Goal: Task Accomplishment & Management: Use online tool/utility

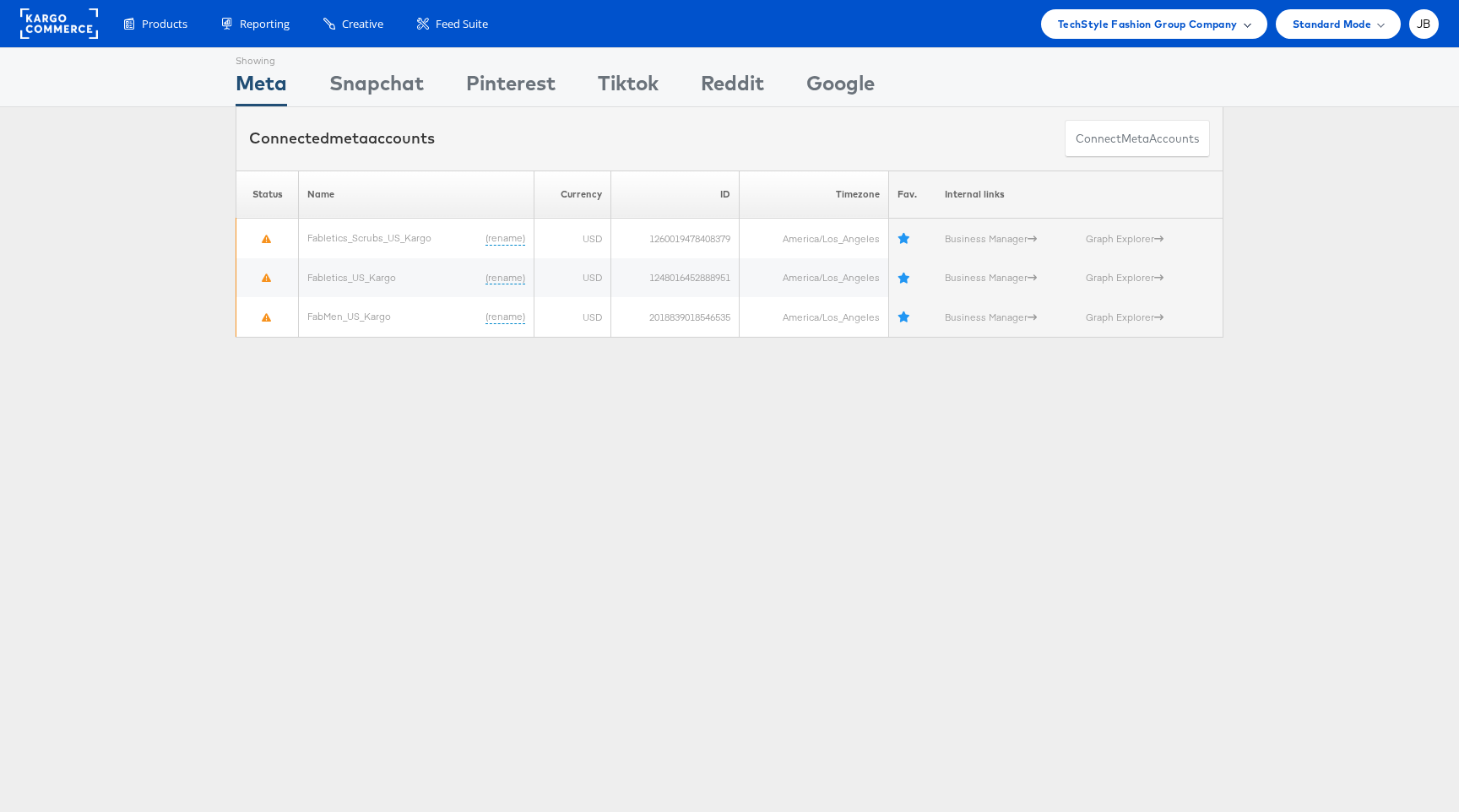
click at [1213, 10] on div "TechStyle Fashion Group Company" at bounding box center [1154, 24] width 226 height 29
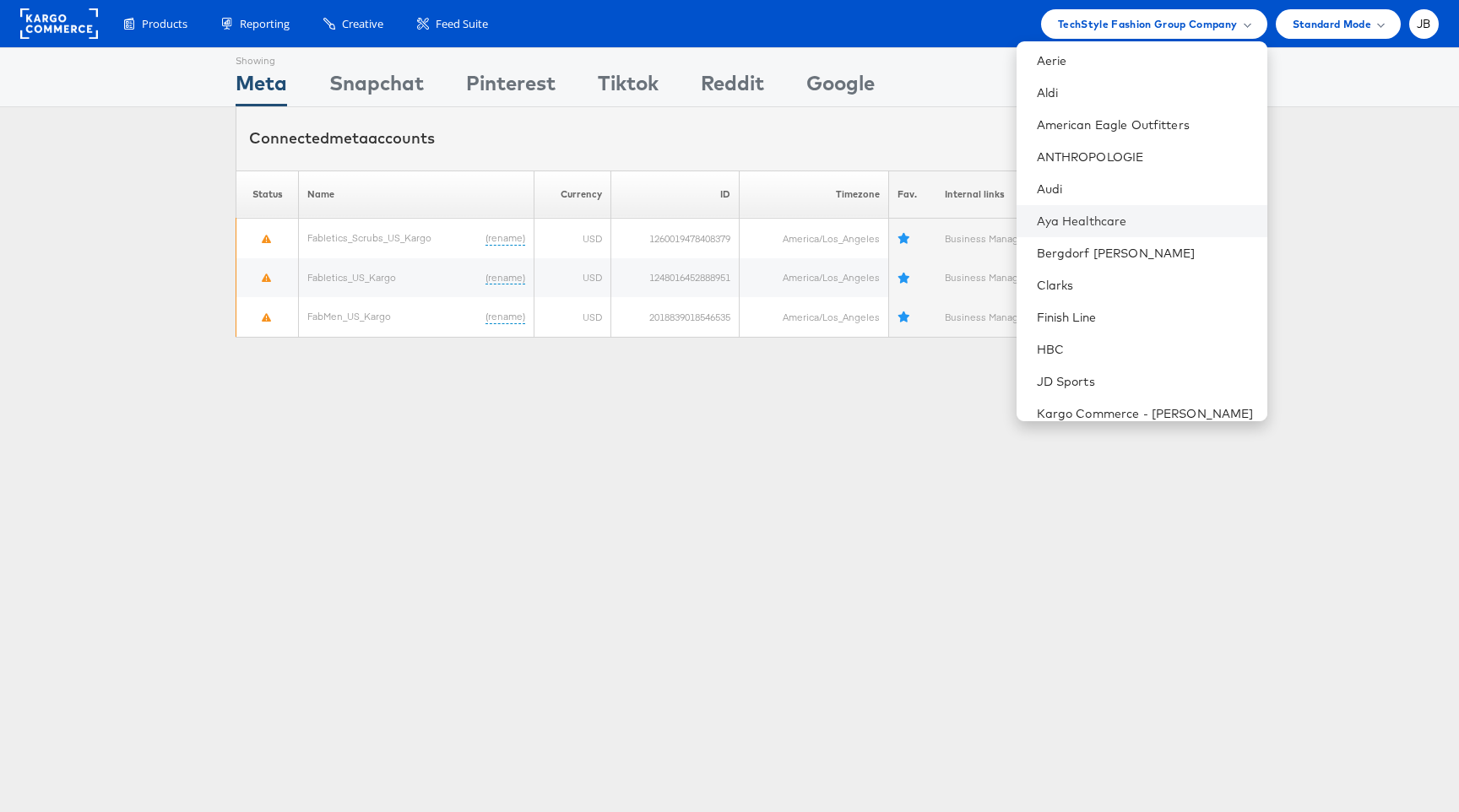
scroll to position [54, 0]
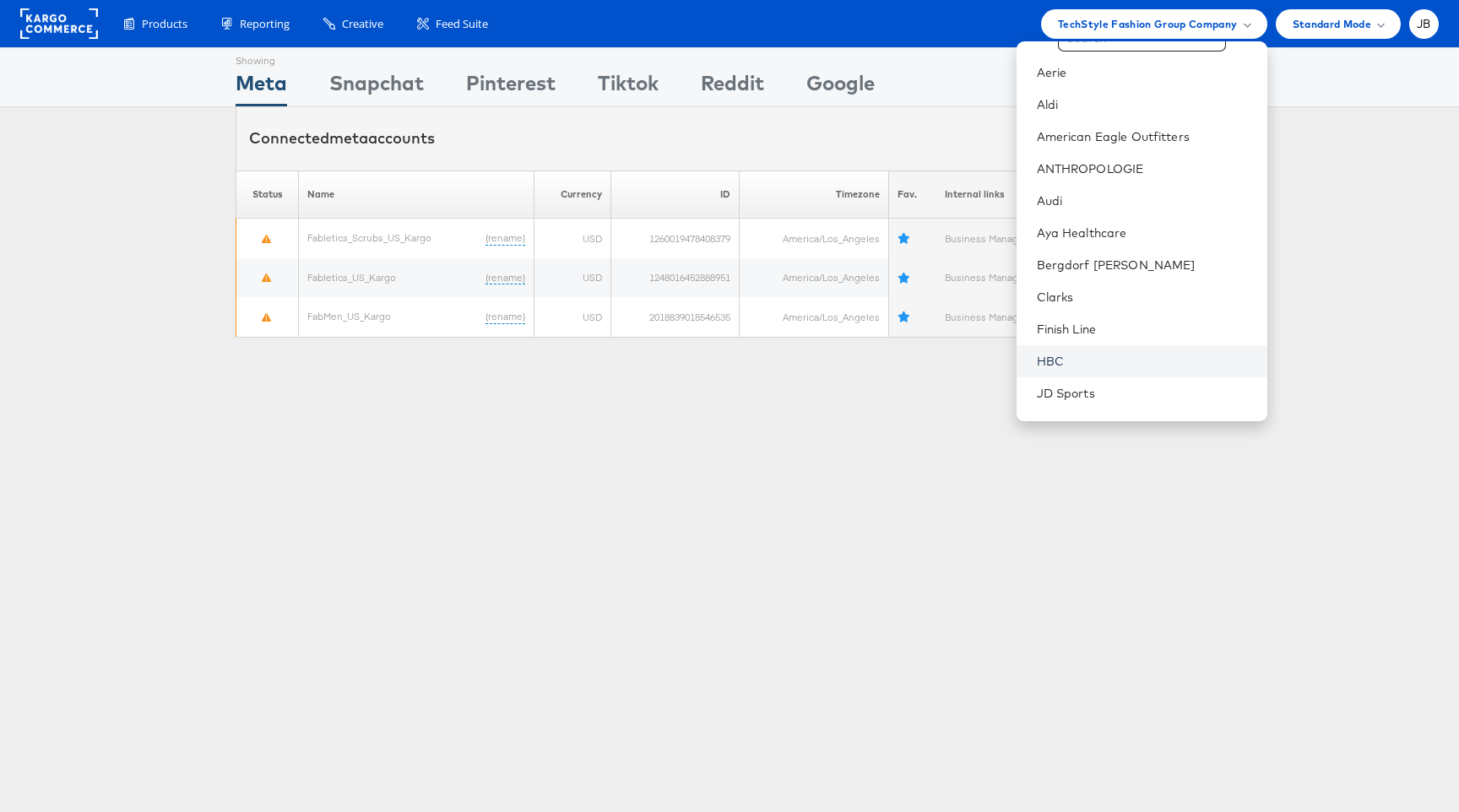
click at [1074, 361] on link "HBC" at bounding box center [1145, 361] width 217 height 17
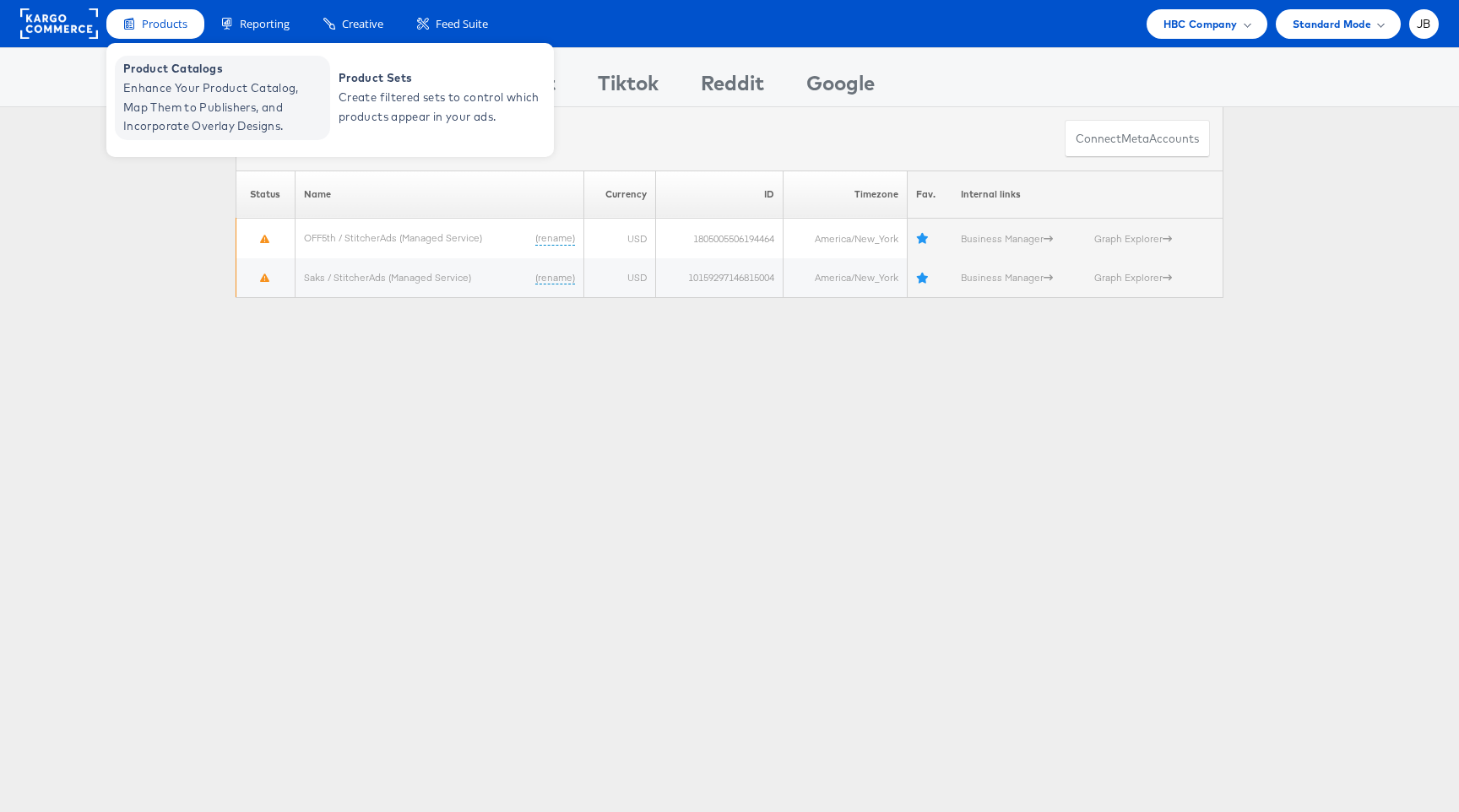
click at [184, 79] on span "Enhance Your Product Catalog, Map Them to Publishers, and Incorporate Overlay D…" at bounding box center [224, 107] width 203 height 57
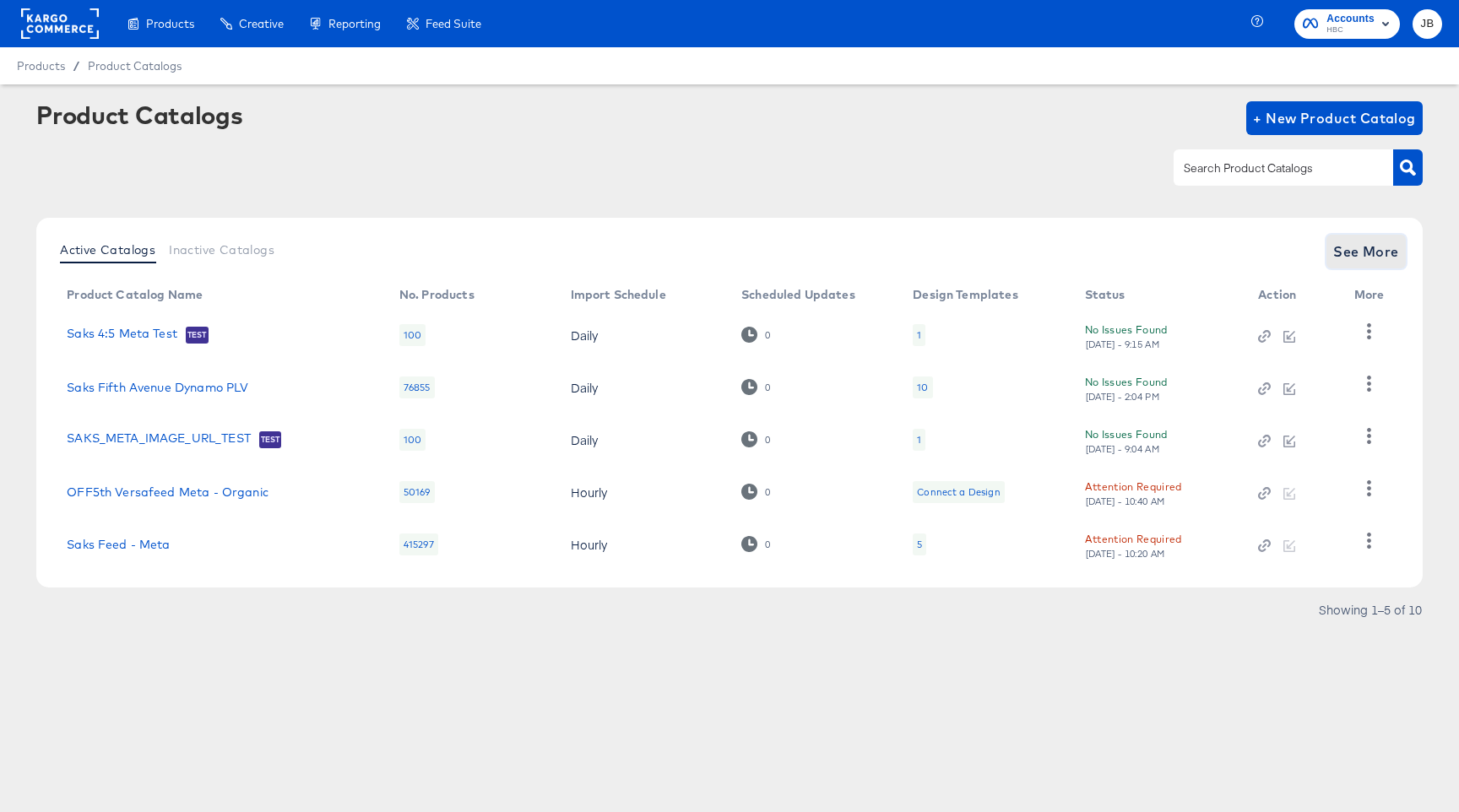
click at [1333, 259] on span "See More" at bounding box center [1365, 251] width 66 height 24
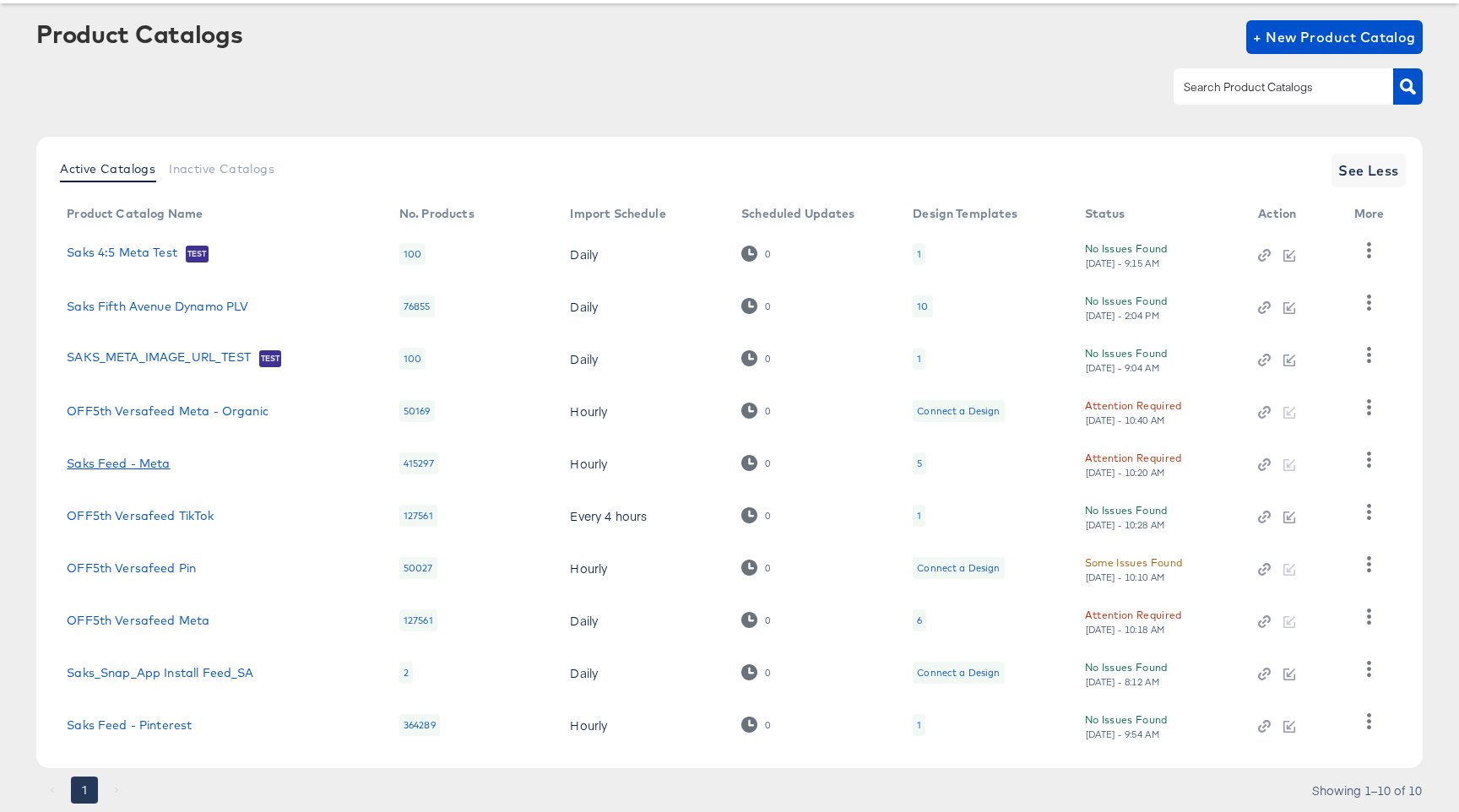
scroll to position [70, 0]
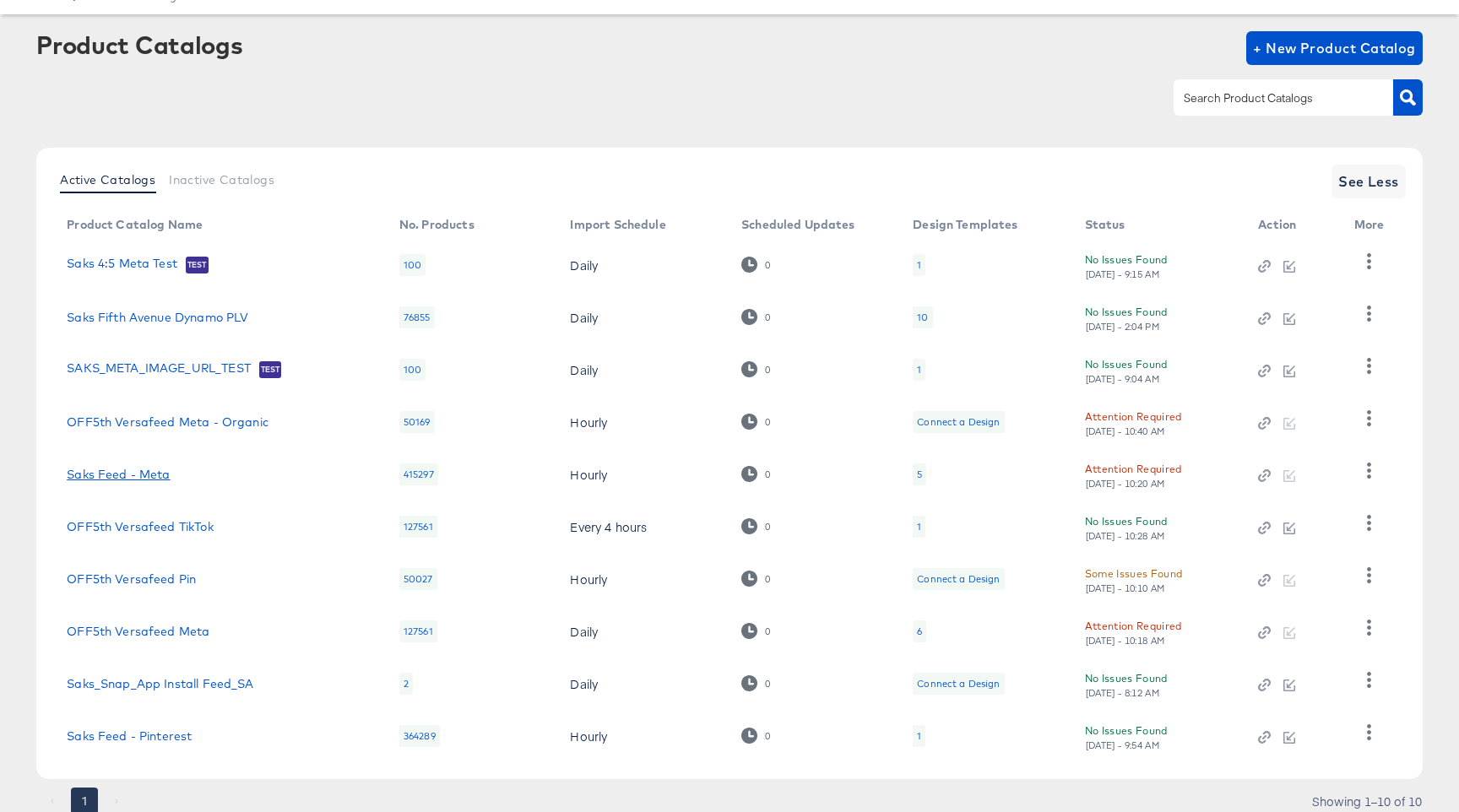
click at [151, 476] on link "Saks Feed - Meta" at bounding box center [118, 474] width 103 height 13
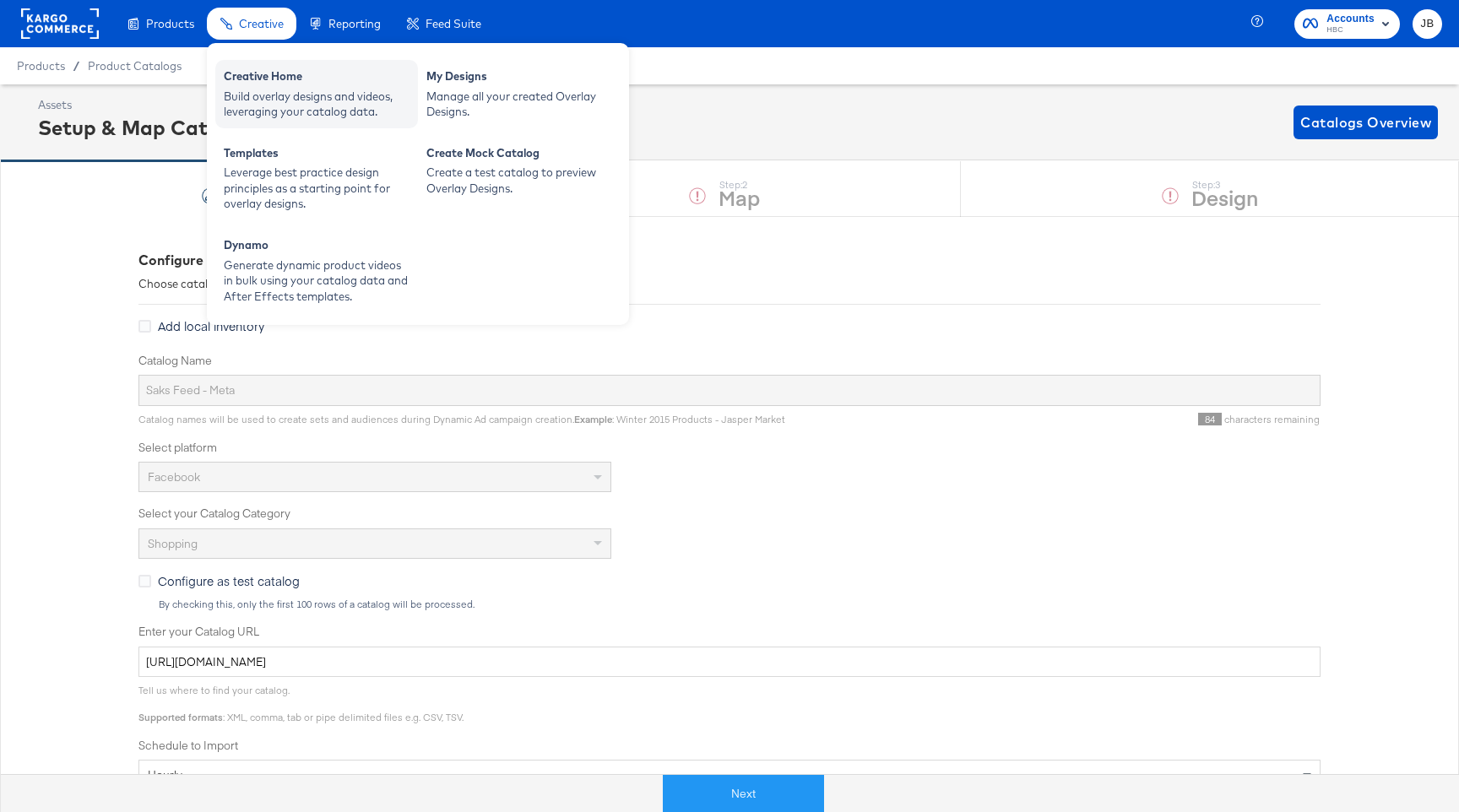
click at [247, 79] on div "Creative Home" at bounding box center [316, 78] width 185 height 20
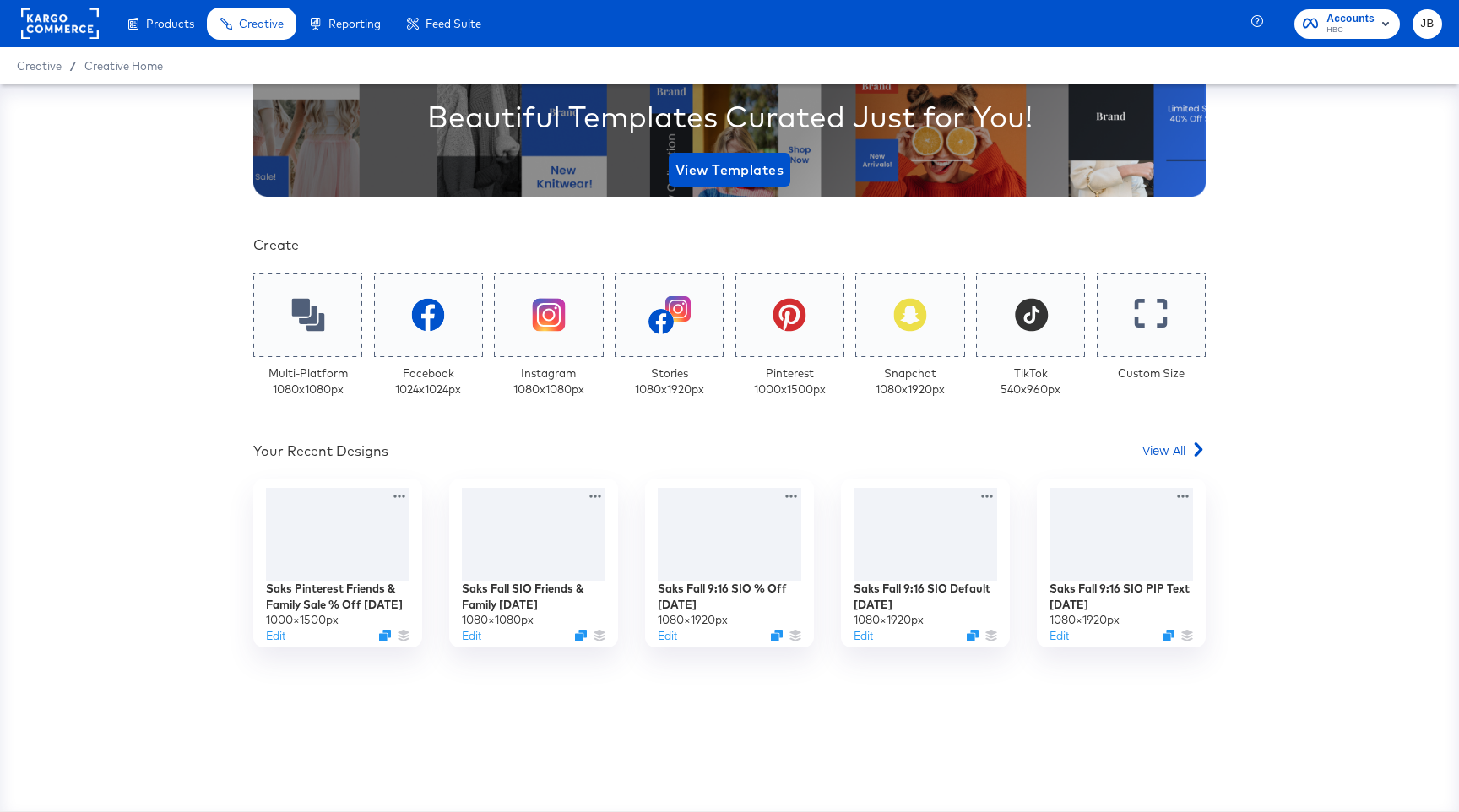
scroll to position [242, 0]
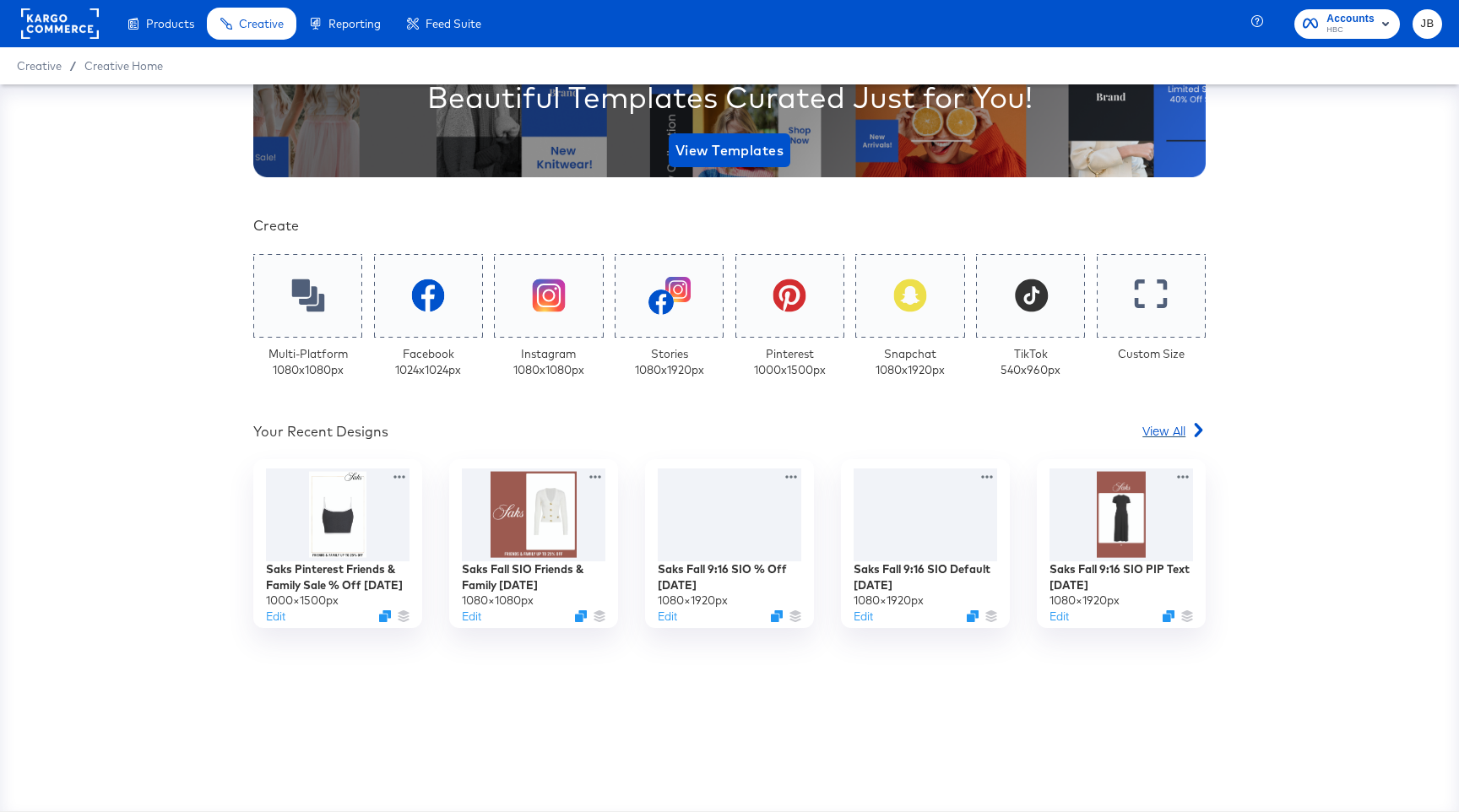
click at [1167, 429] on span "View All" at bounding box center [1163, 431] width 43 height 17
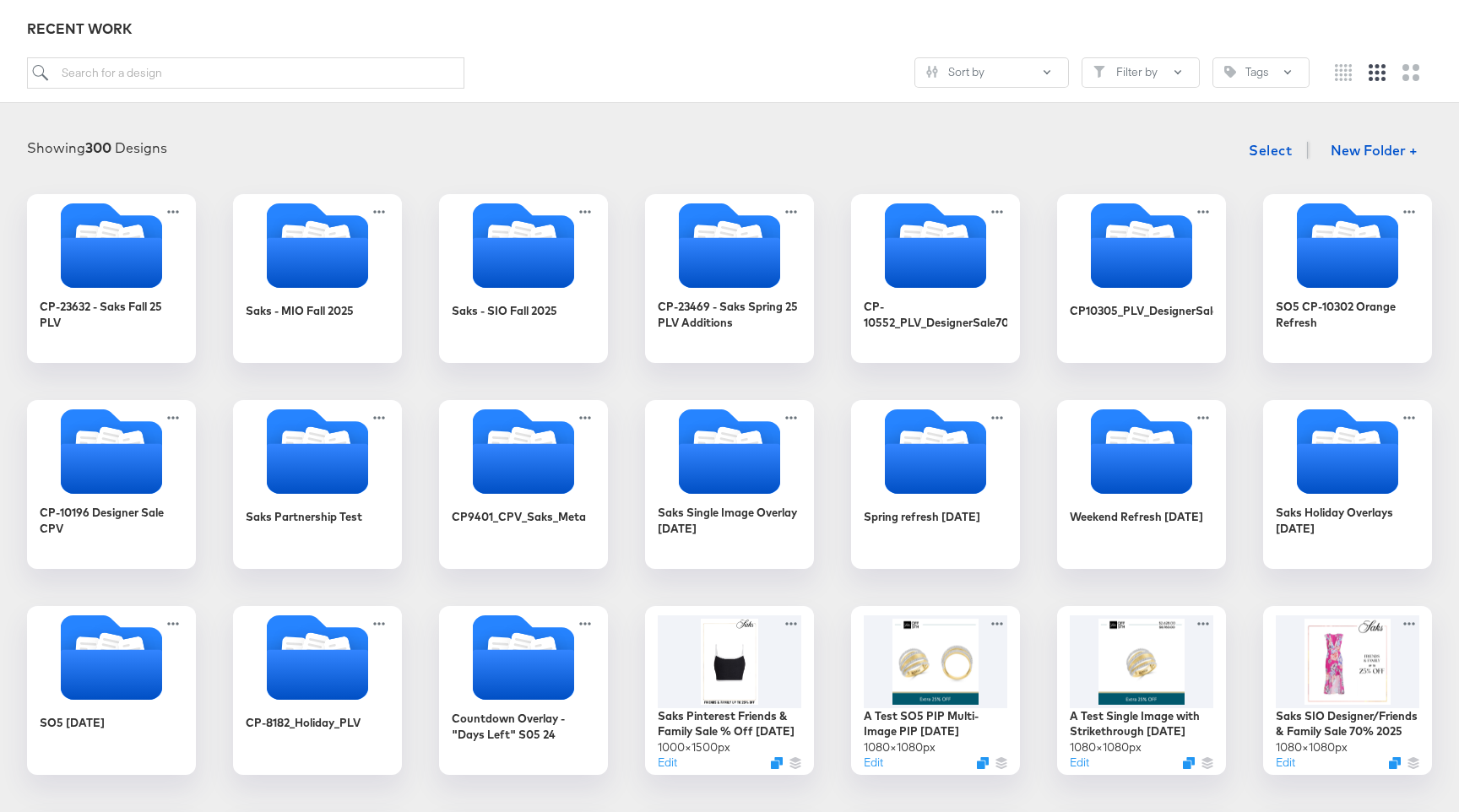
scroll to position [164, 0]
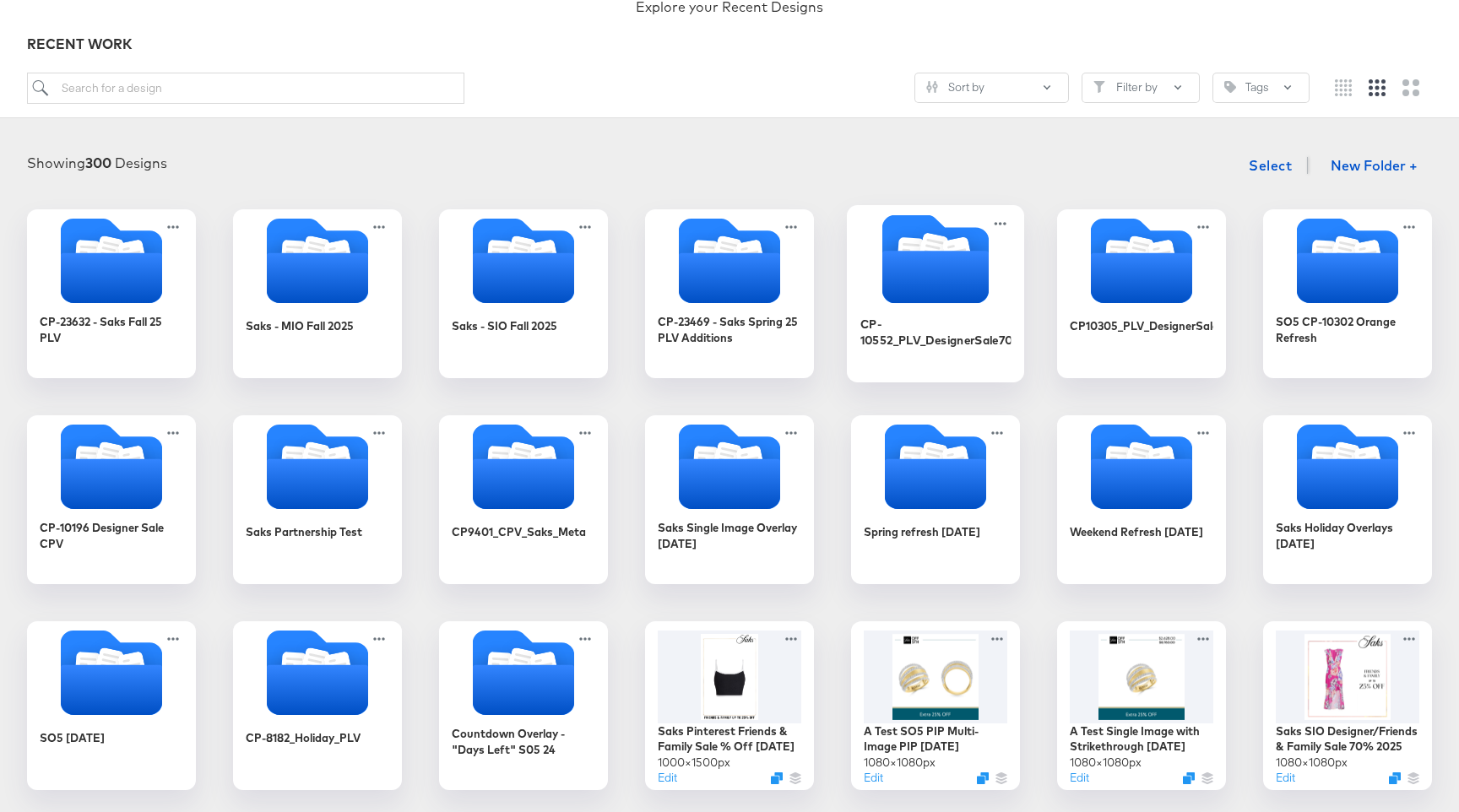
click at [928, 377] on div "CP-10552_PLV_DesignerSale70" at bounding box center [935, 294] width 177 height 177
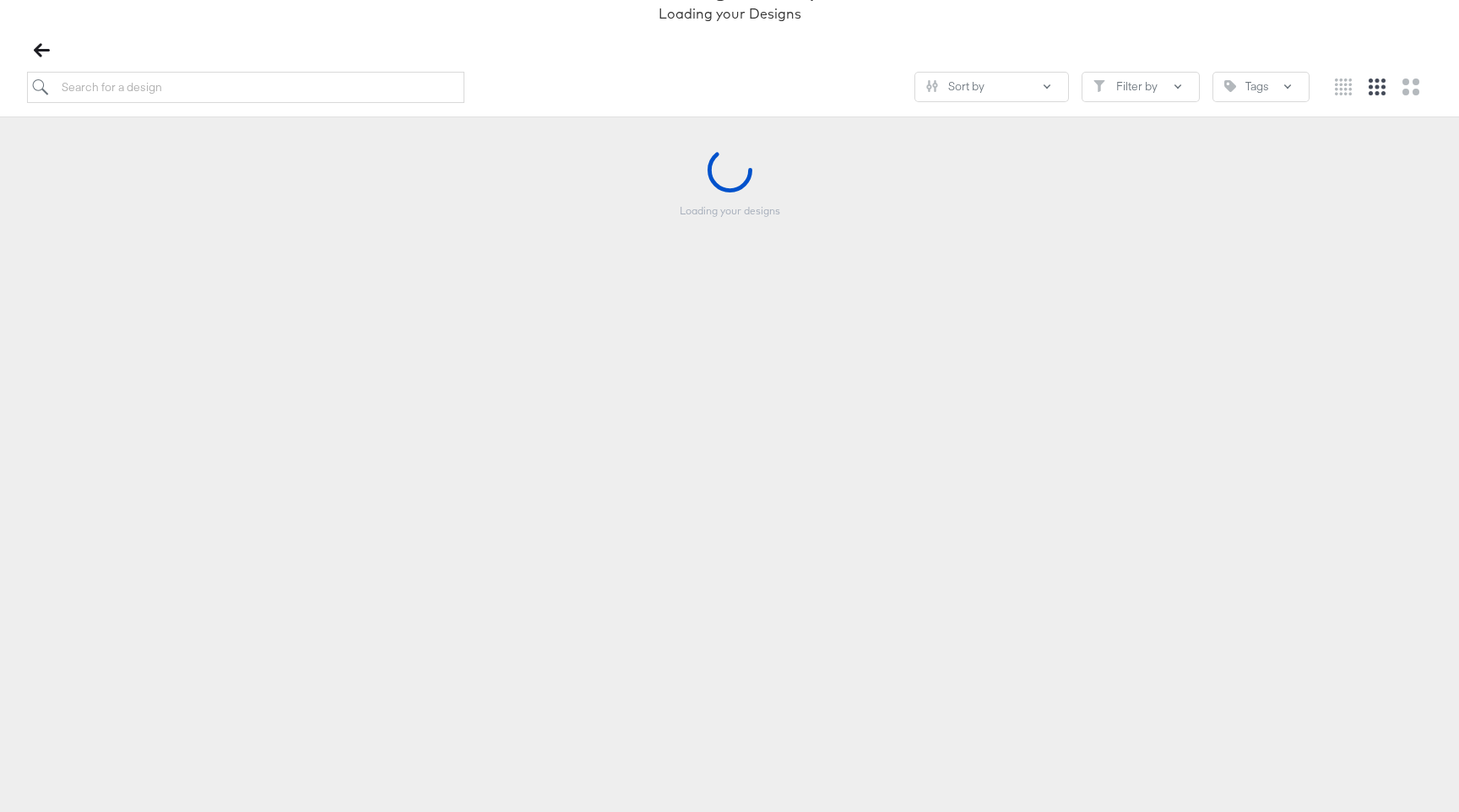
scroll to position [163, 0]
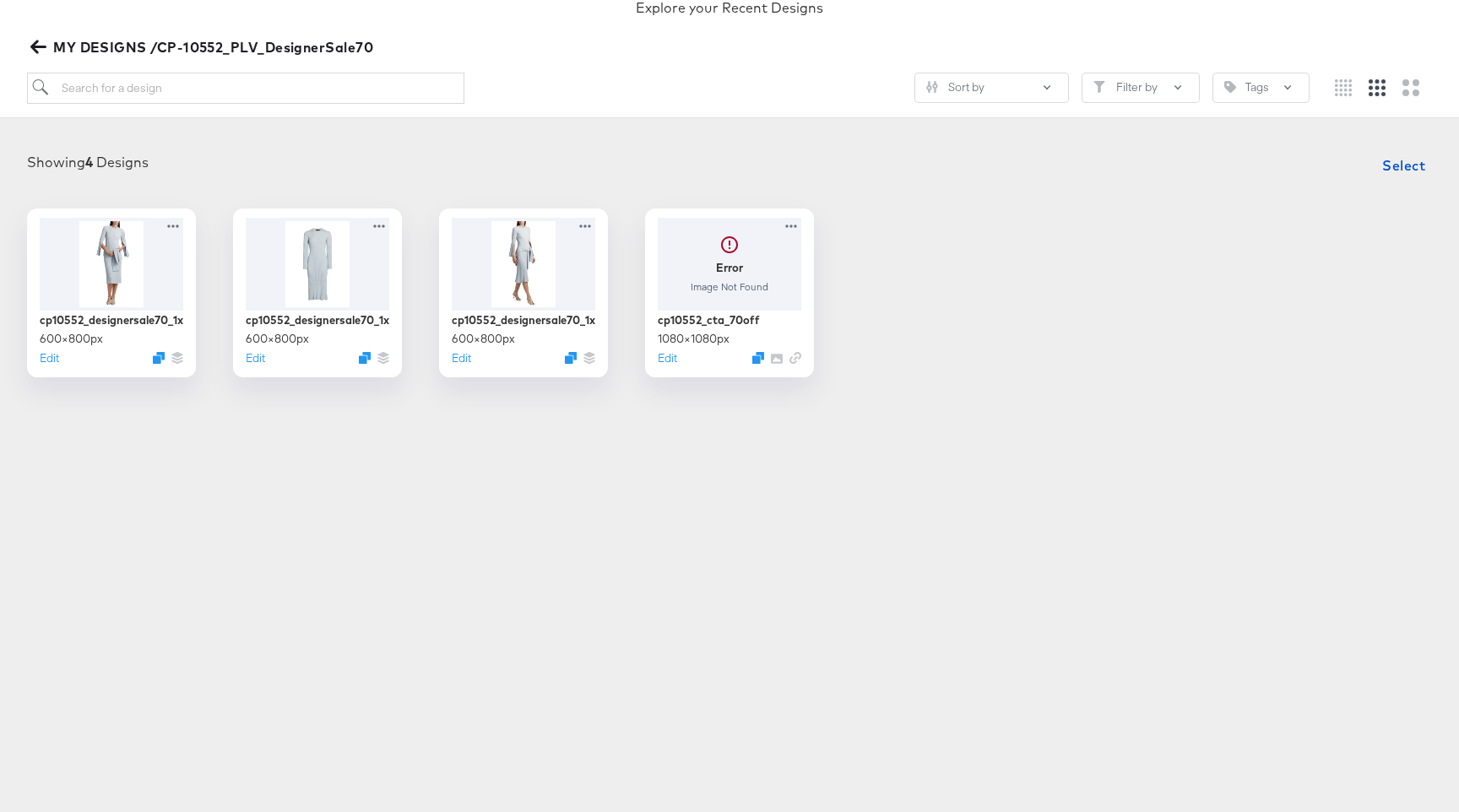
scroll to position [157, 0]
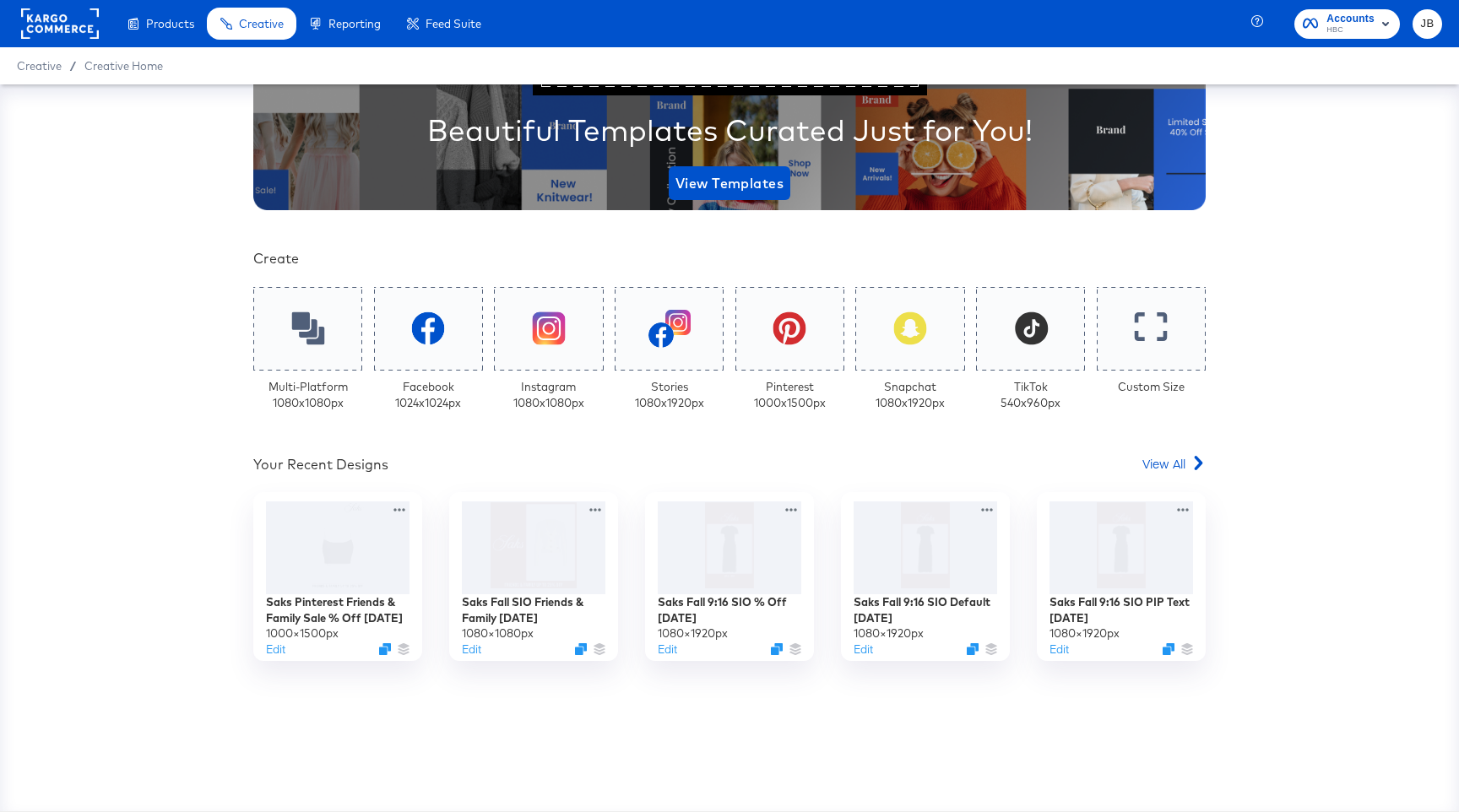
scroll to position [242, 0]
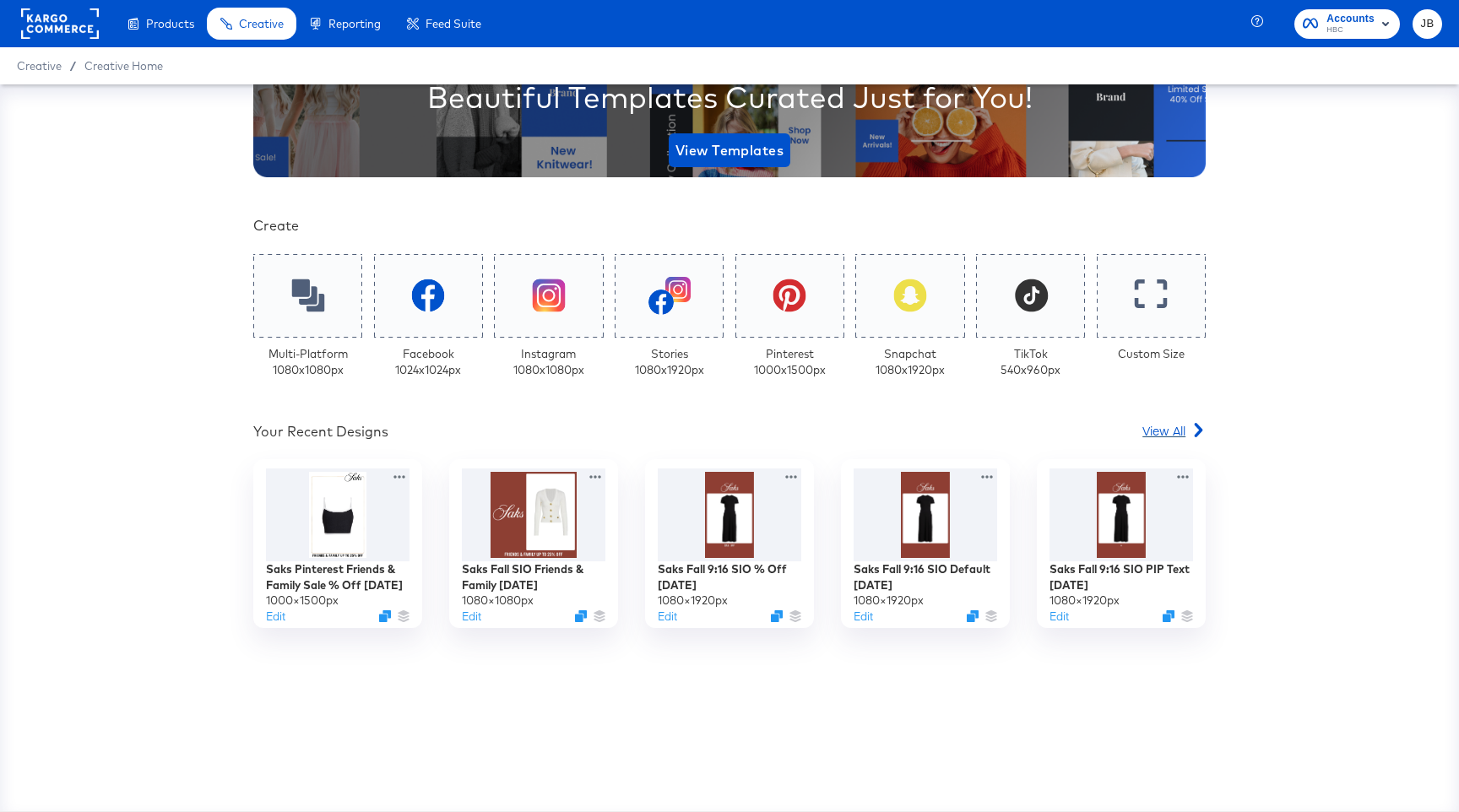
click at [1163, 426] on span "View All" at bounding box center [1163, 431] width 43 height 17
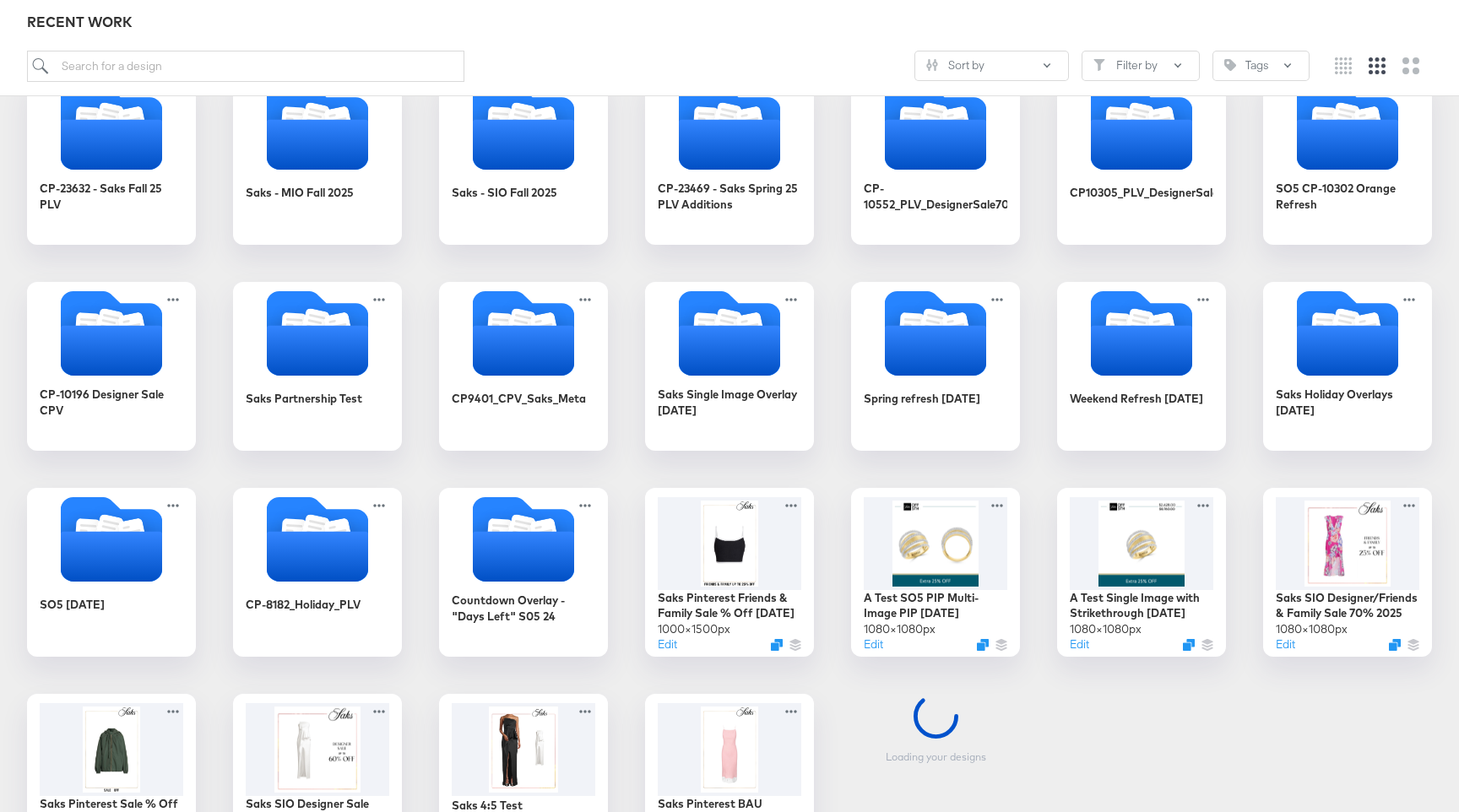
scroll to position [298, 0]
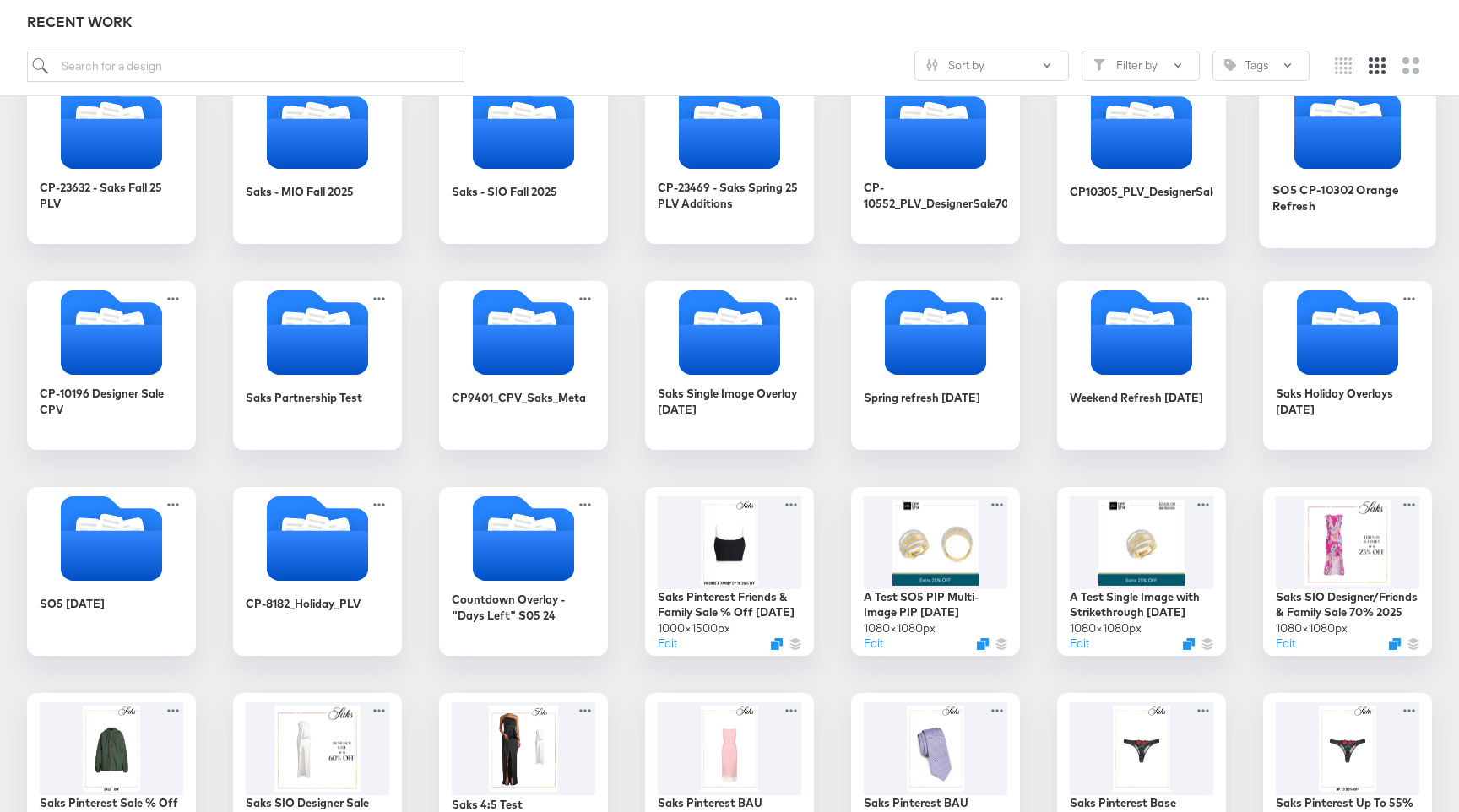
click at [1313, 167] on icon "Folder" at bounding box center [1348, 142] width 107 height 52
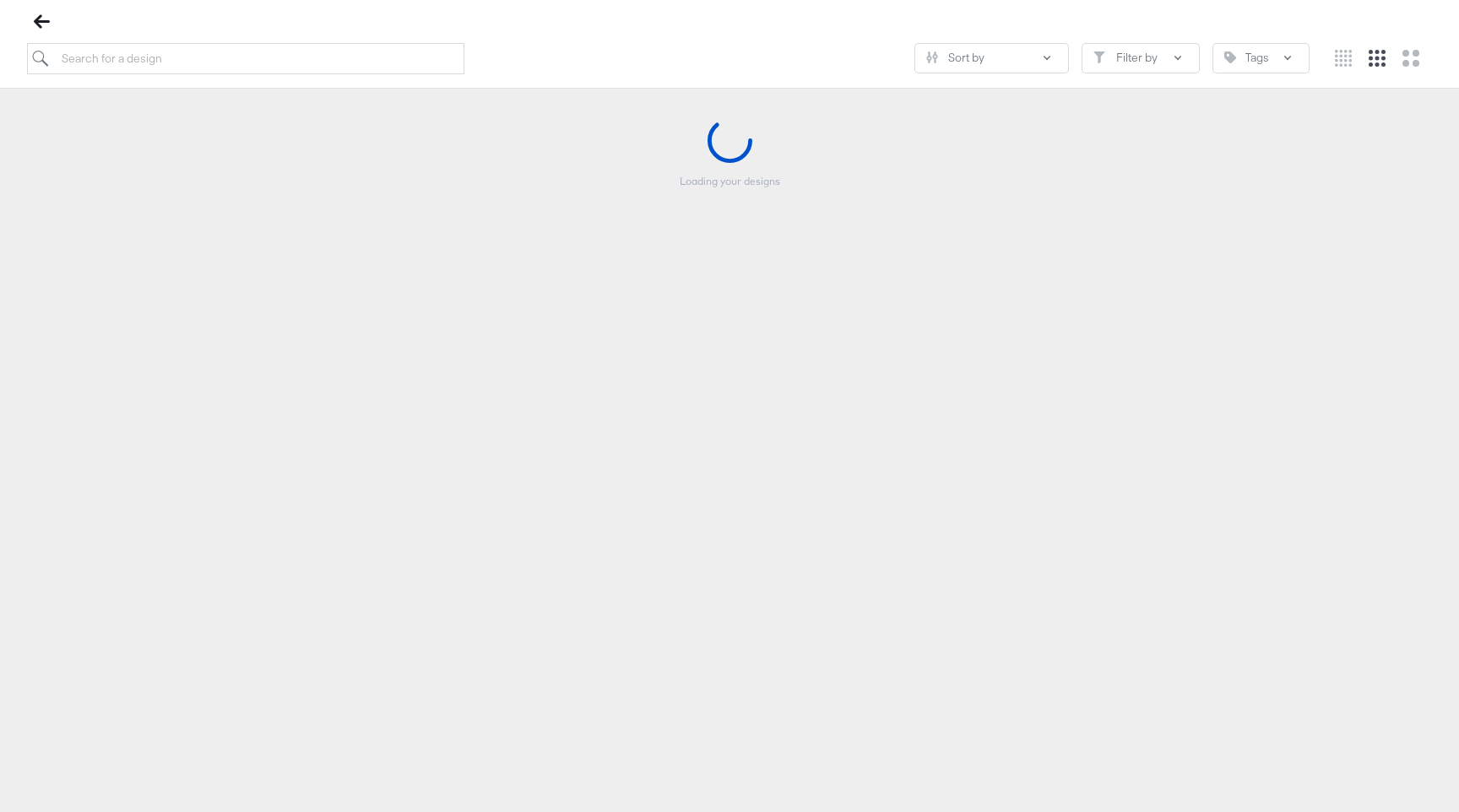
scroll to position [192, 0]
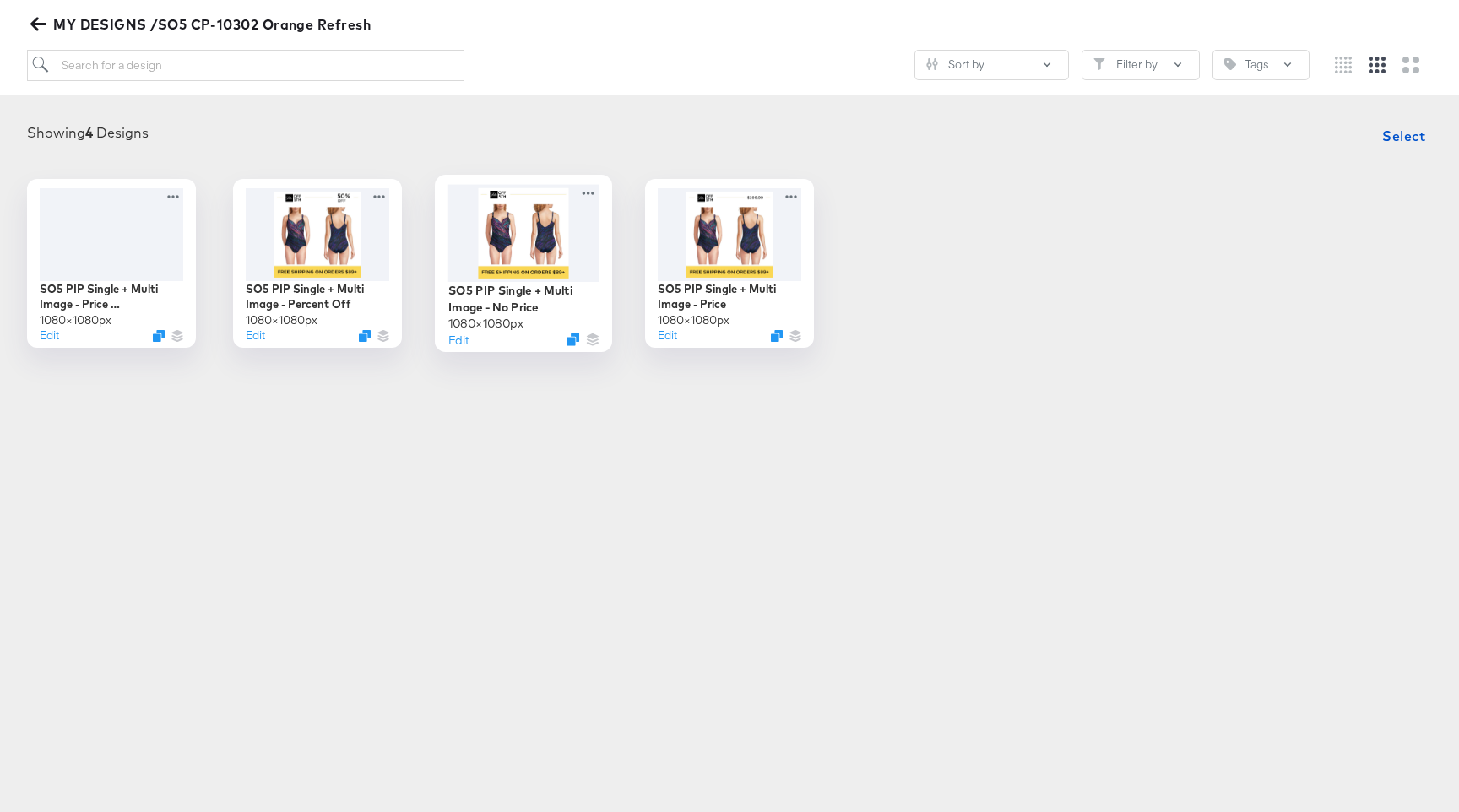
click at [503, 270] on div at bounding box center [523, 232] width 151 height 97
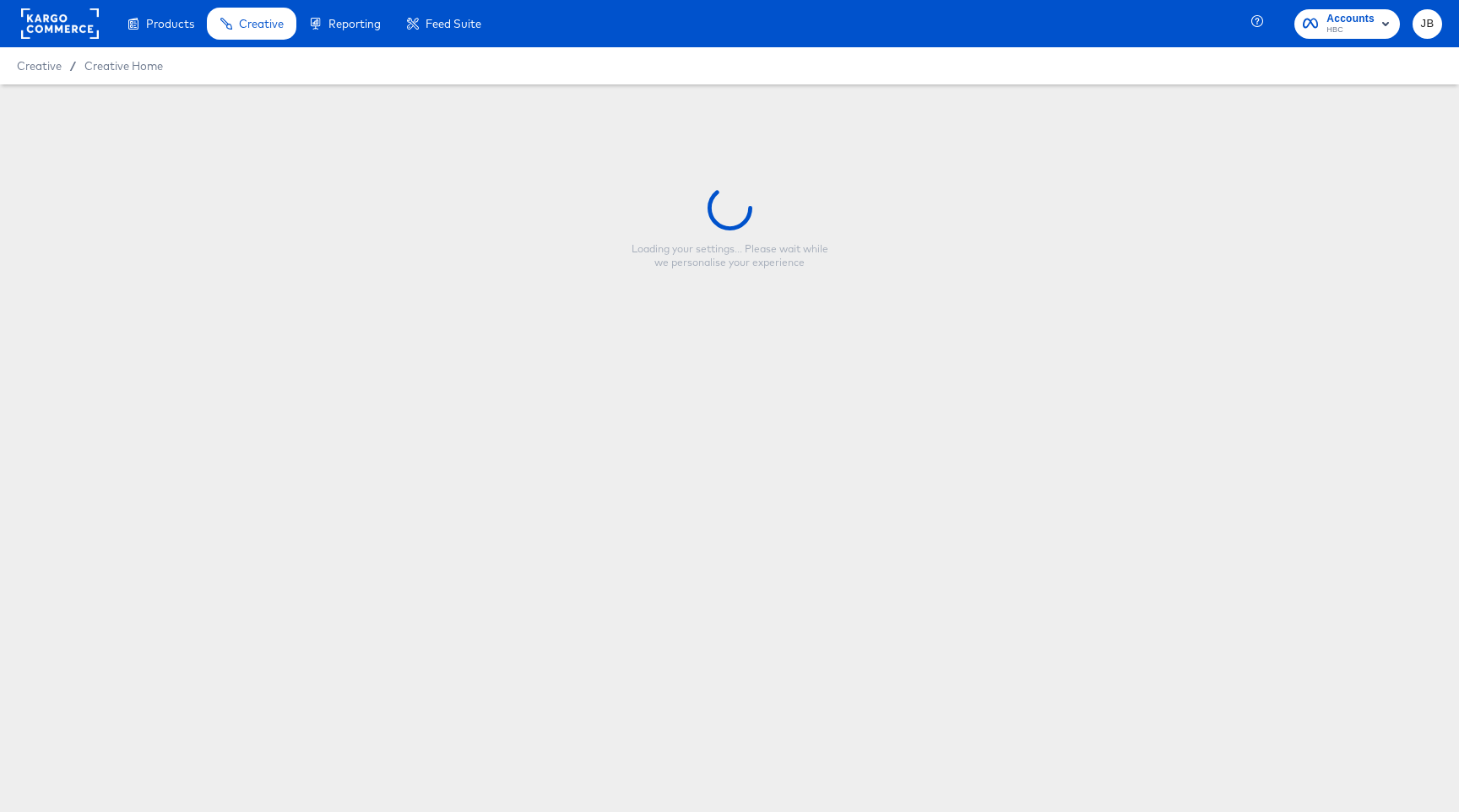
type input "SO5 PIP Single + Multi Image - No Price"
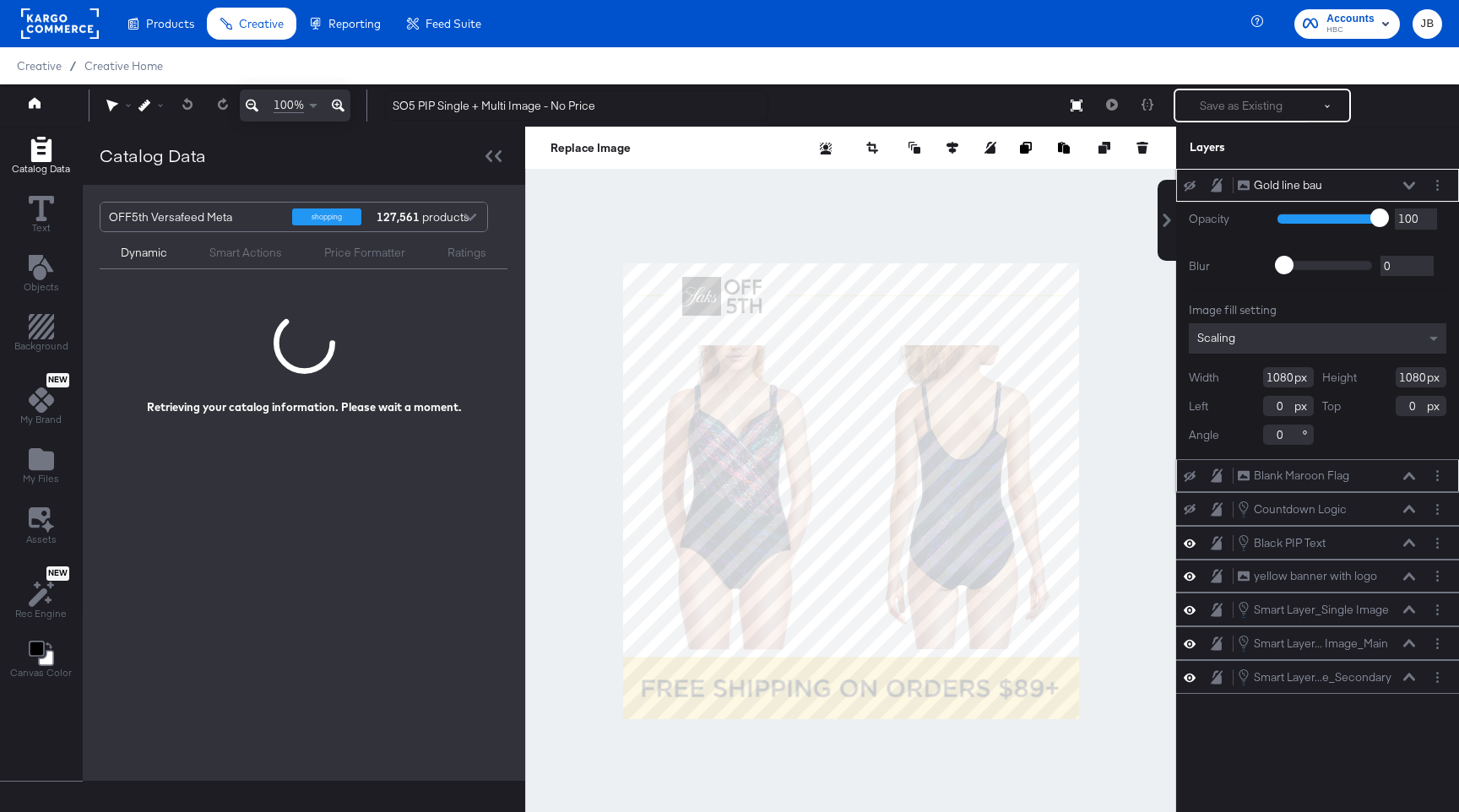
click at [1188, 476] on icon at bounding box center [1189, 476] width 11 height 11
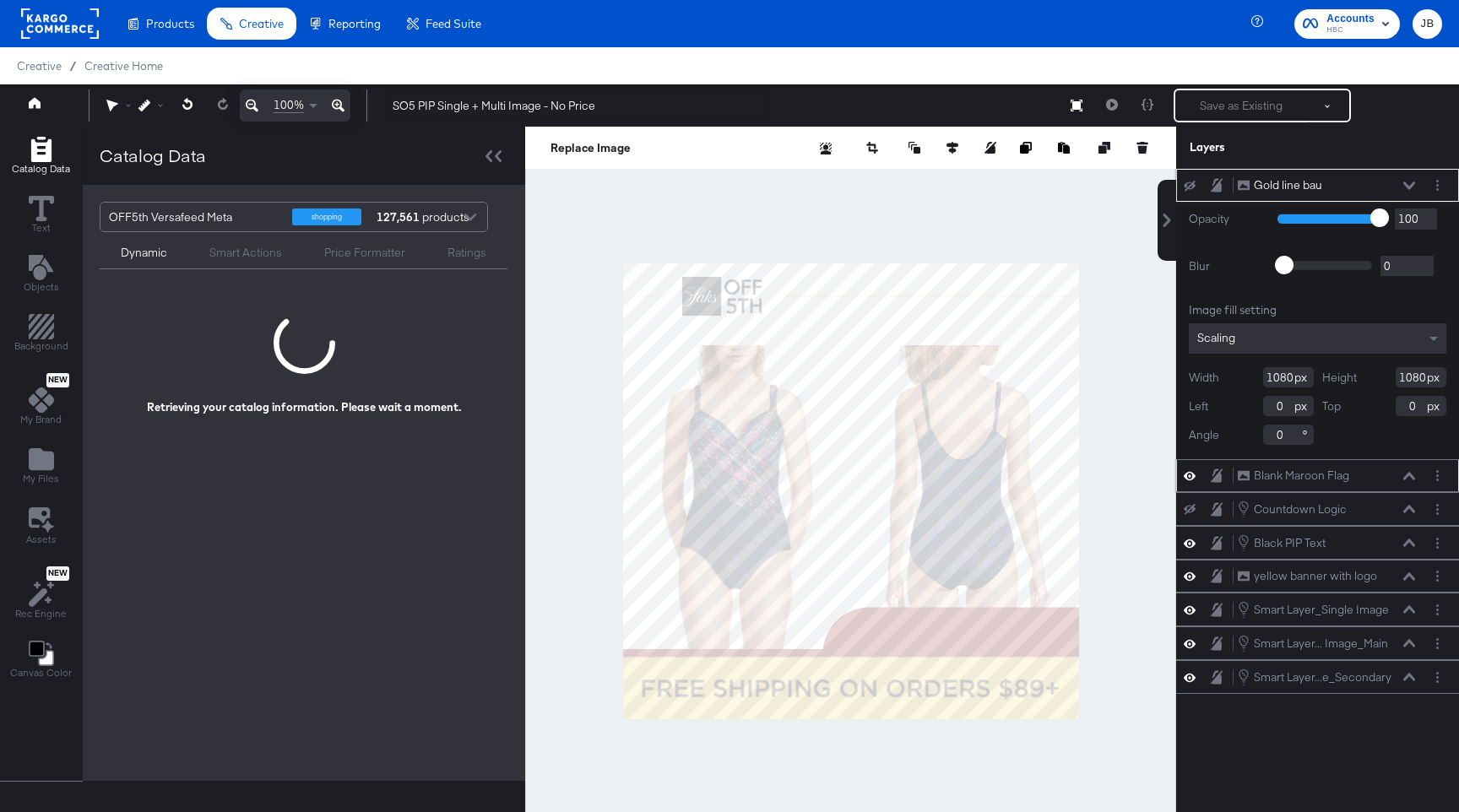
click at [1188, 476] on icon at bounding box center [1189, 475] width 11 height 14
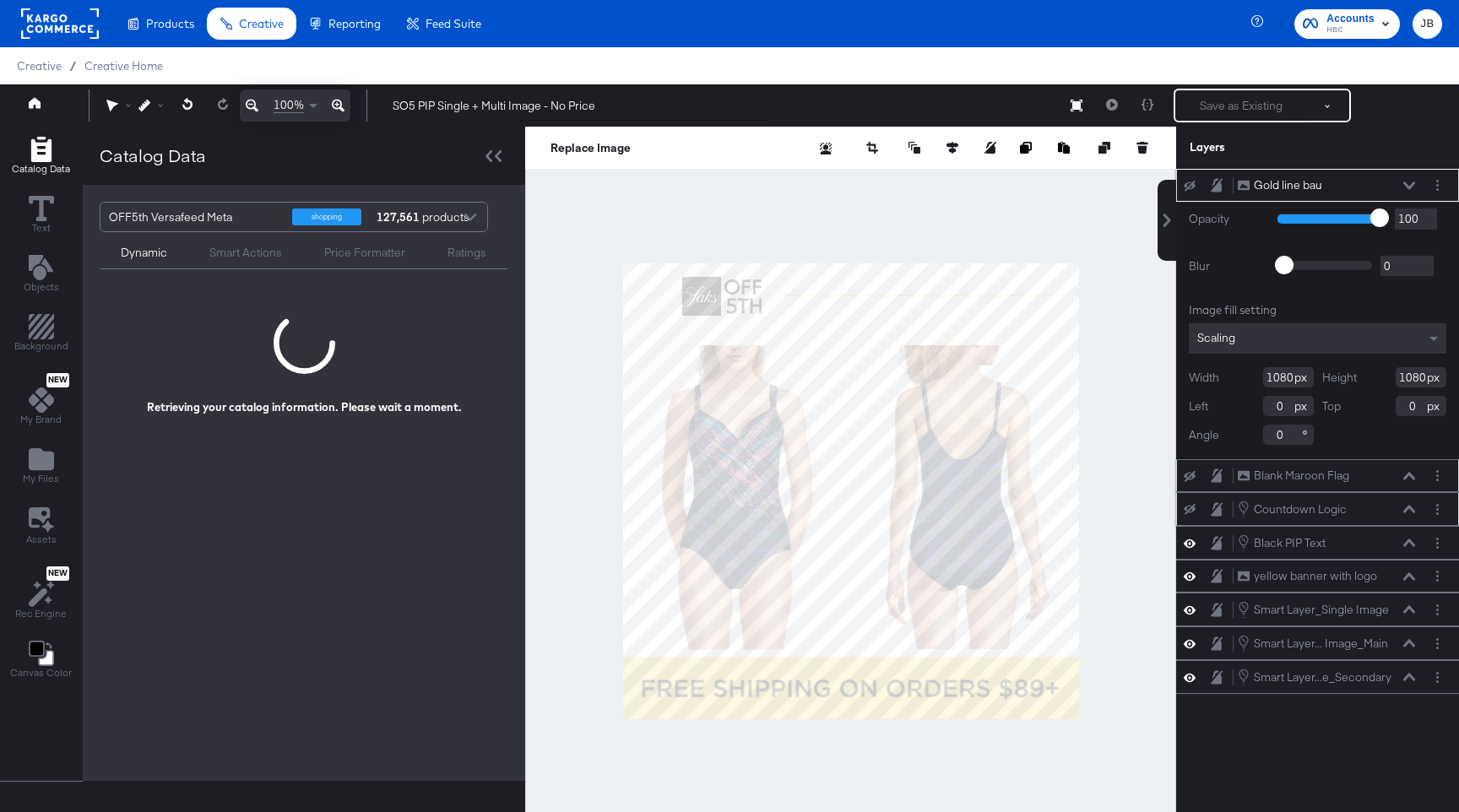
click at [1190, 504] on button at bounding box center [1189, 509] width 13 height 13
click at [1190, 504] on icon at bounding box center [1189, 509] width 11 height 14
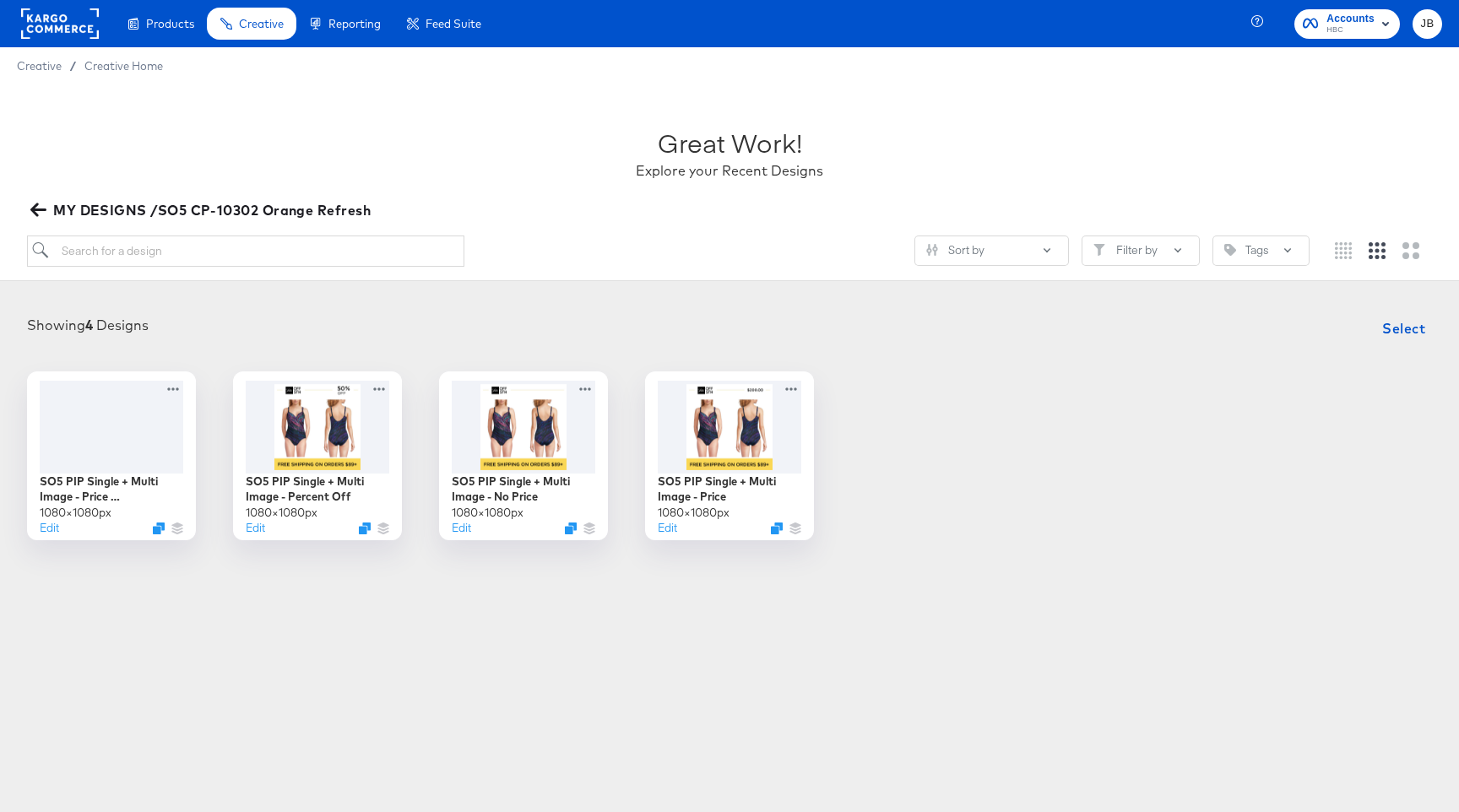
click at [41, 204] on icon "button" at bounding box center [38, 209] width 16 height 16
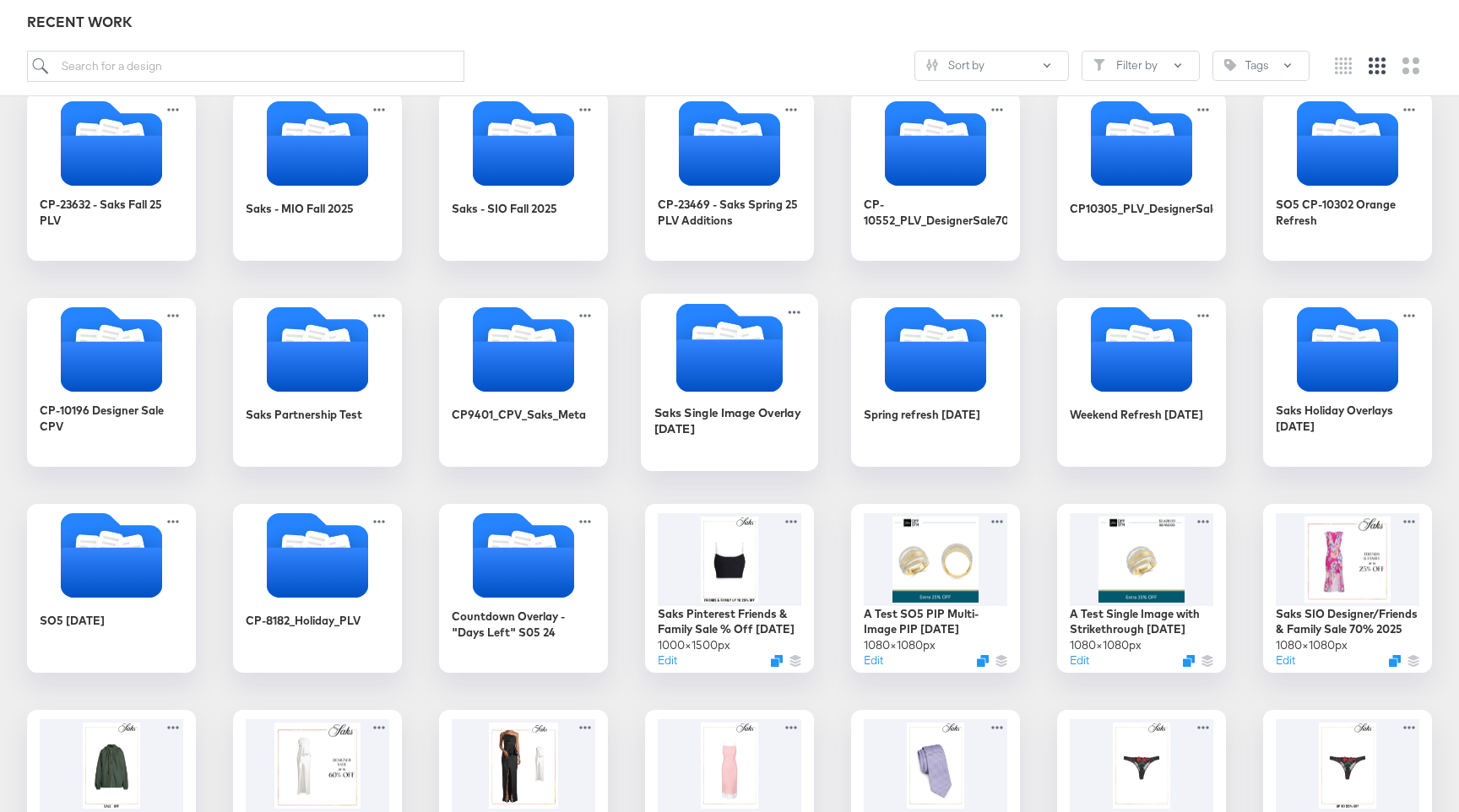
scroll to position [286, 0]
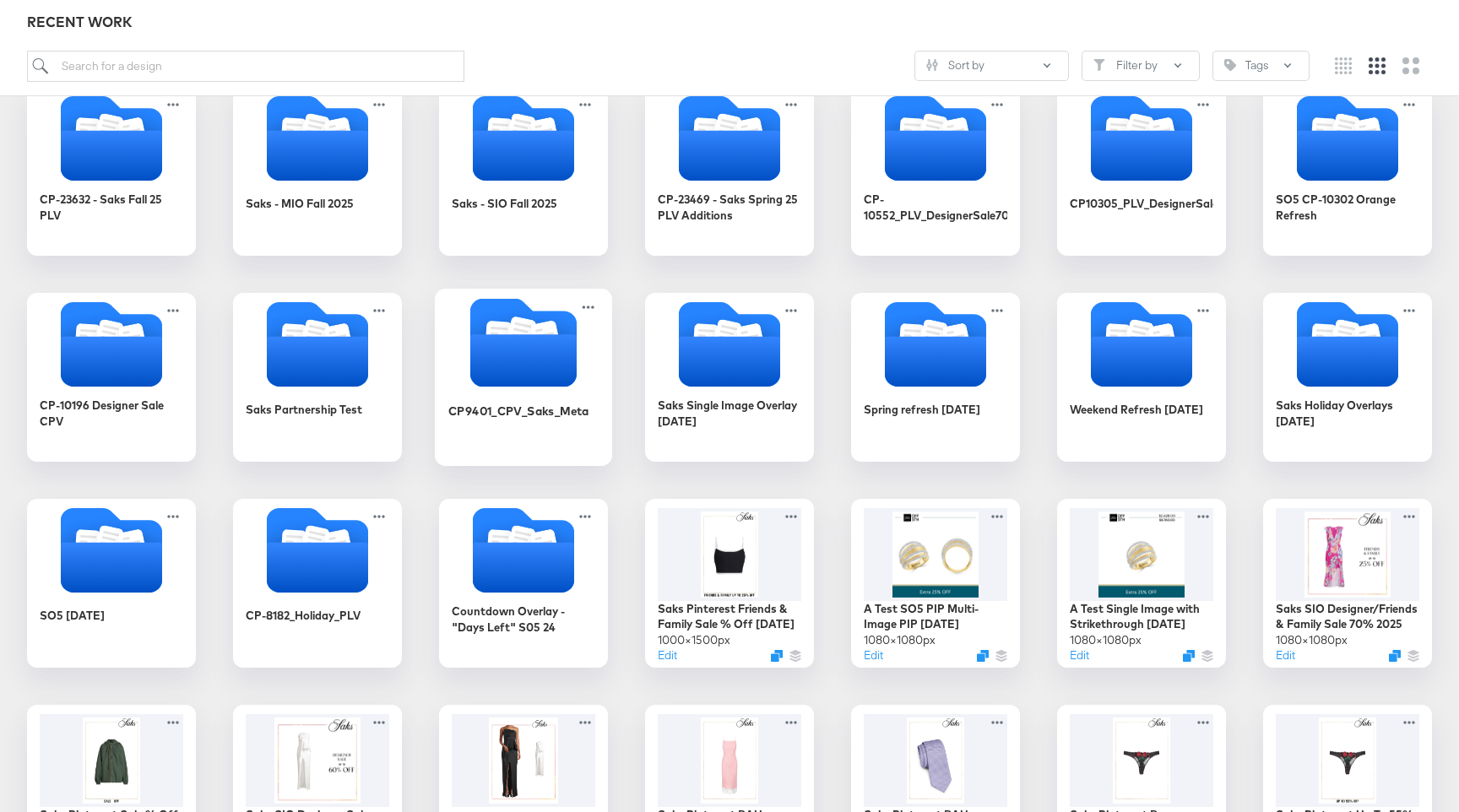
click at [517, 349] on icon "Folder" at bounding box center [523, 359] width 107 height 52
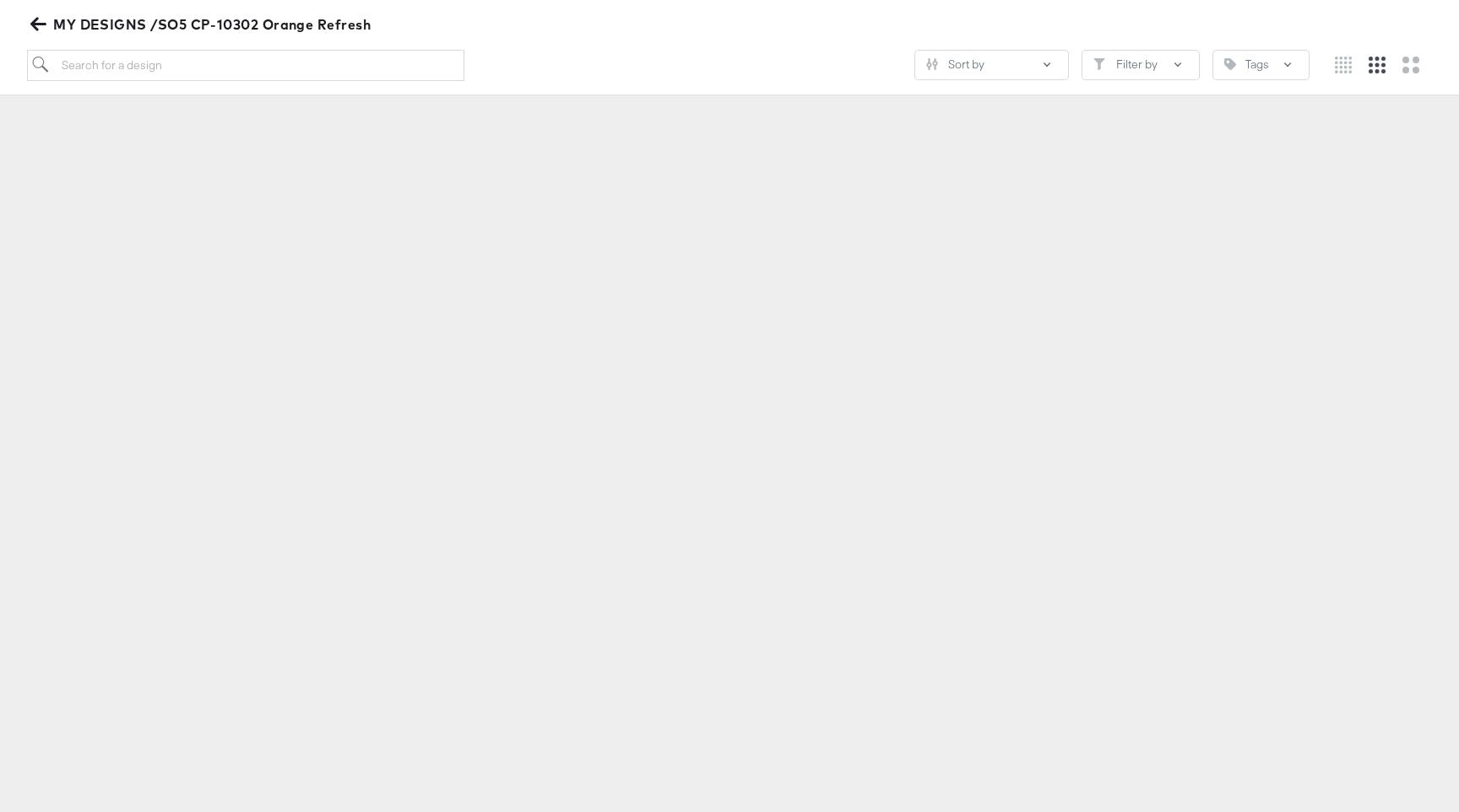
scroll to position [186, 0]
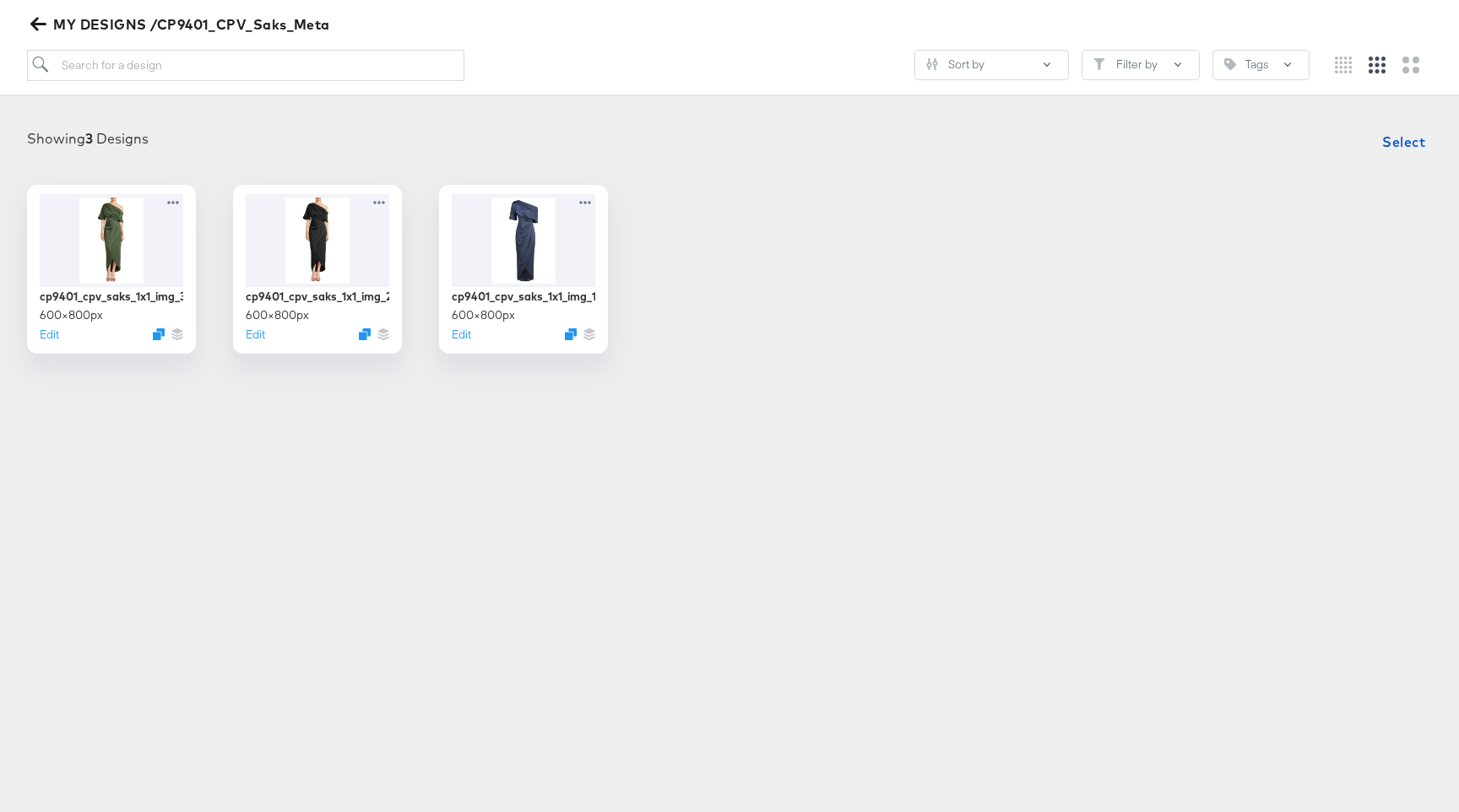
click at [30, 26] on icon "button" at bounding box center [38, 24] width 16 height 16
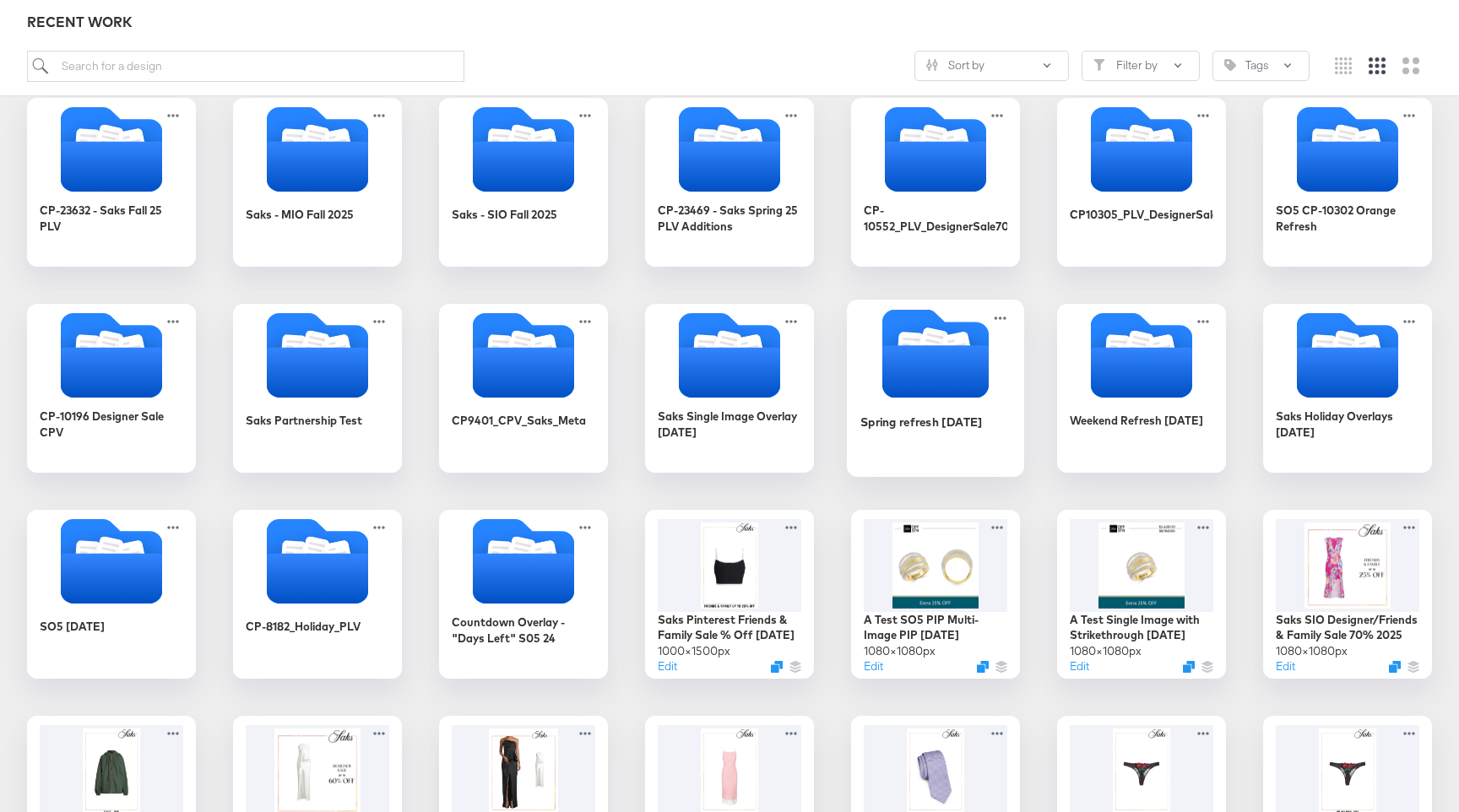
scroll to position [283, 0]
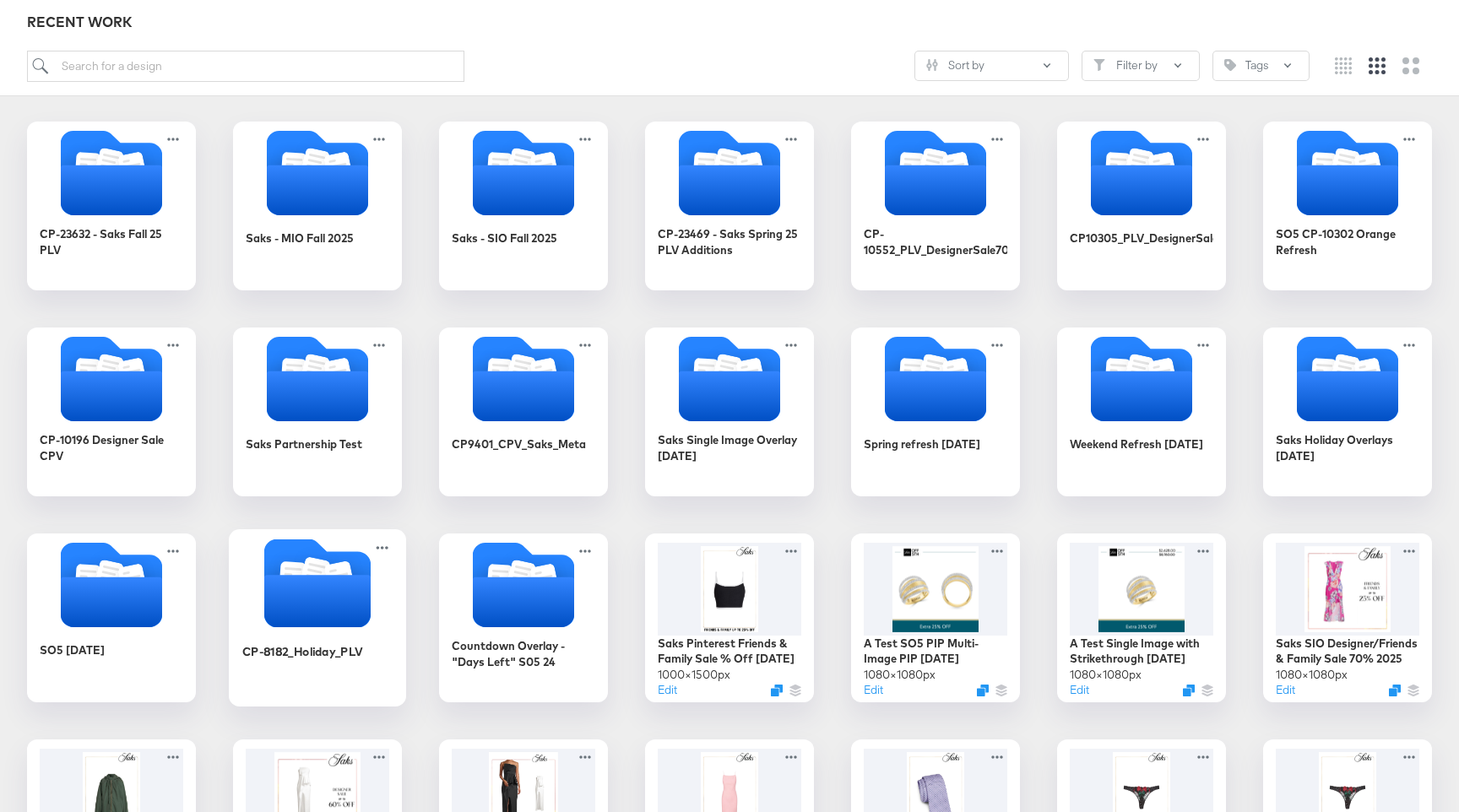
click at [319, 609] on icon "Folder" at bounding box center [318, 600] width 107 height 52
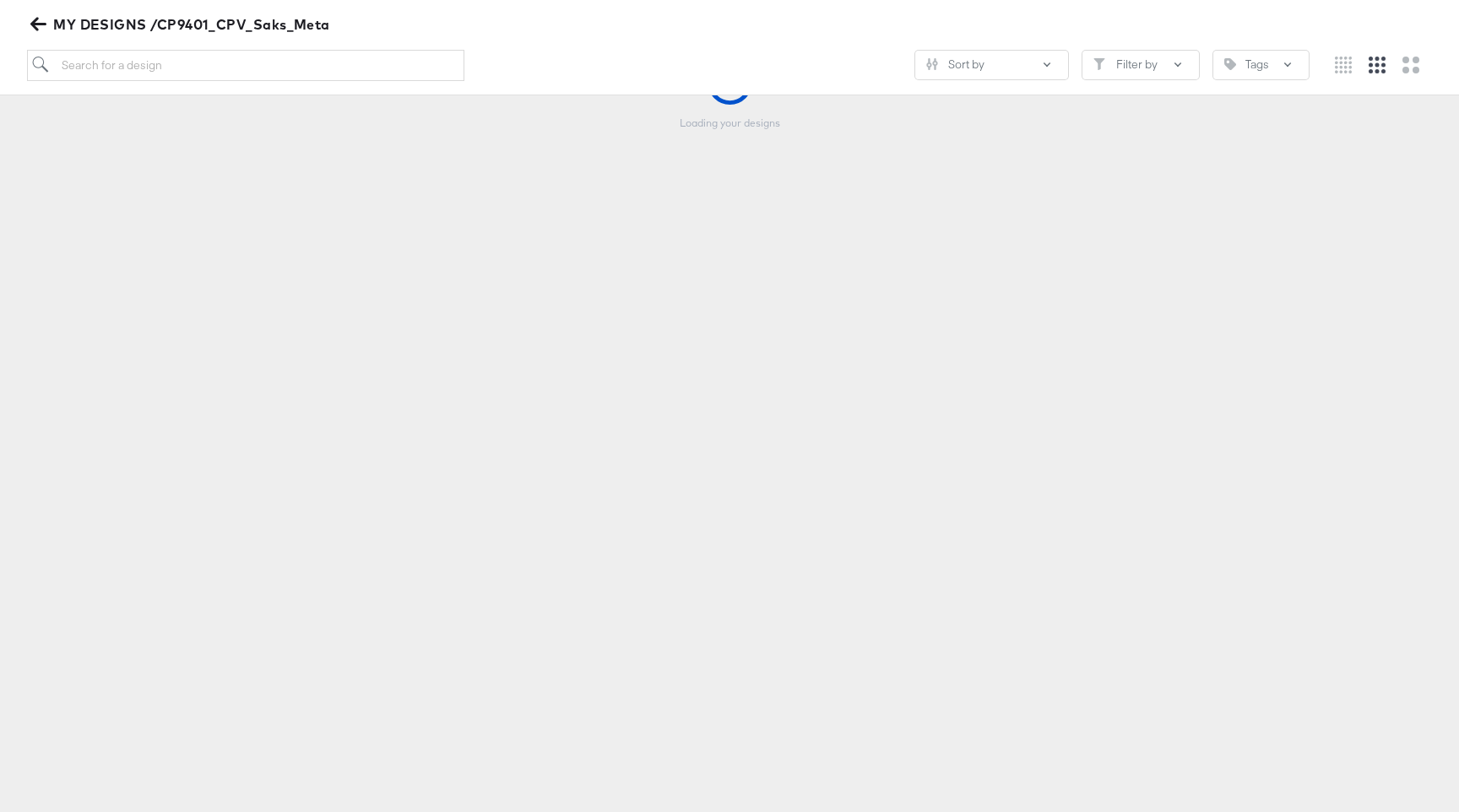
scroll to position [186, 0]
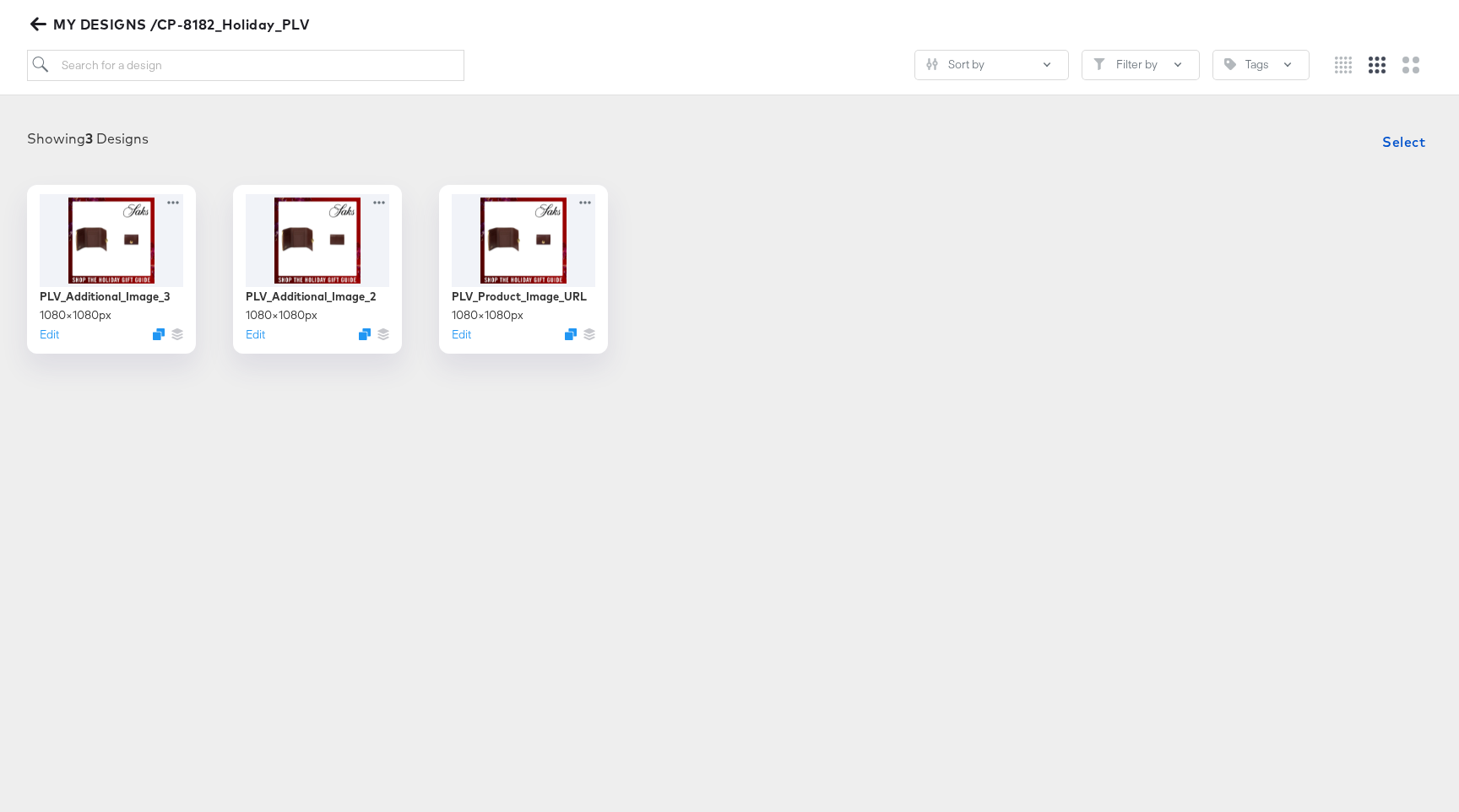
click at [41, 23] on icon "button" at bounding box center [38, 24] width 16 height 16
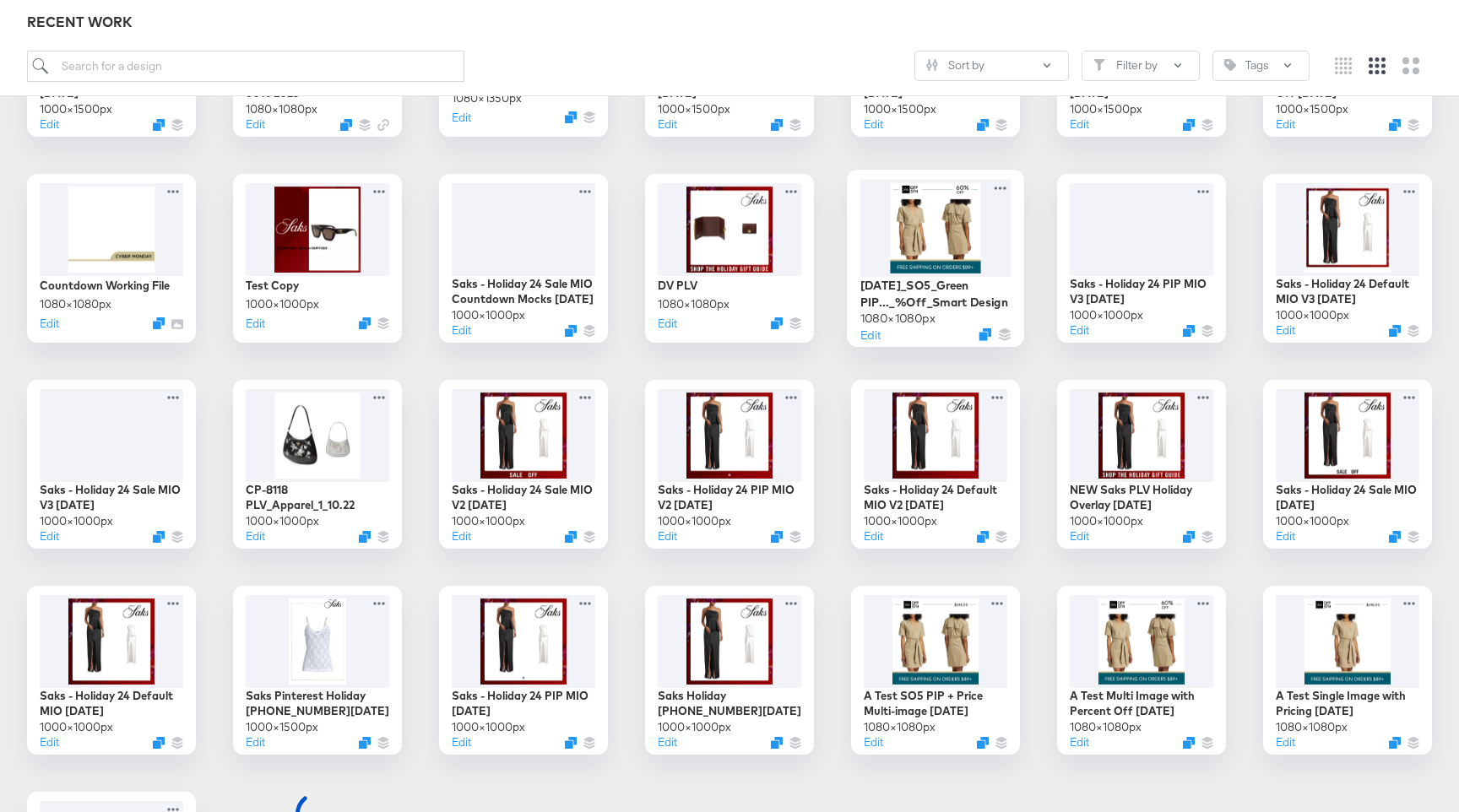
scroll to position [1024, 0]
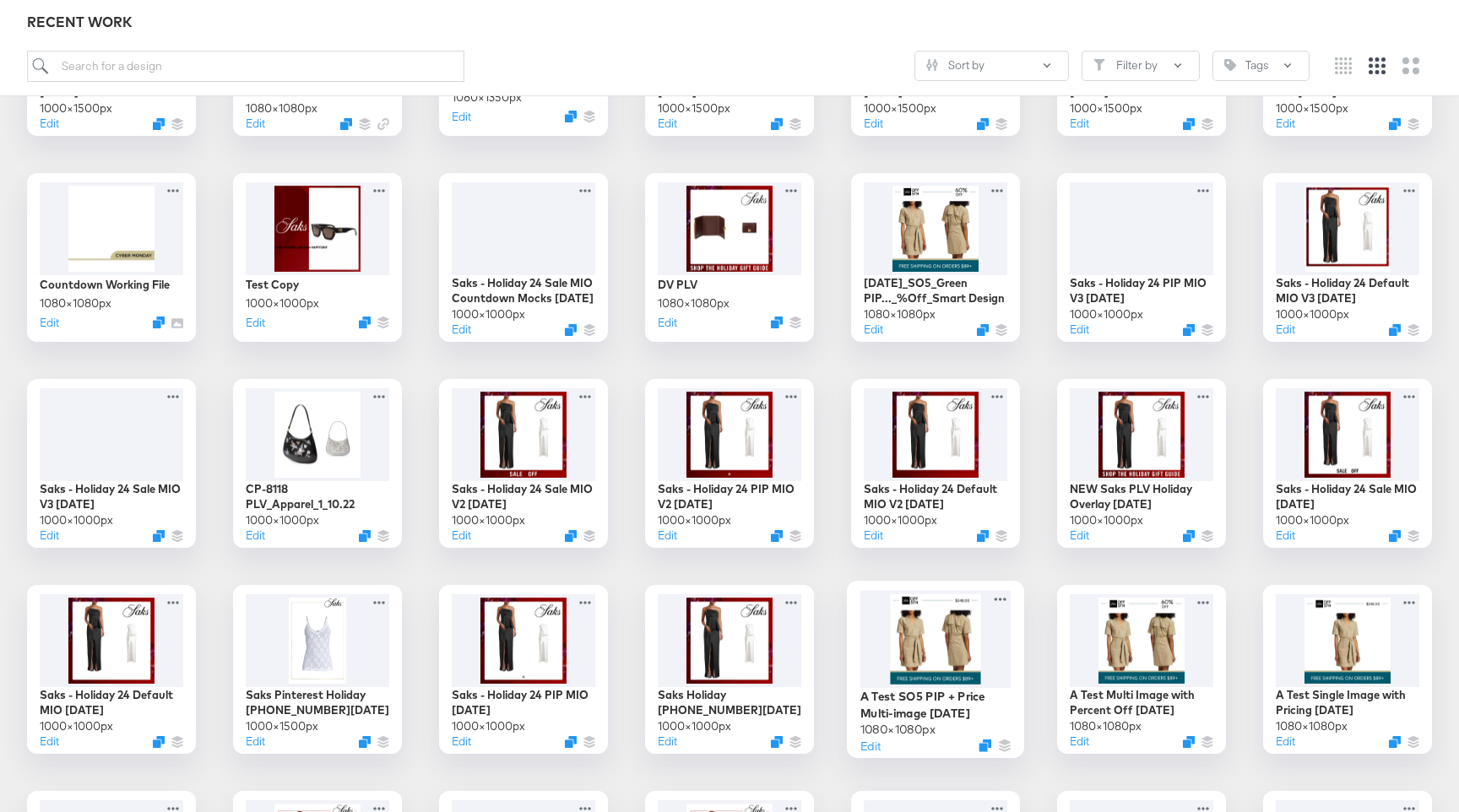
click at [928, 610] on div at bounding box center [935, 638] width 151 height 98
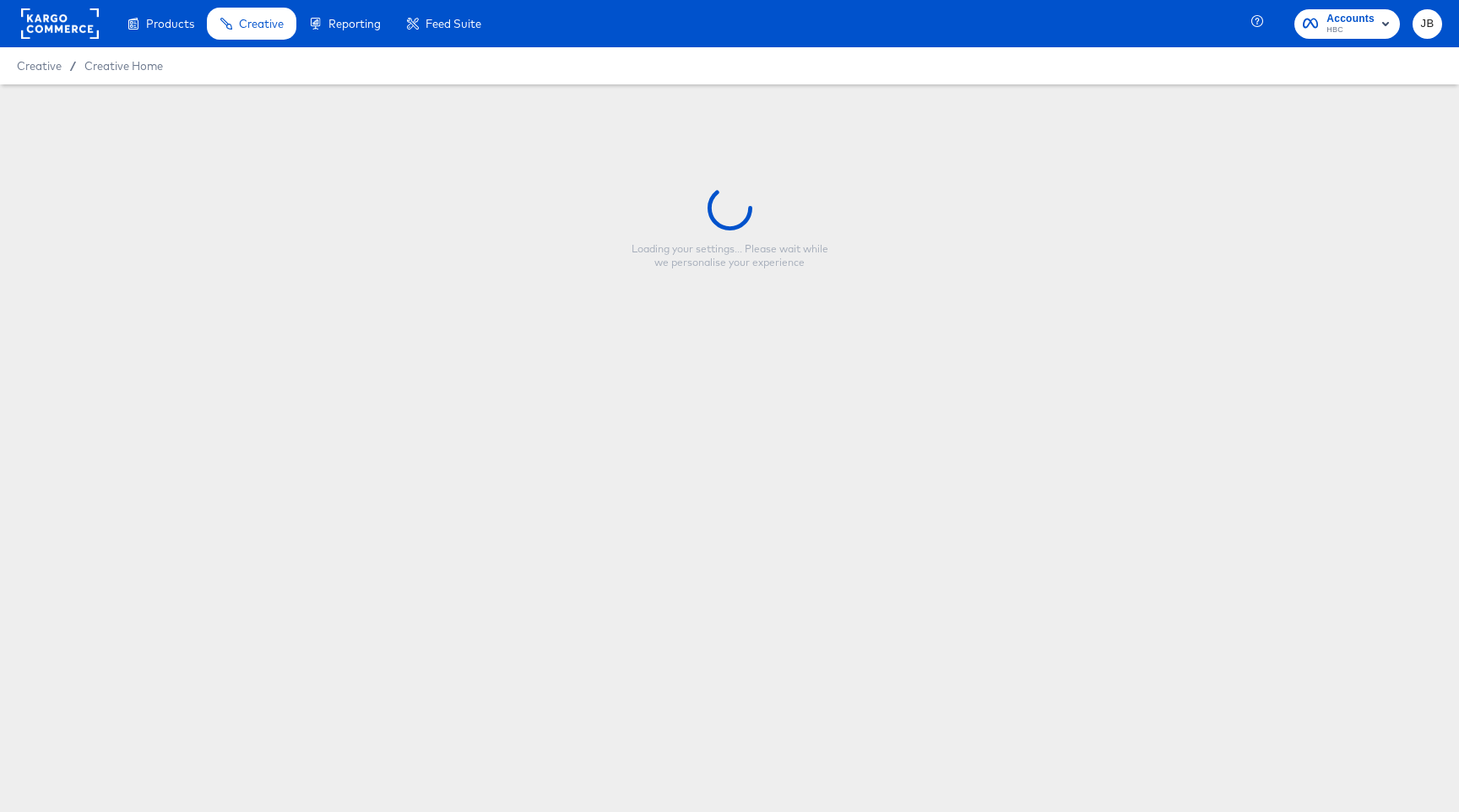
type input "A Test SO5 PIP + Price Multi-image 9.09.24"
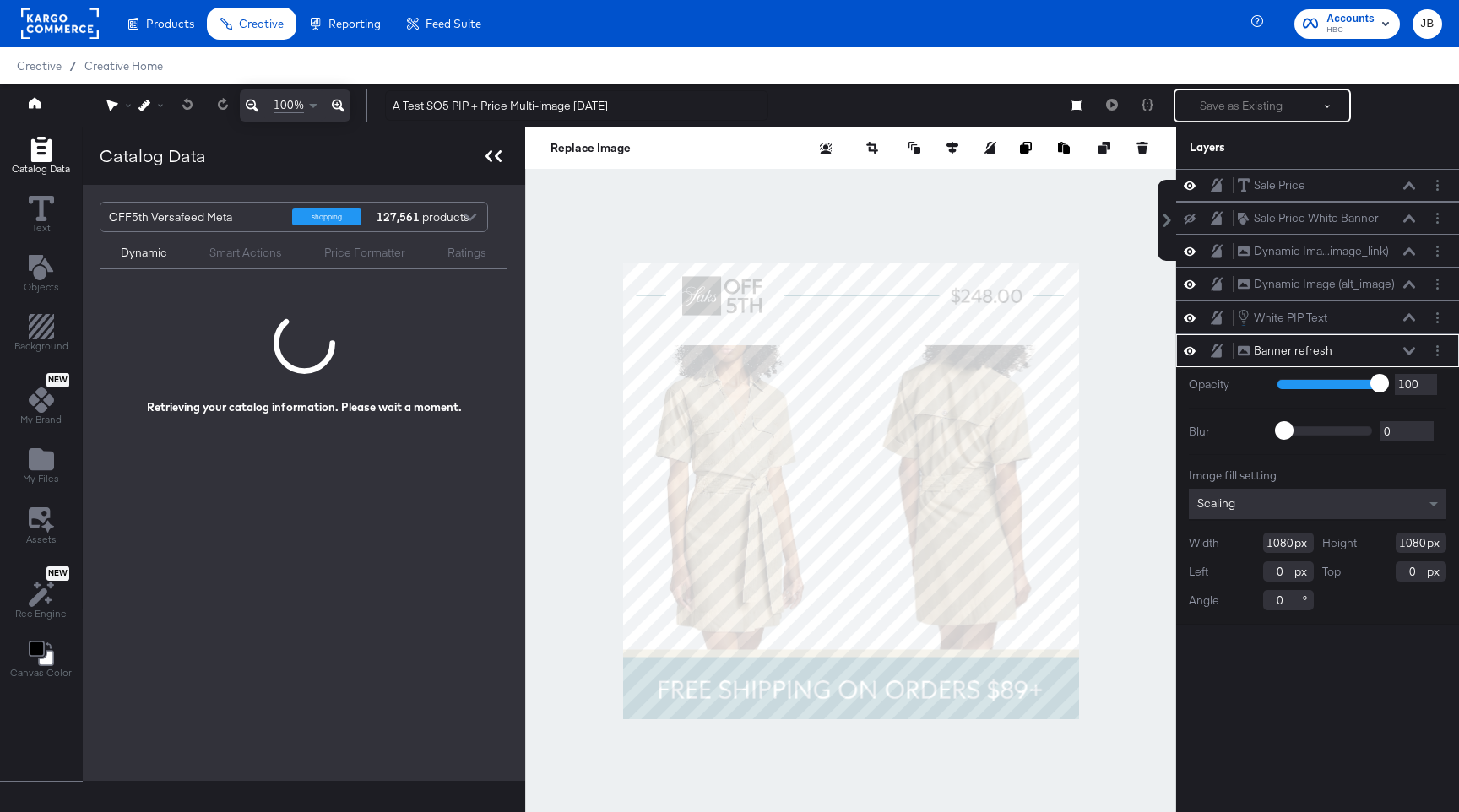
click at [500, 154] on div at bounding box center [493, 156] width 29 height 25
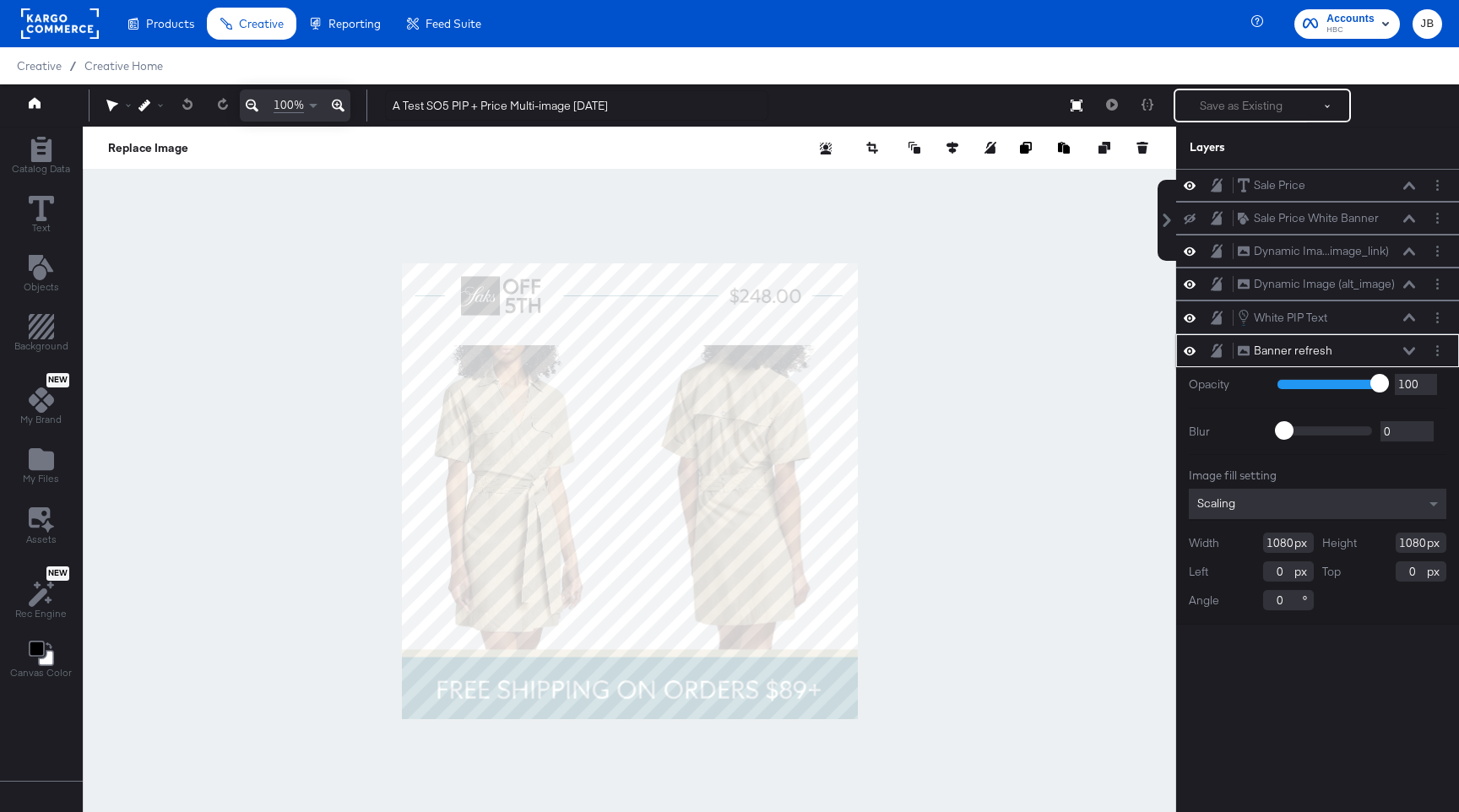
click at [1410, 351] on icon at bounding box center [1409, 351] width 11 height 9
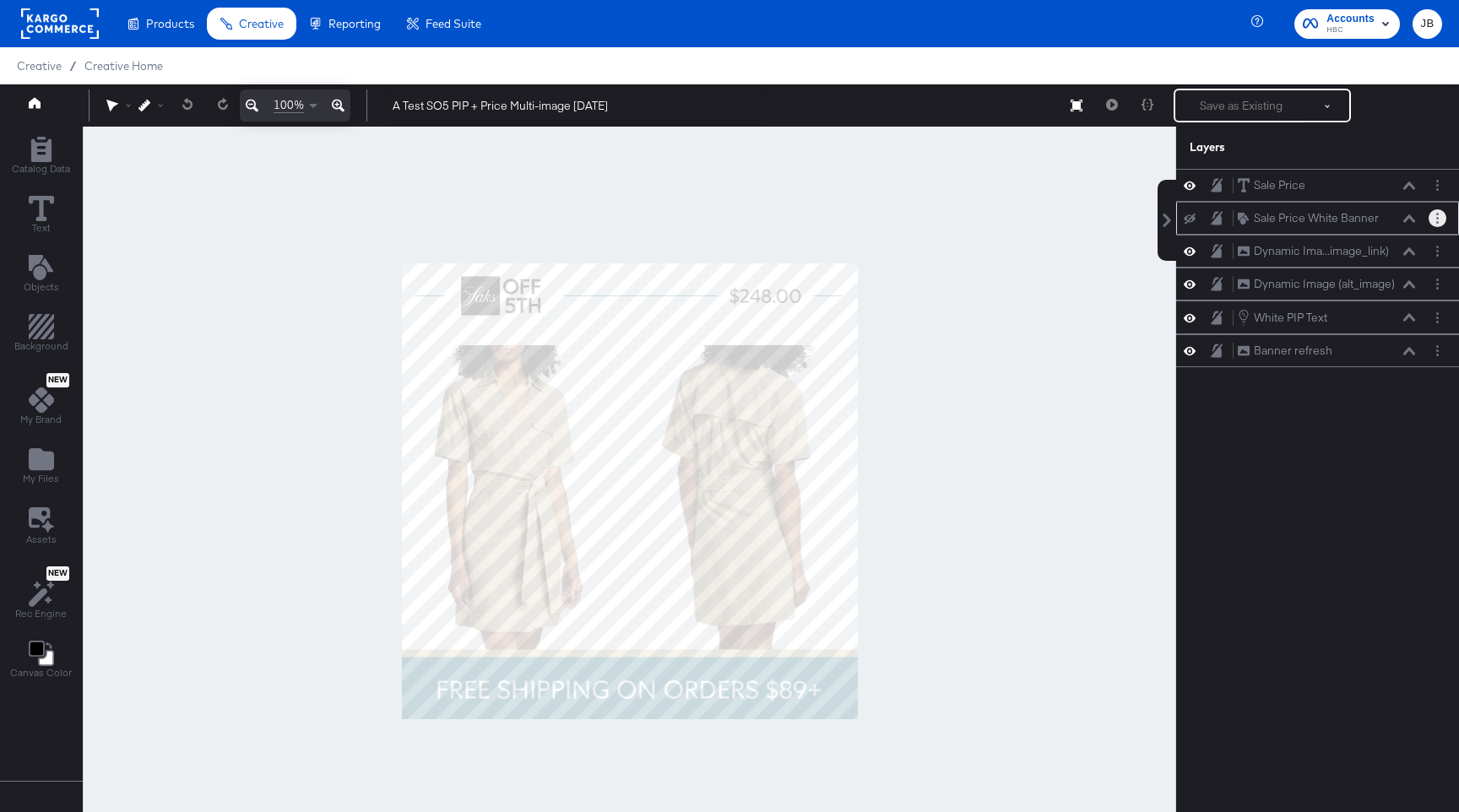
click at [1437, 214] on circle "Layer Options" at bounding box center [1437, 214] width 3 height 3
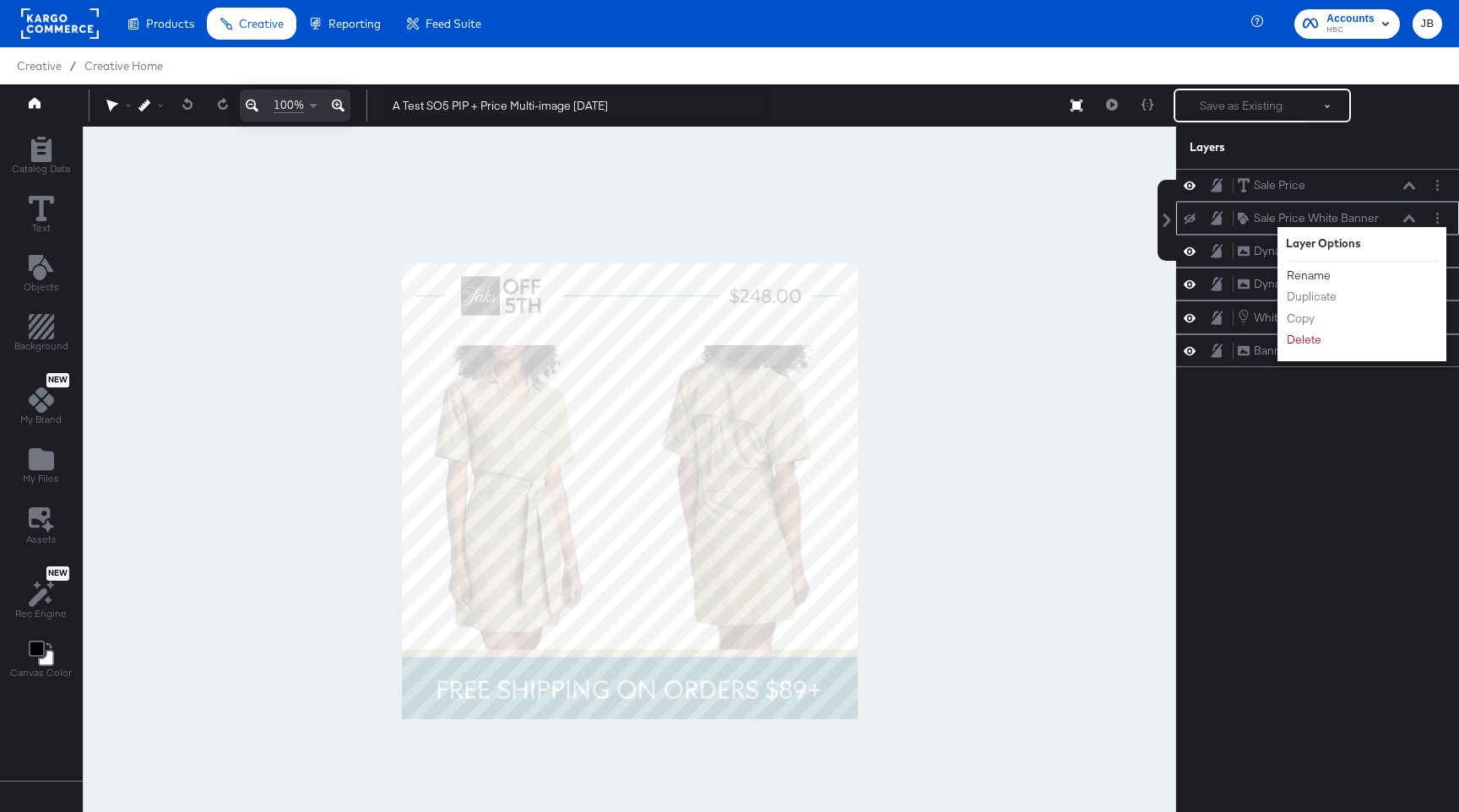
click at [1309, 274] on button "Rename" at bounding box center [1309, 275] width 46 height 18
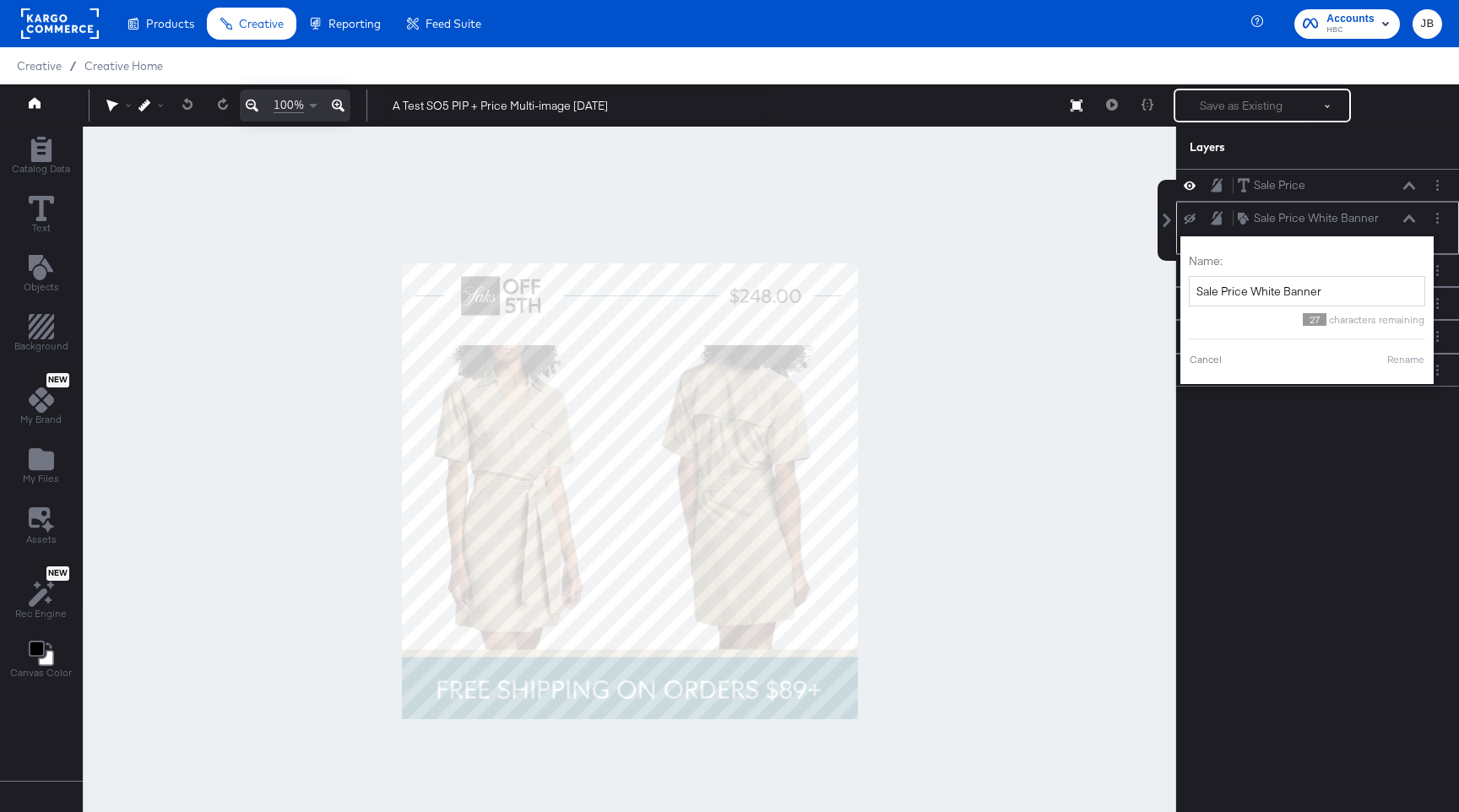
click at [1371, 232] on div "Sale Price White Banner Sale Price White Banner Name: Sale Price White Banner 2…" at bounding box center [1316, 227] width 269 height 37
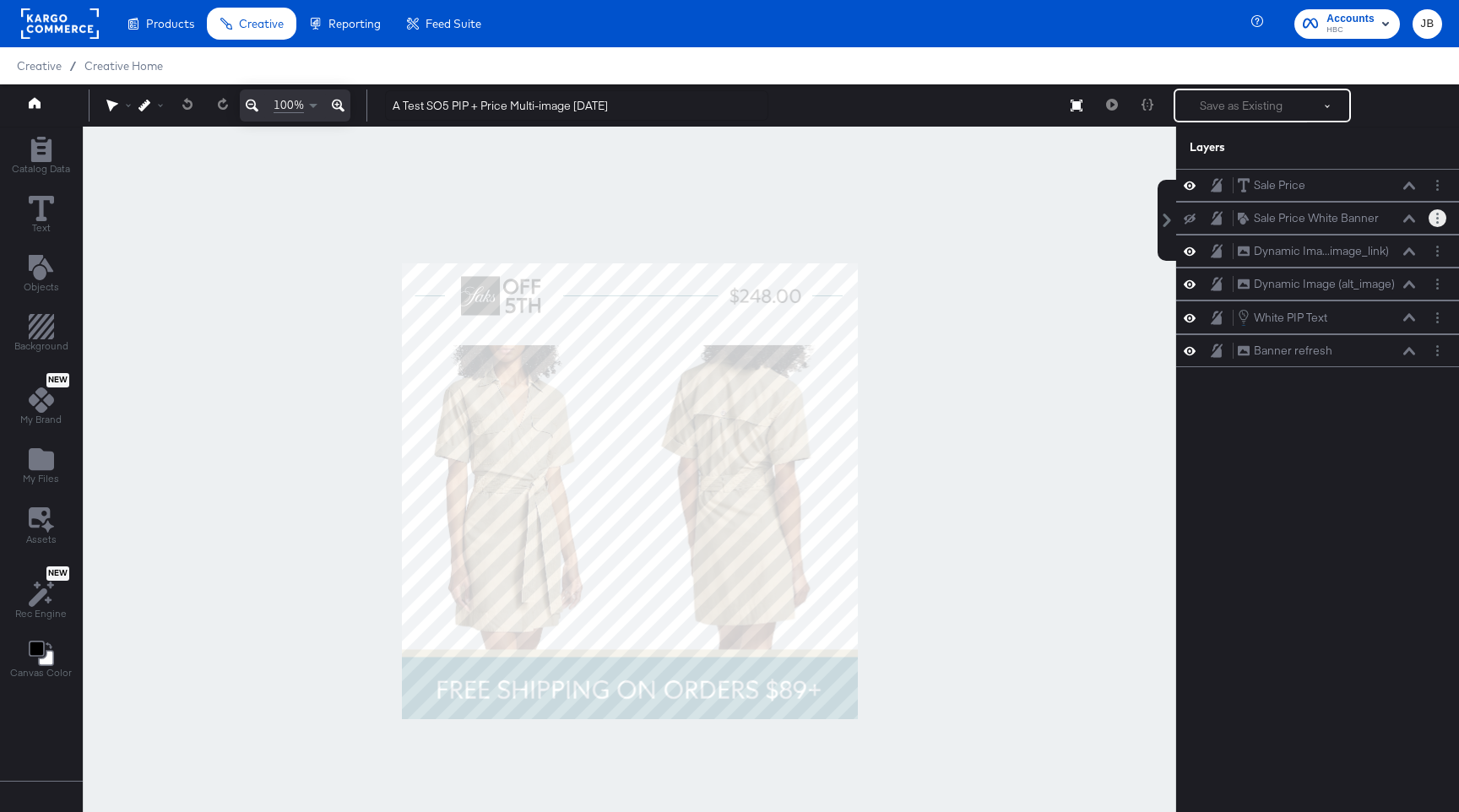
click at [1437, 221] on icon "Layer Options" at bounding box center [1437, 219] width 3 height 11
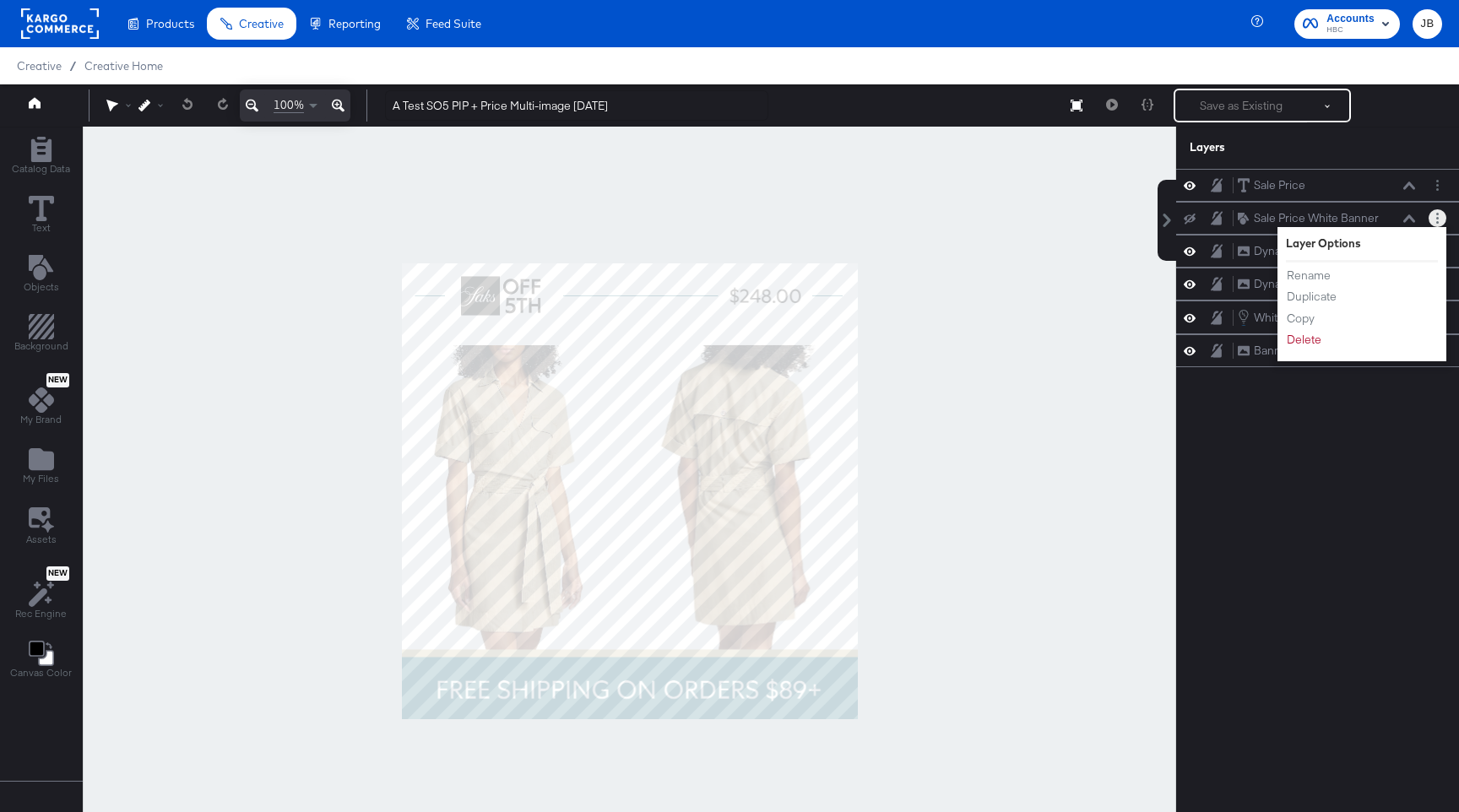
click at [1437, 221] on icon "Layer Options" at bounding box center [1437, 219] width 3 height 11
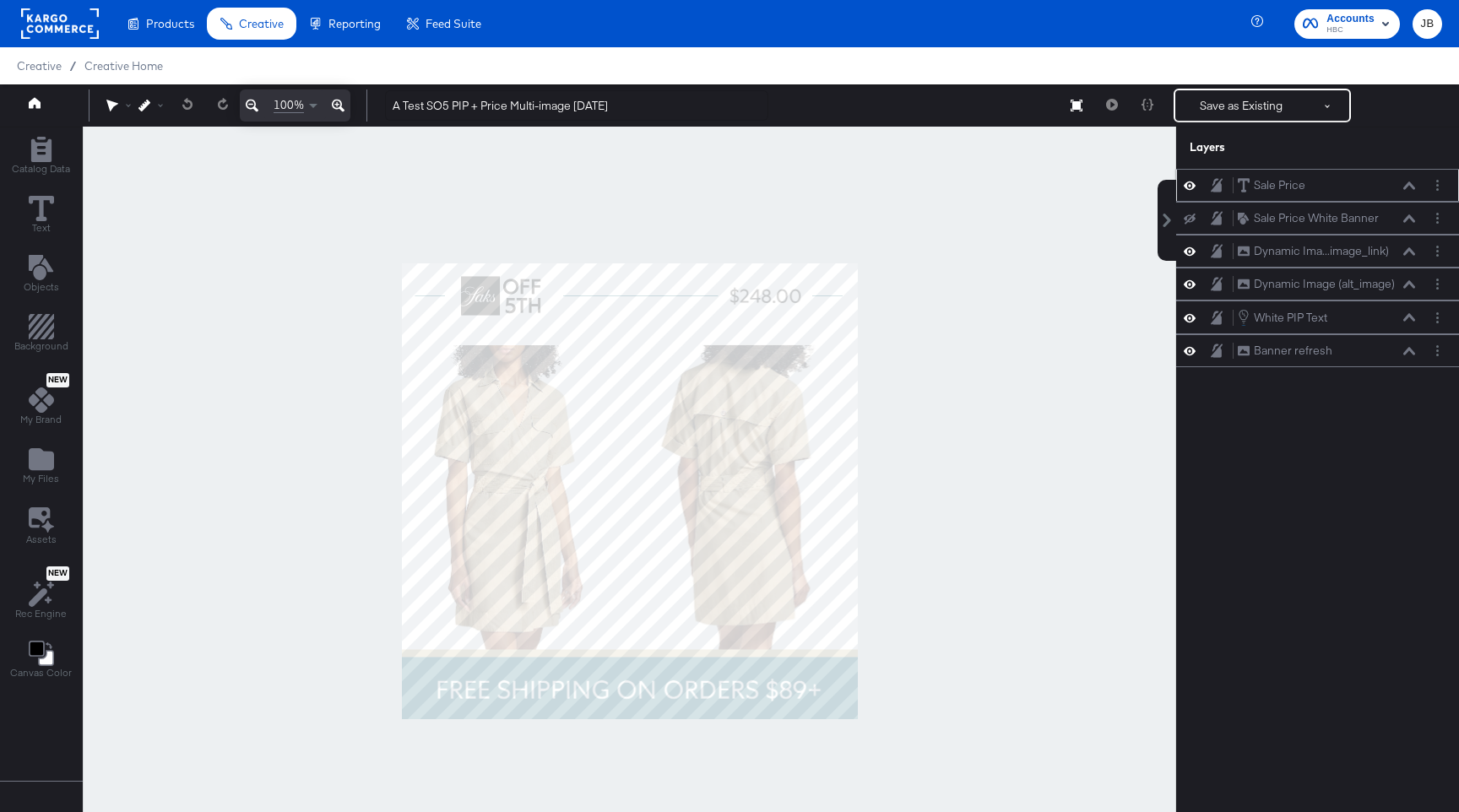
click at [1184, 184] on icon at bounding box center [1189, 184] width 11 height 14
click at [1184, 184] on icon at bounding box center [1189, 186] width 11 height 11
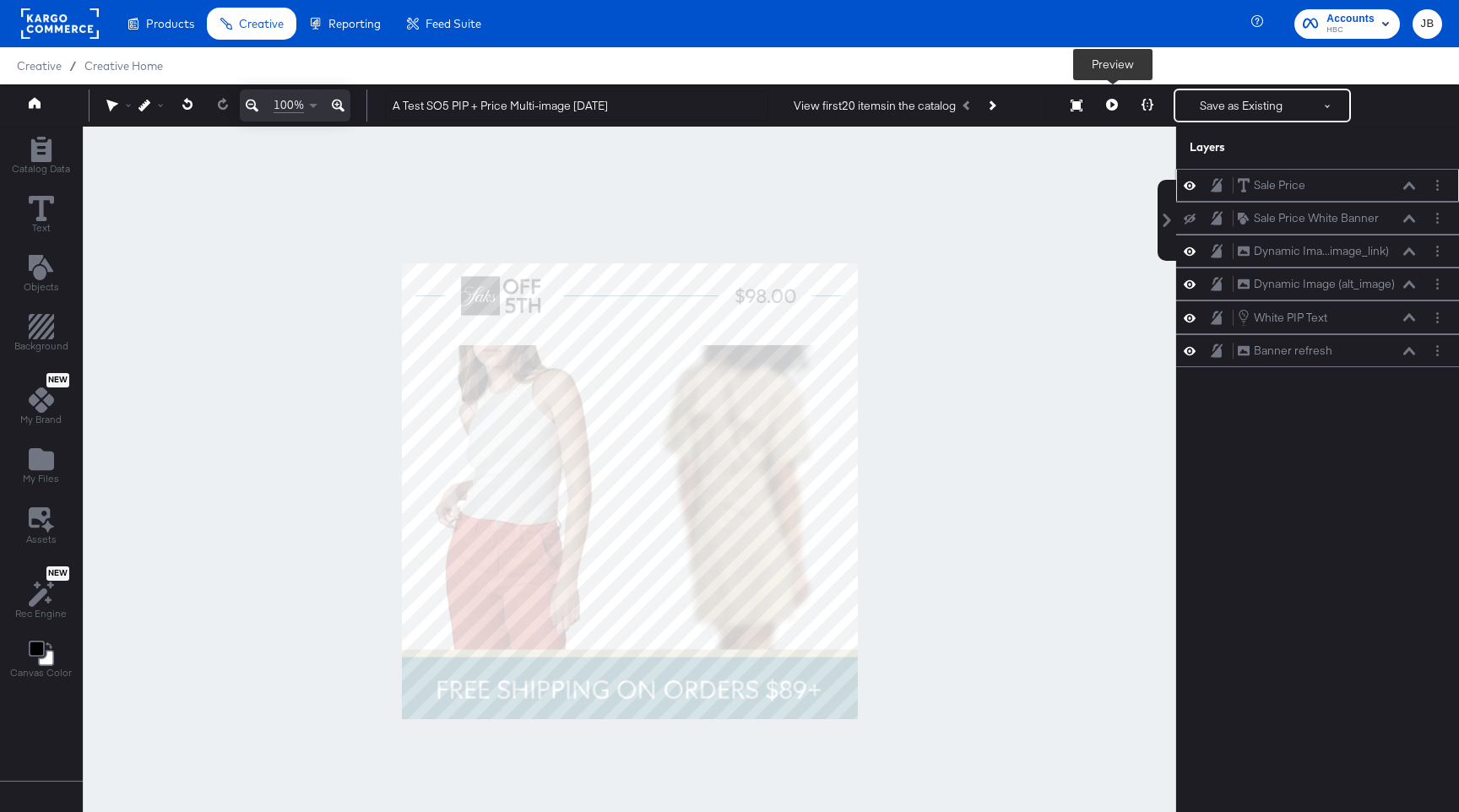
click at [1112, 111] on button at bounding box center [1111, 105] width 35 height 33
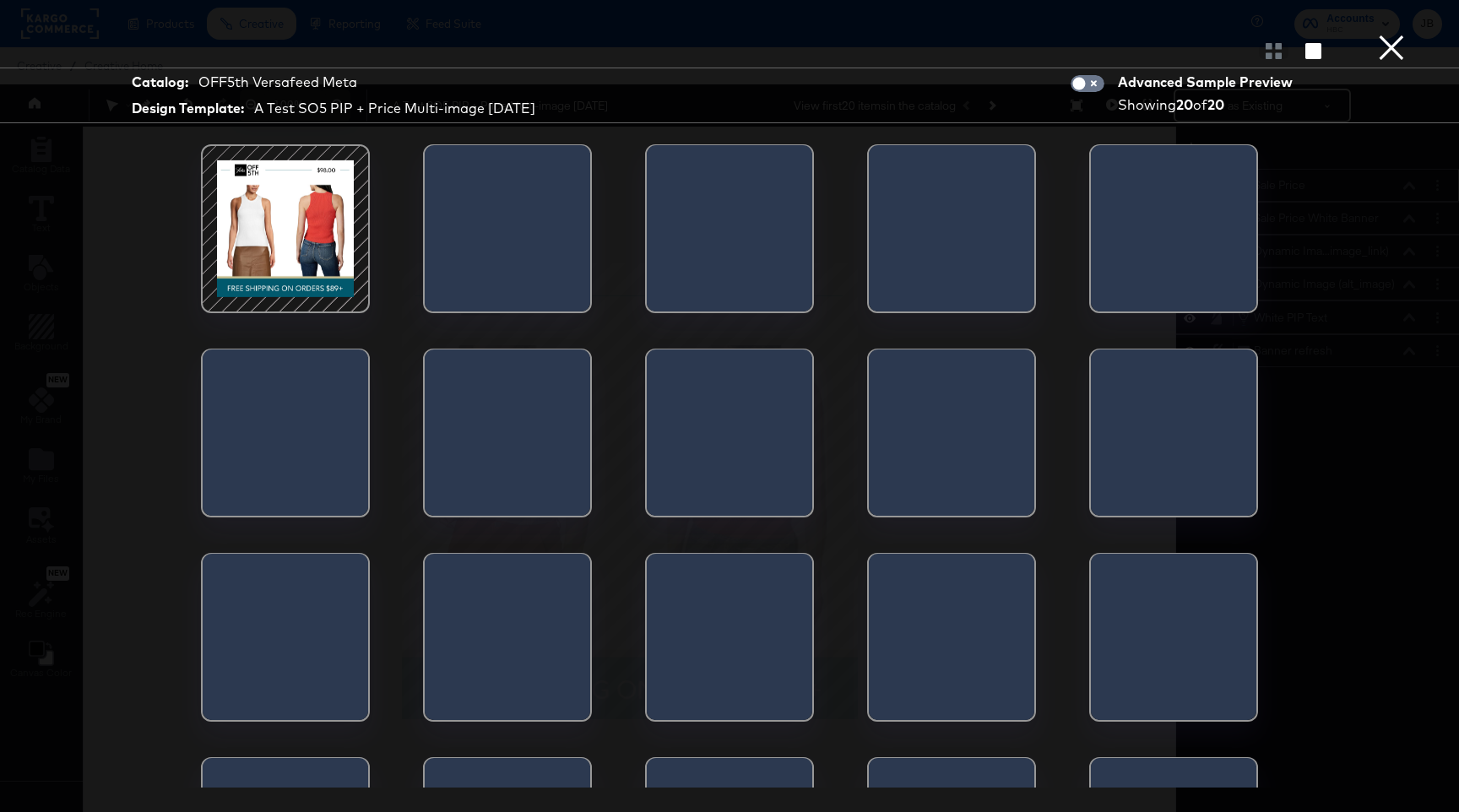
click at [1384, 33] on button "×" at bounding box center [1391, 16] width 33 height 33
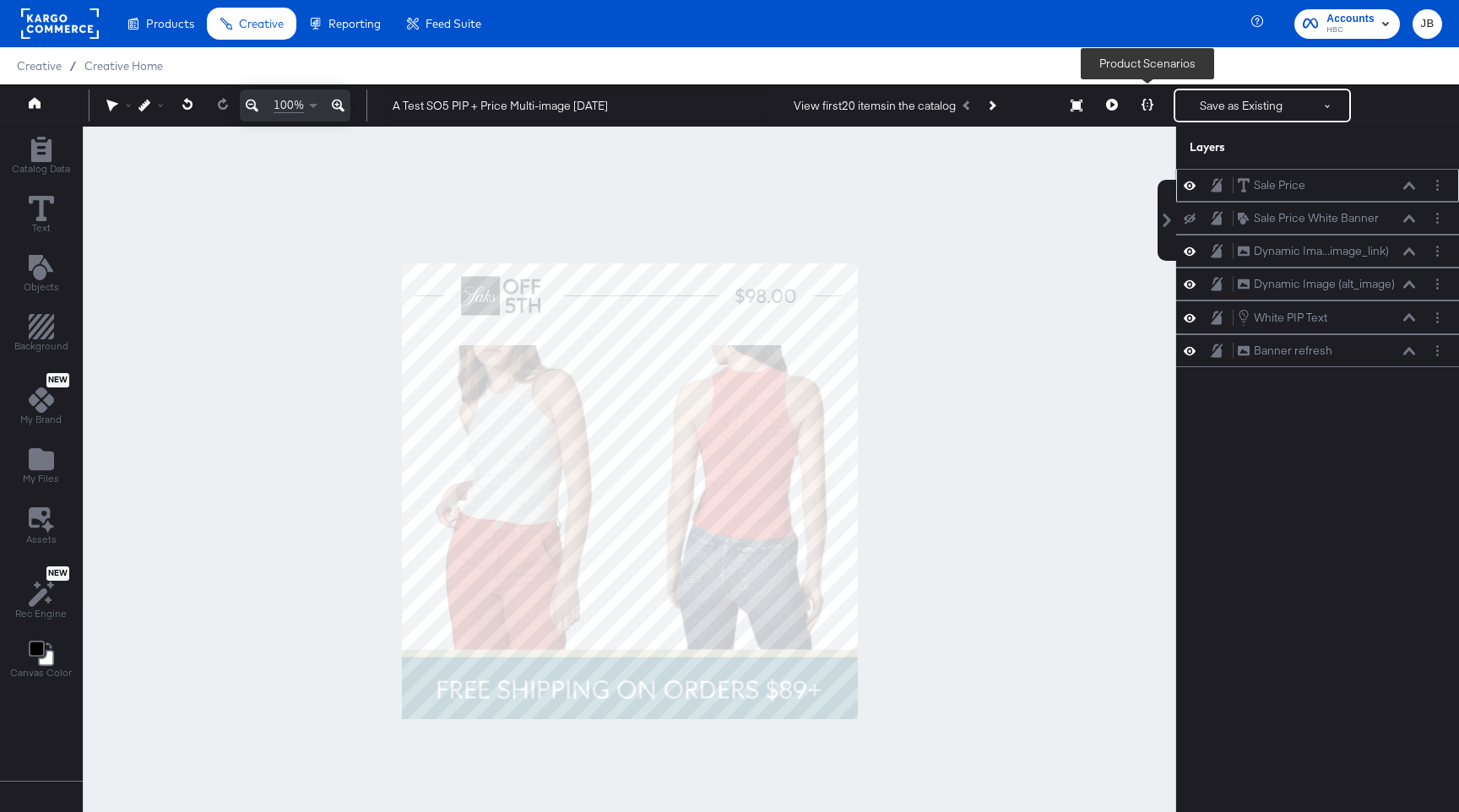
click at [1153, 101] on button at bounding box center [1146, 105] width 35 height 33
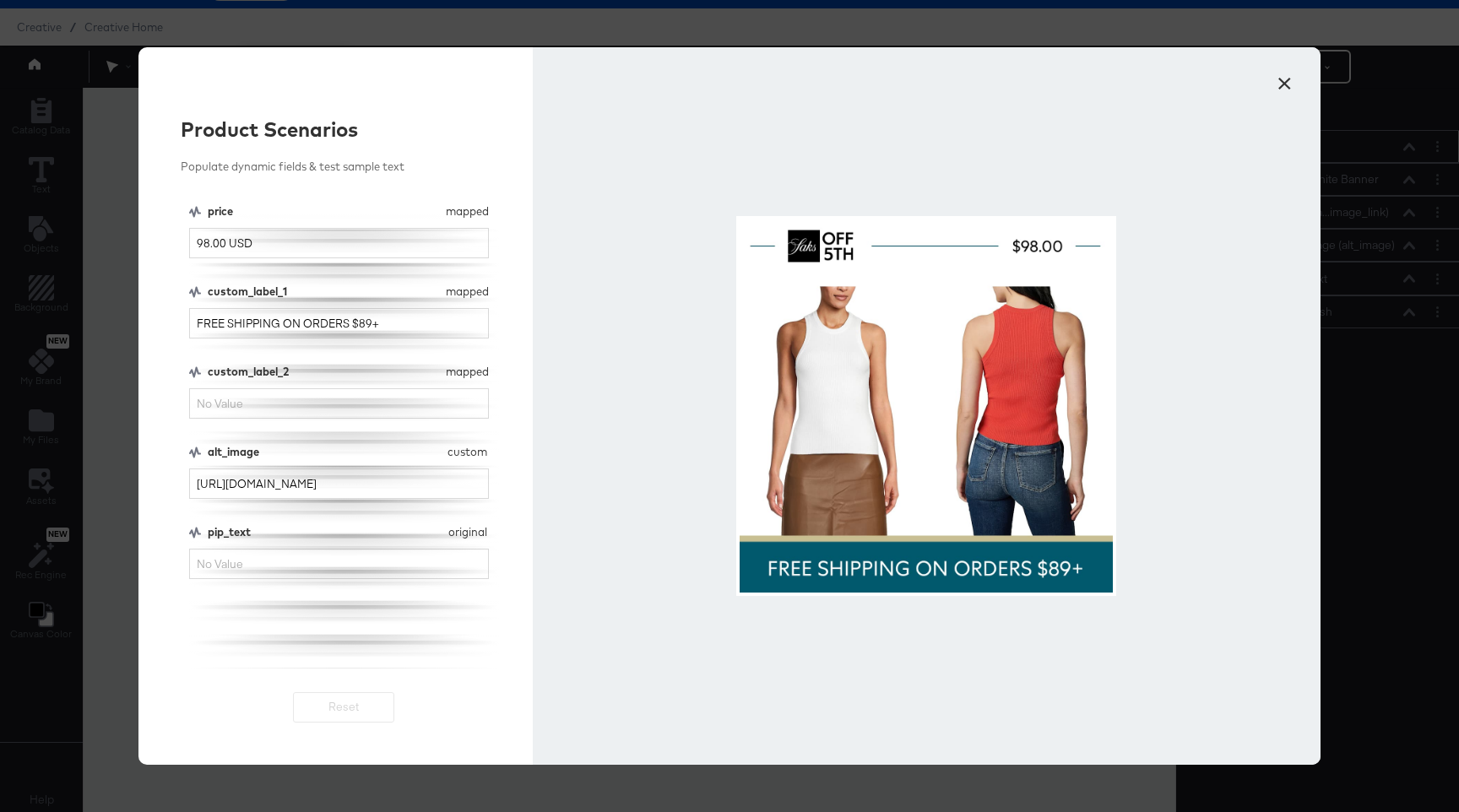
scroll to position [43, 0]
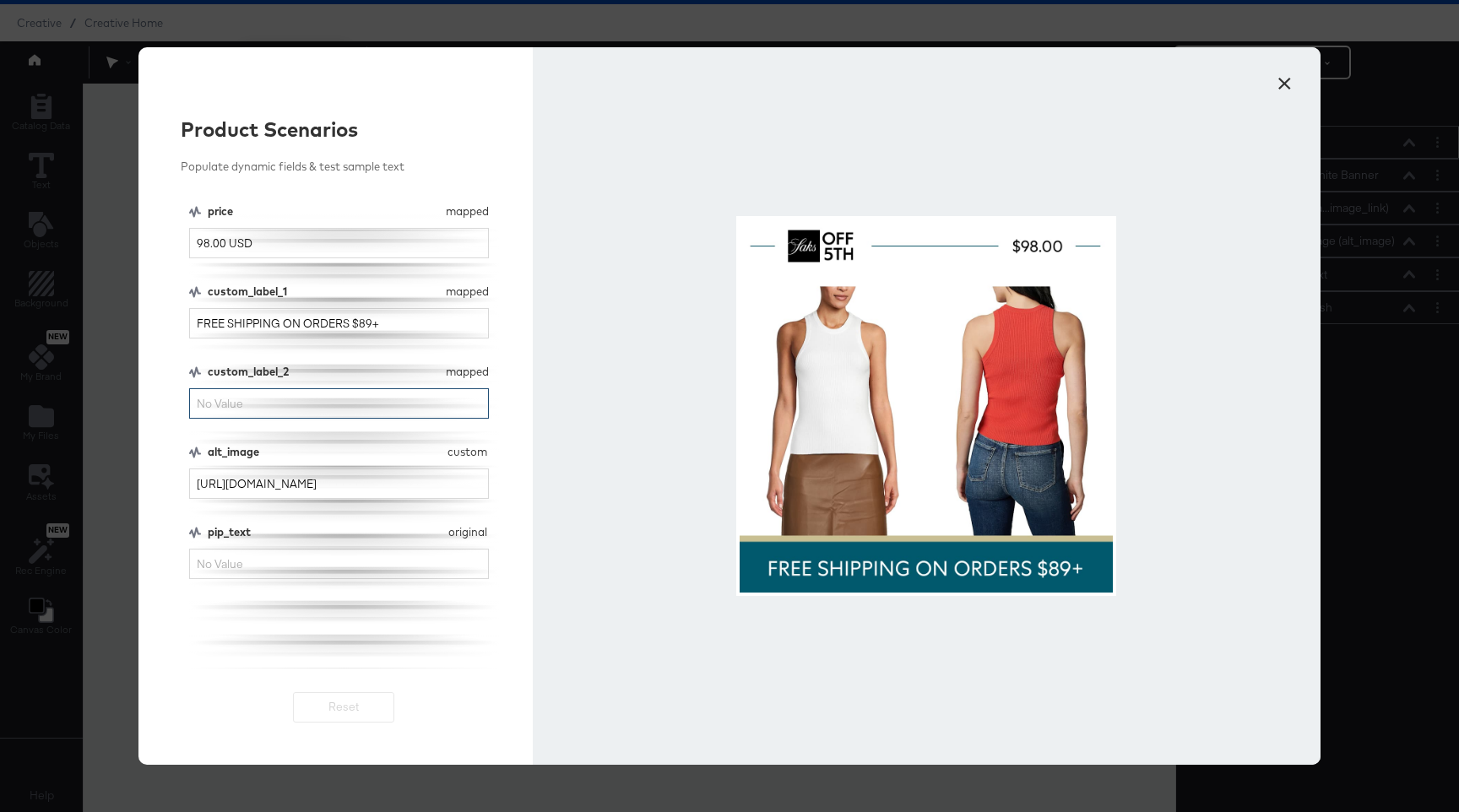
click at [348, 389] on input "custom_label_2" at bounding box center [339, 403] width 300 height 31
click at [341, 382] on div "custom_label_2 mapped custom_label_2" at bounding box center [339, 392] width 300 height 55
click at [309, 409] on input "custom_label_2" at bounding box center [339, 403] width 300 height 31
type input "last day"
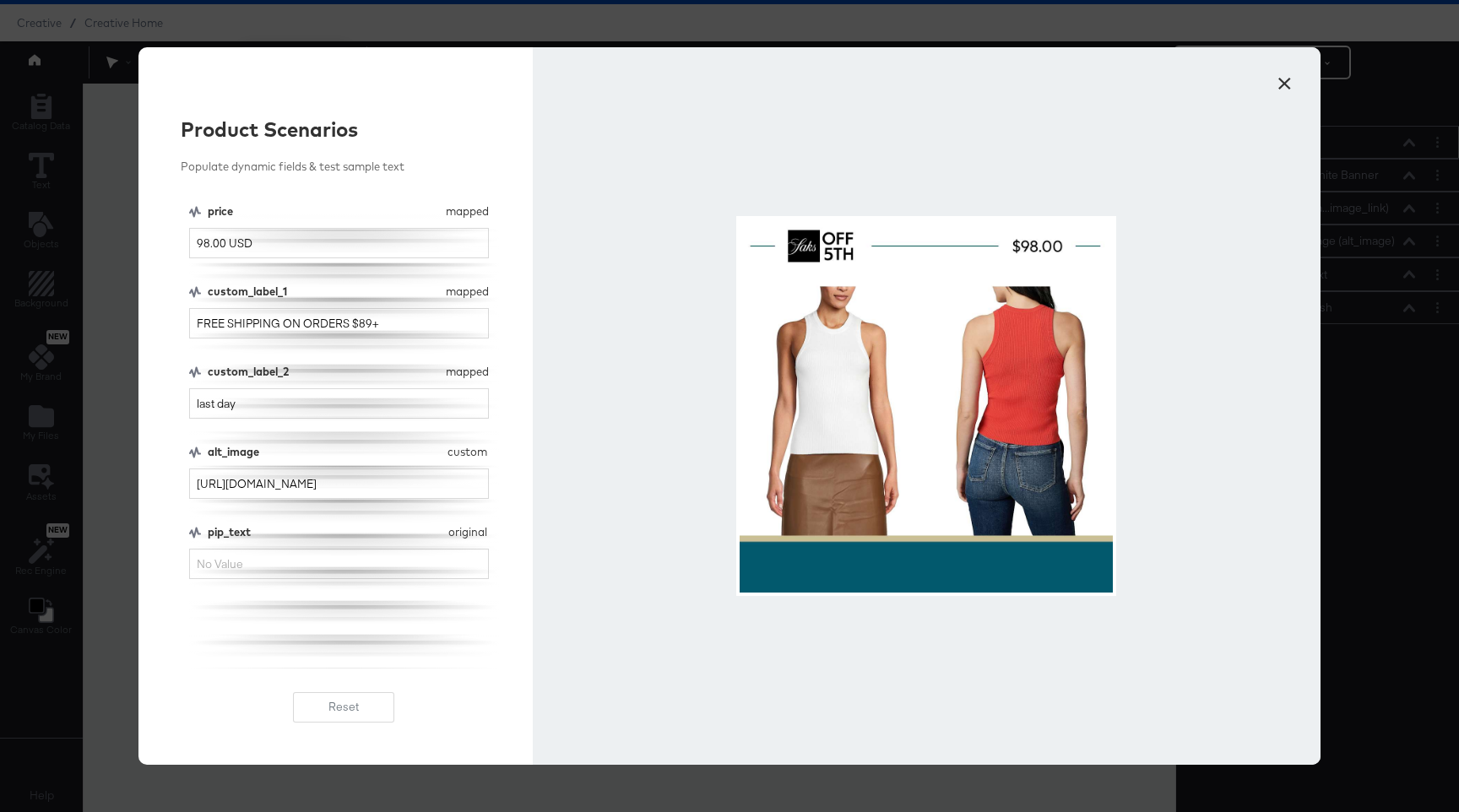
click at [1281, 73] on button "×" at bounding box center [1284, 79] width 30 height 30
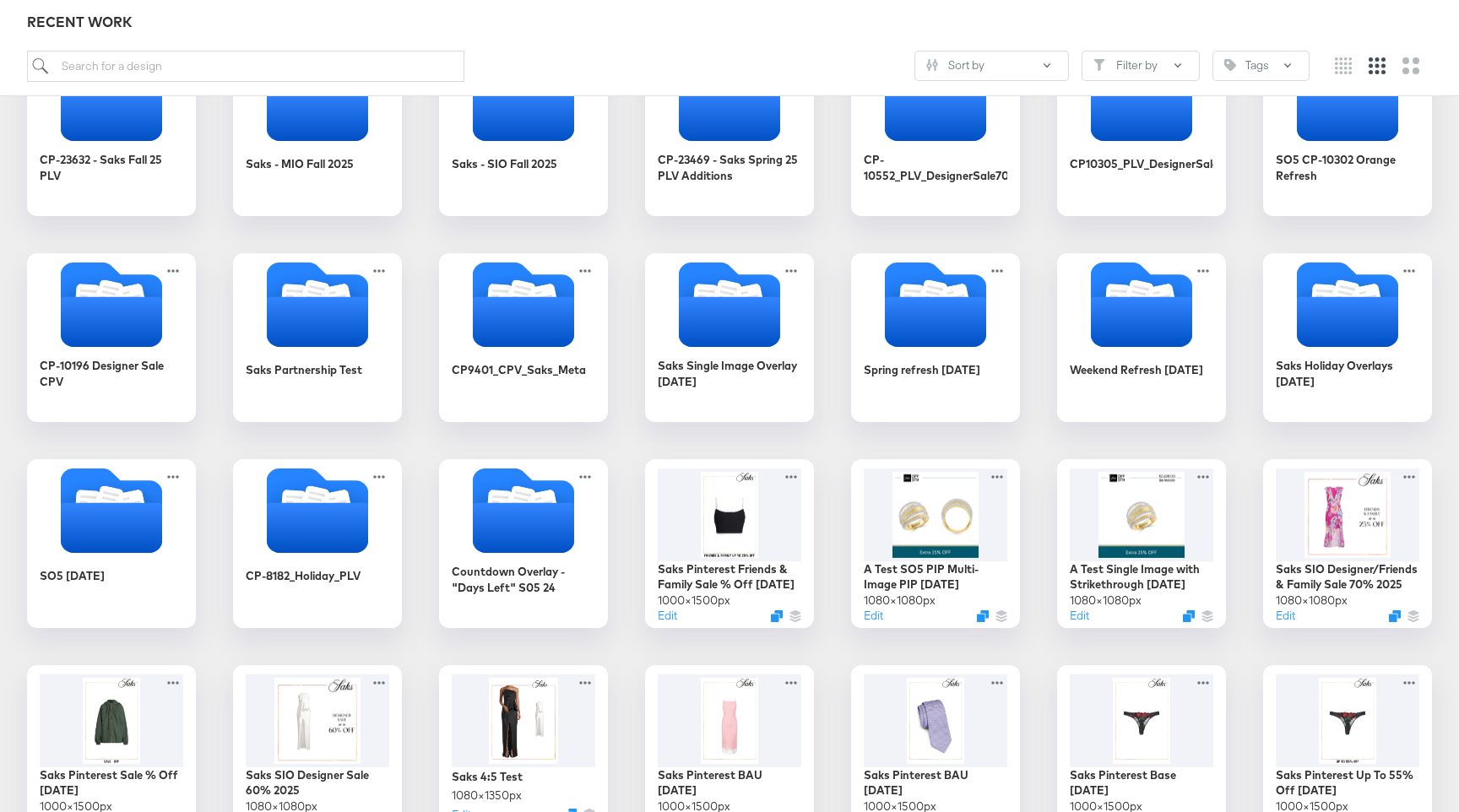
scroll to position [322, 0]
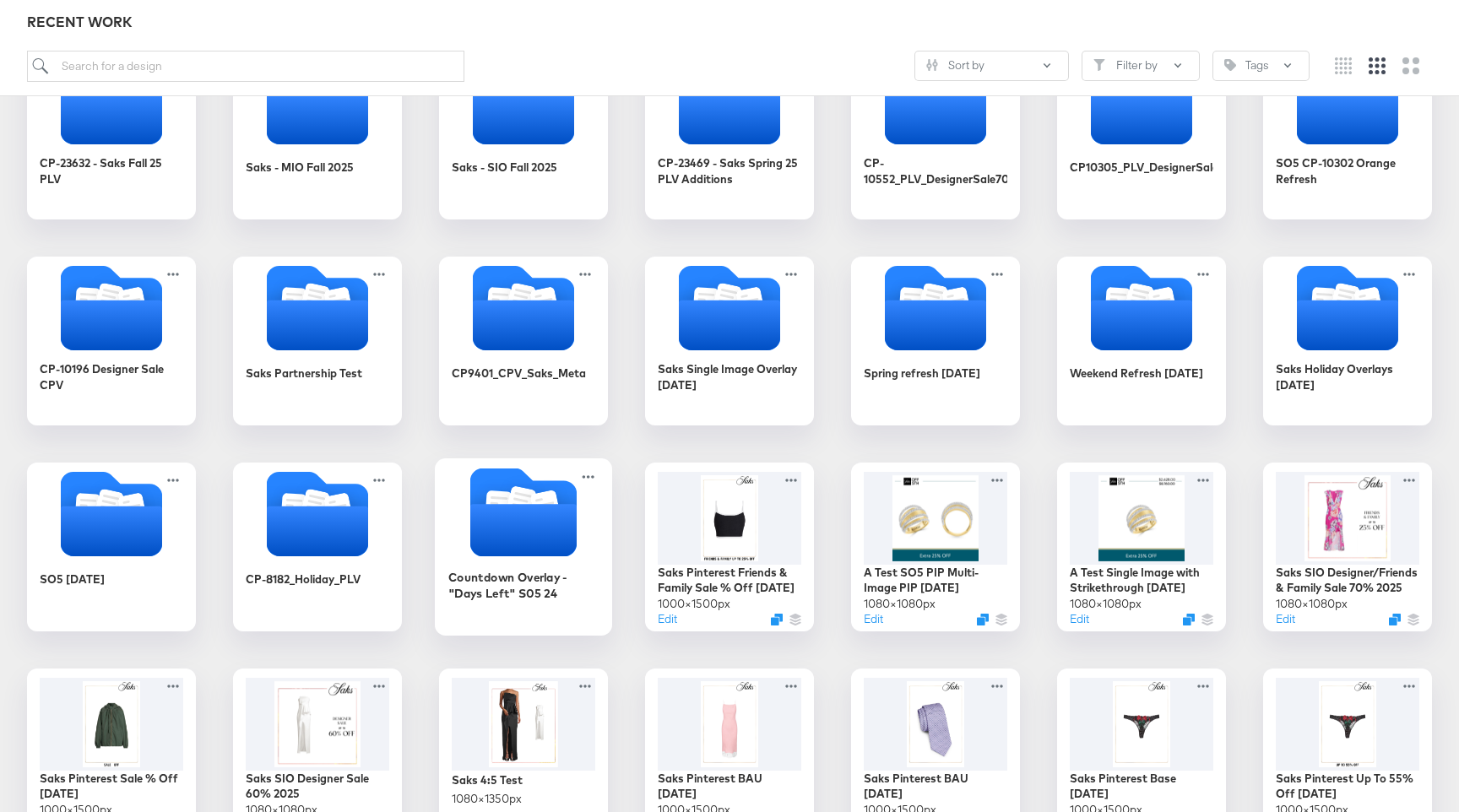
click at [584, 520] on icon "Folder" at bounding box center [523, 512] width 177 height 88
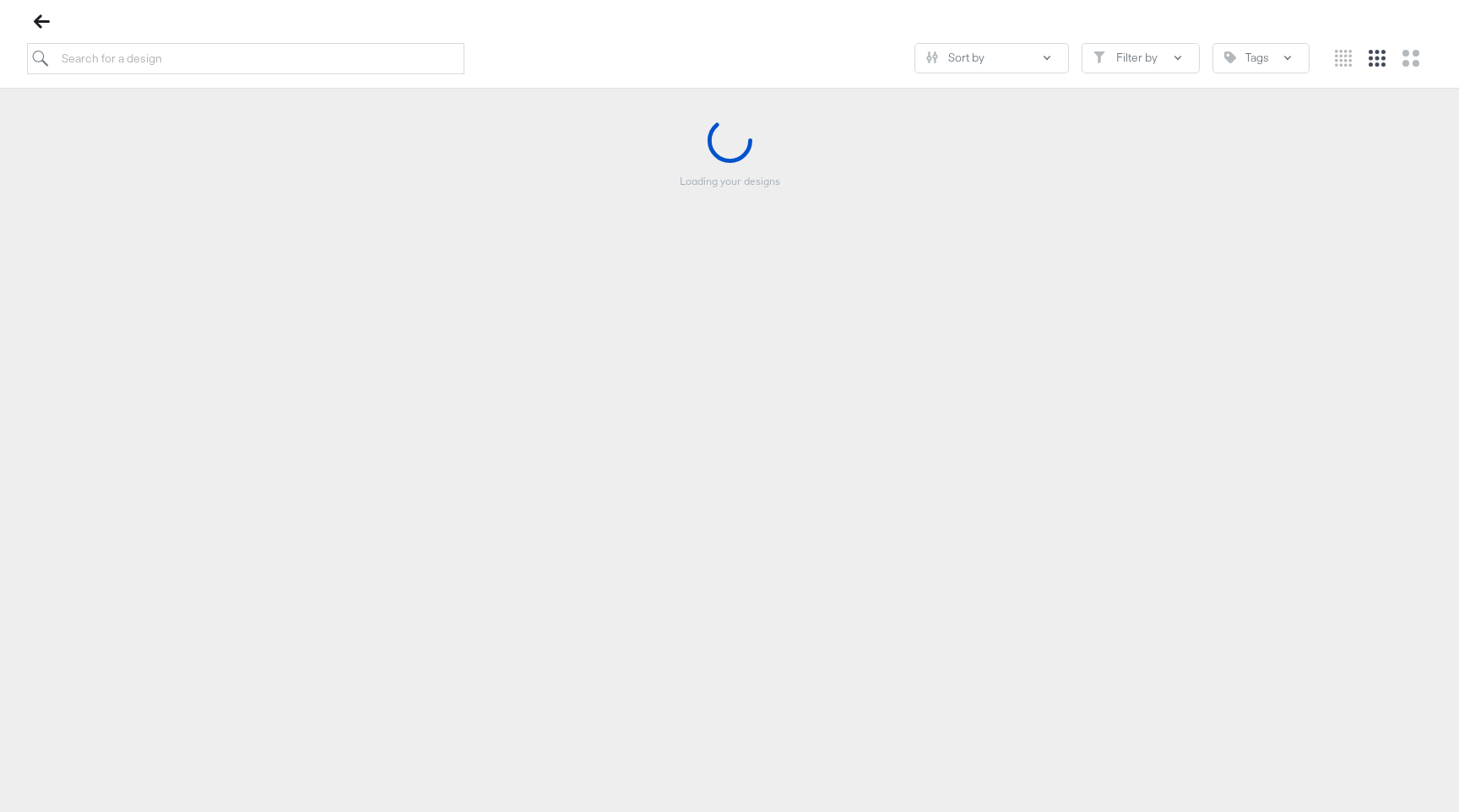
scroll to position [192, 0]
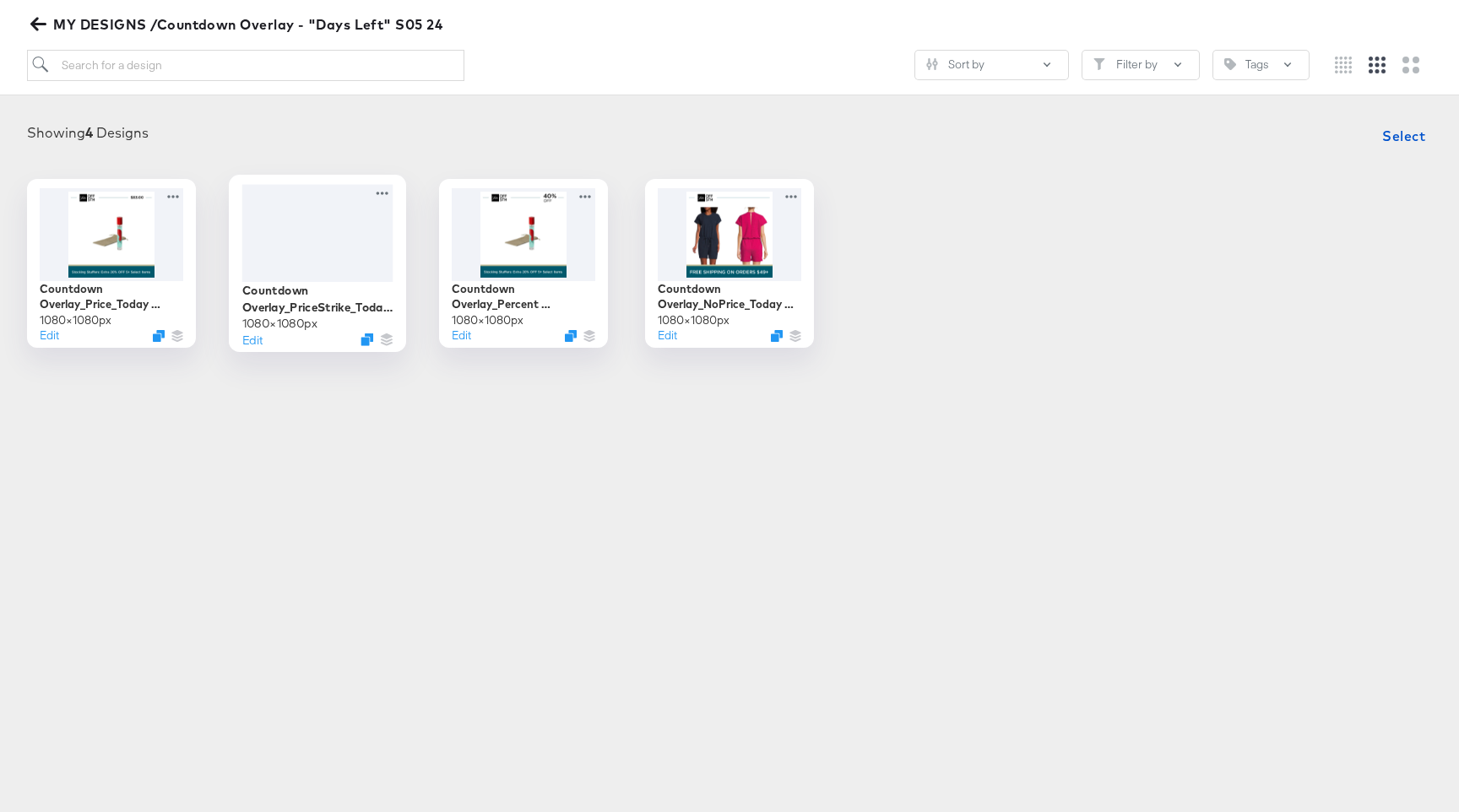
click at [320, 259] on div at bounding box center [318, 232] width 151 height 97
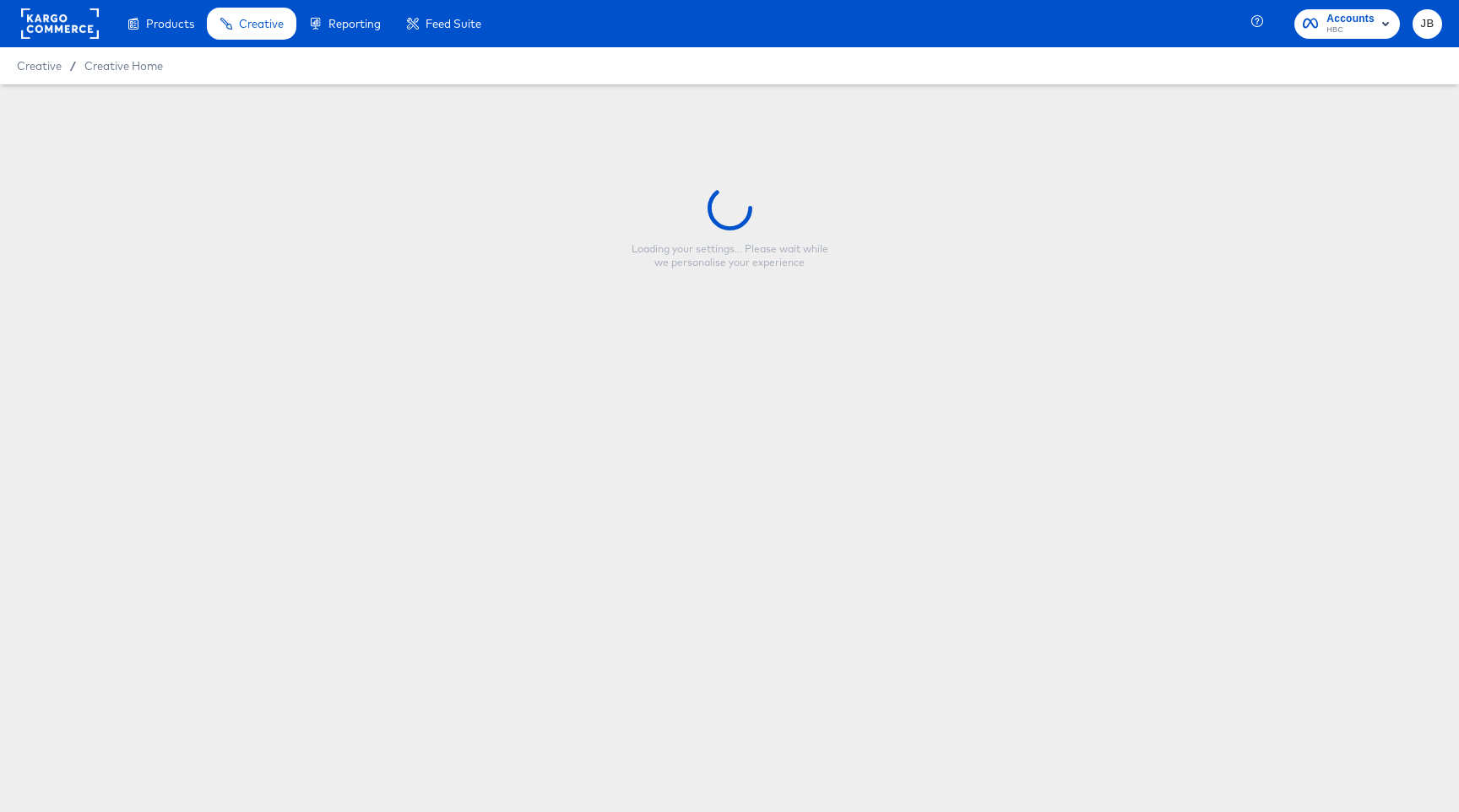
type input "Countdown Overlay_PriceStrike_Today Only_V2"
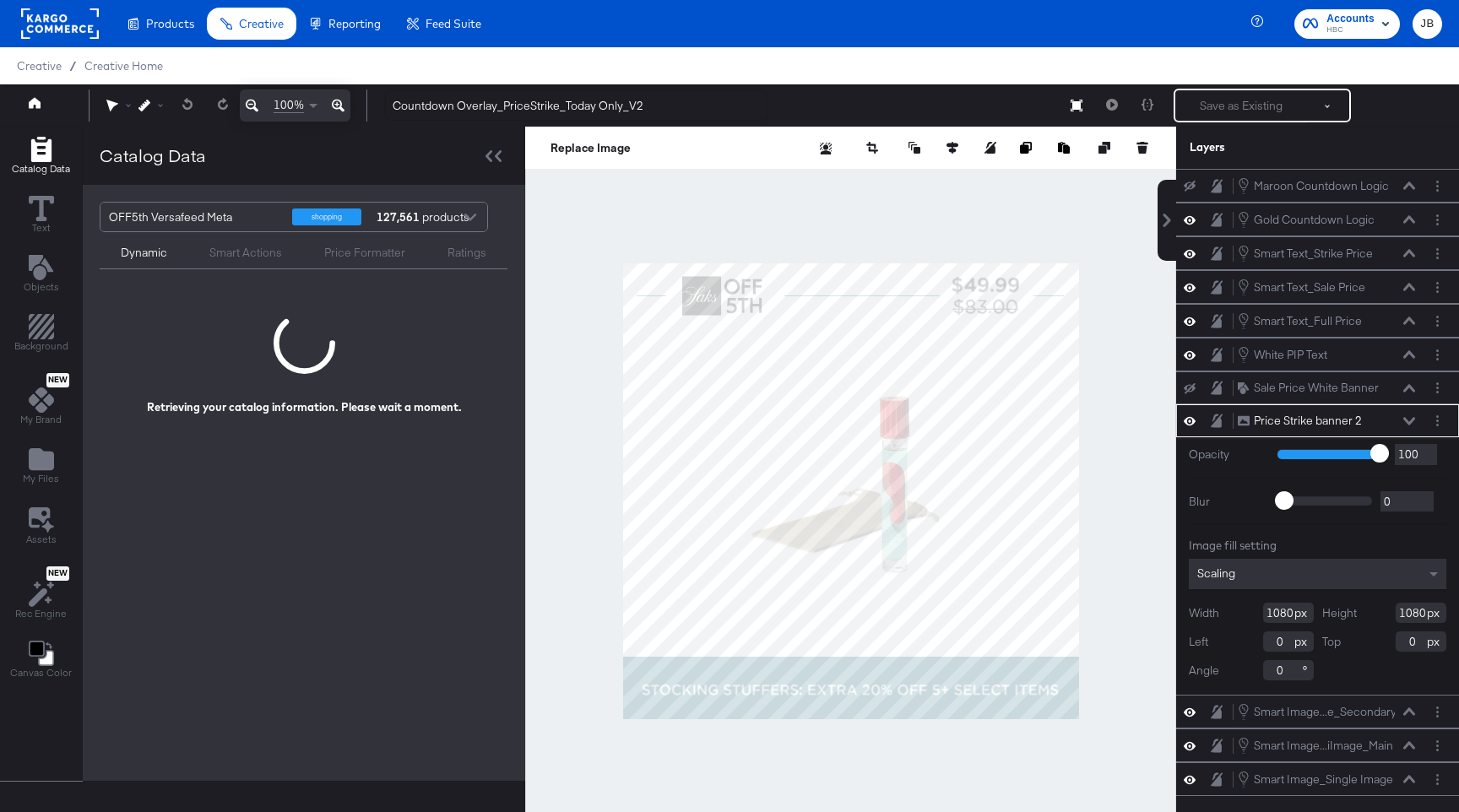
click at [1417, 421] on div "Price Strike banner 2 Price Strike banner 2" at bounding box center [1331, 420] width 188 height 18
click at [1406, 418] on icon at bounding box center [1409, 420] width 11 height 8
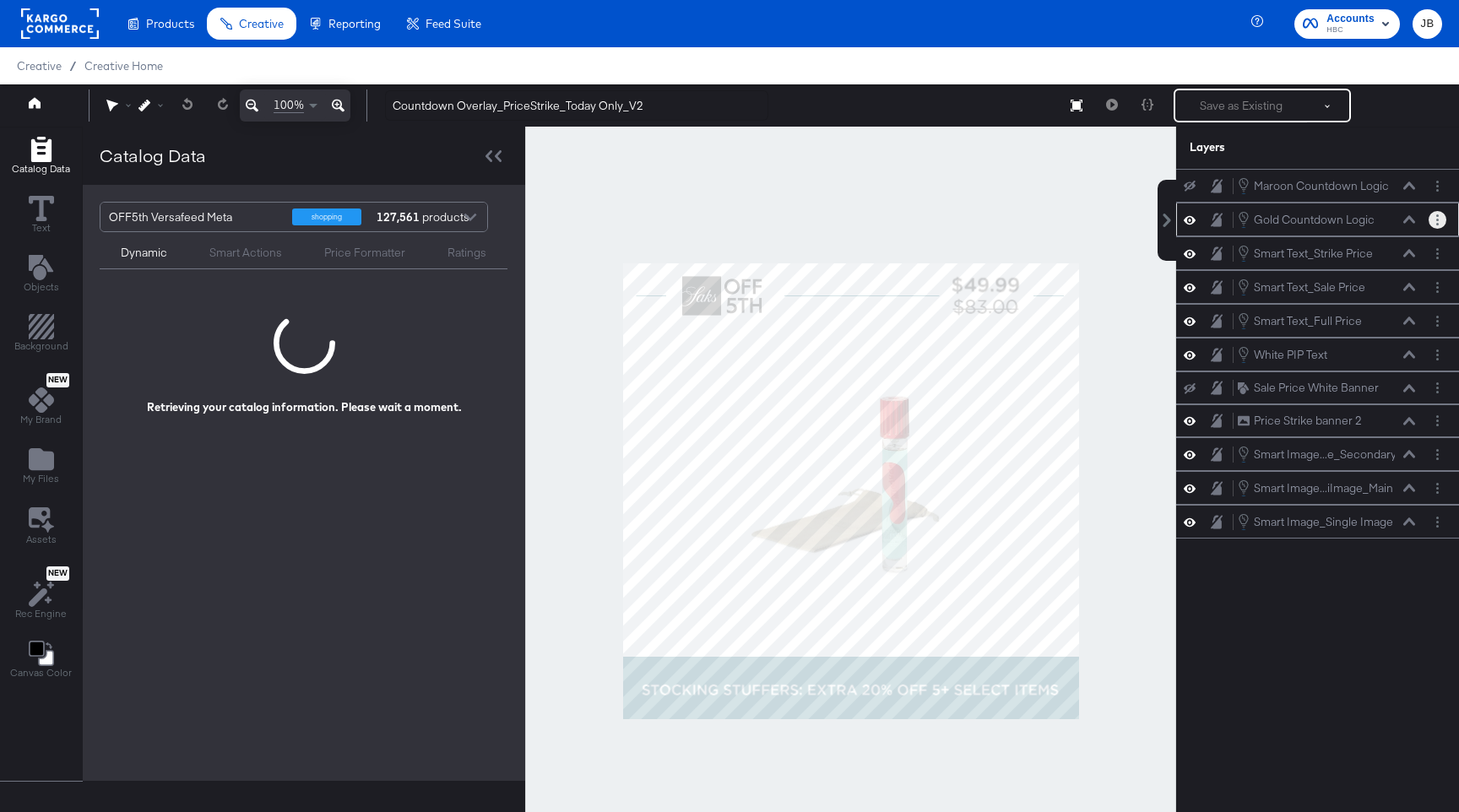
click at [1430, 221] on button "Layer Options" at bounding box center [1437, 220] width 18 height 18
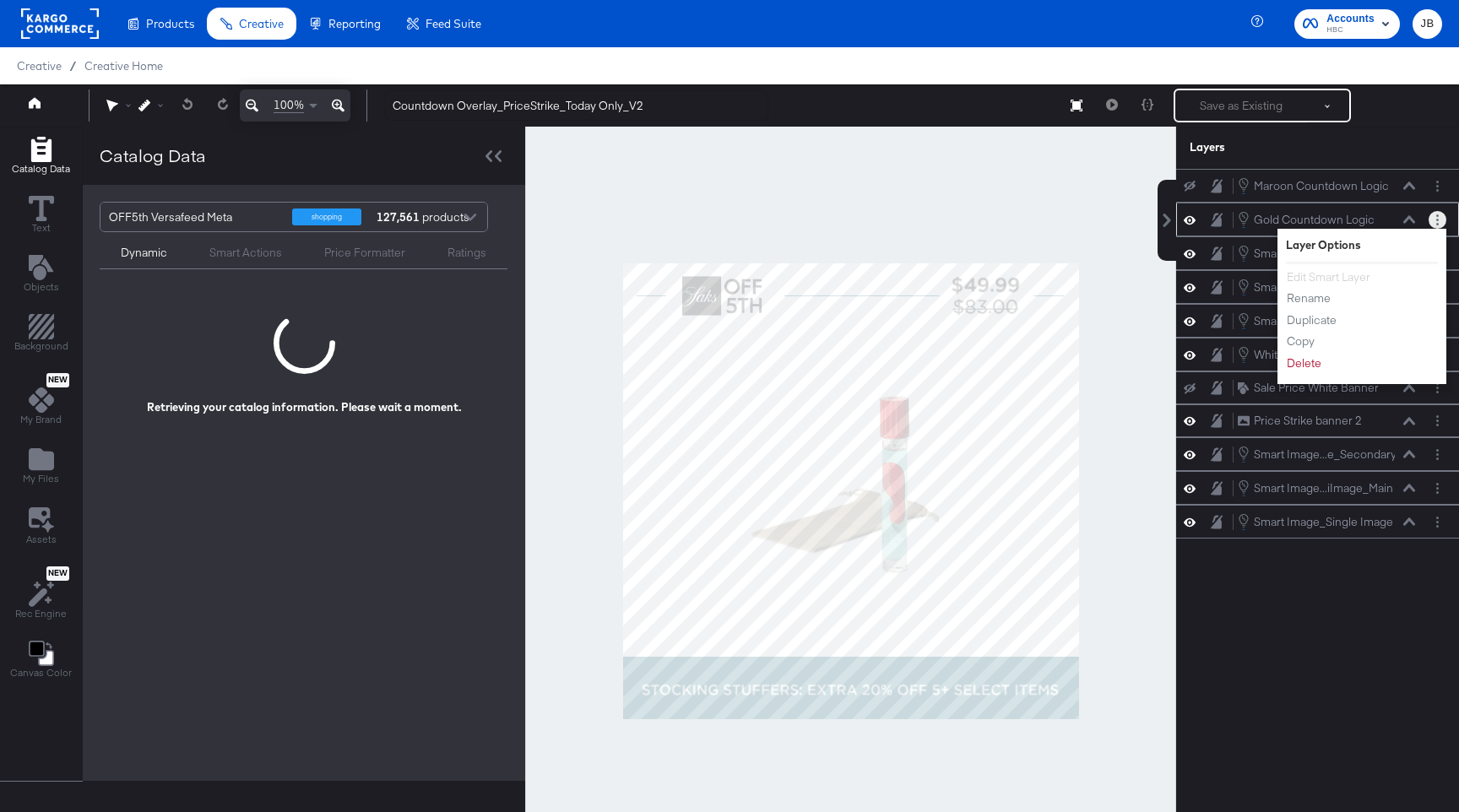
click at [1436, 219] on icon "Layer Options" at bounding box center [1437, 220] width 3 height 11
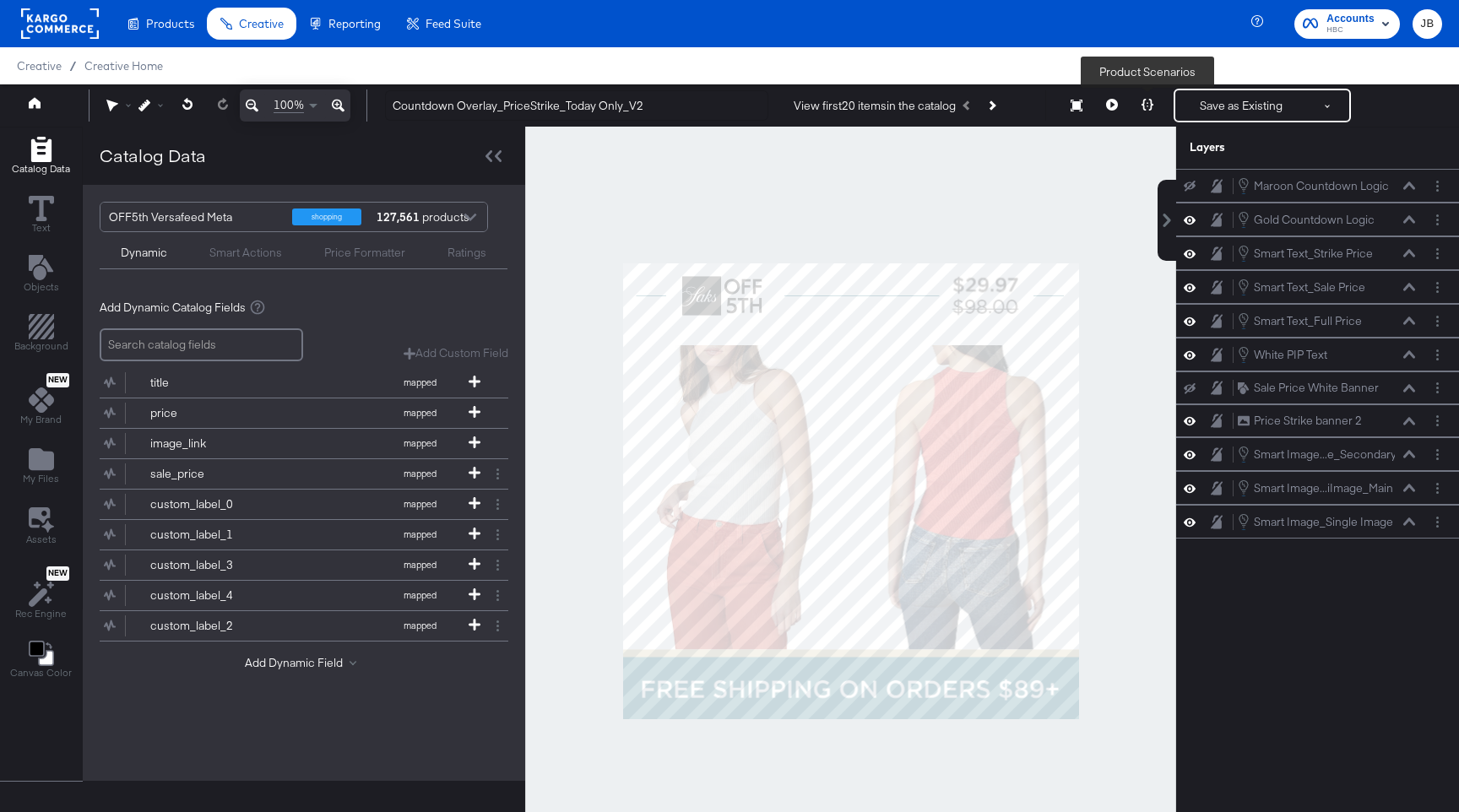
click at [1148, 114] on button at bounding box center [1146, 105] width 35 height 33
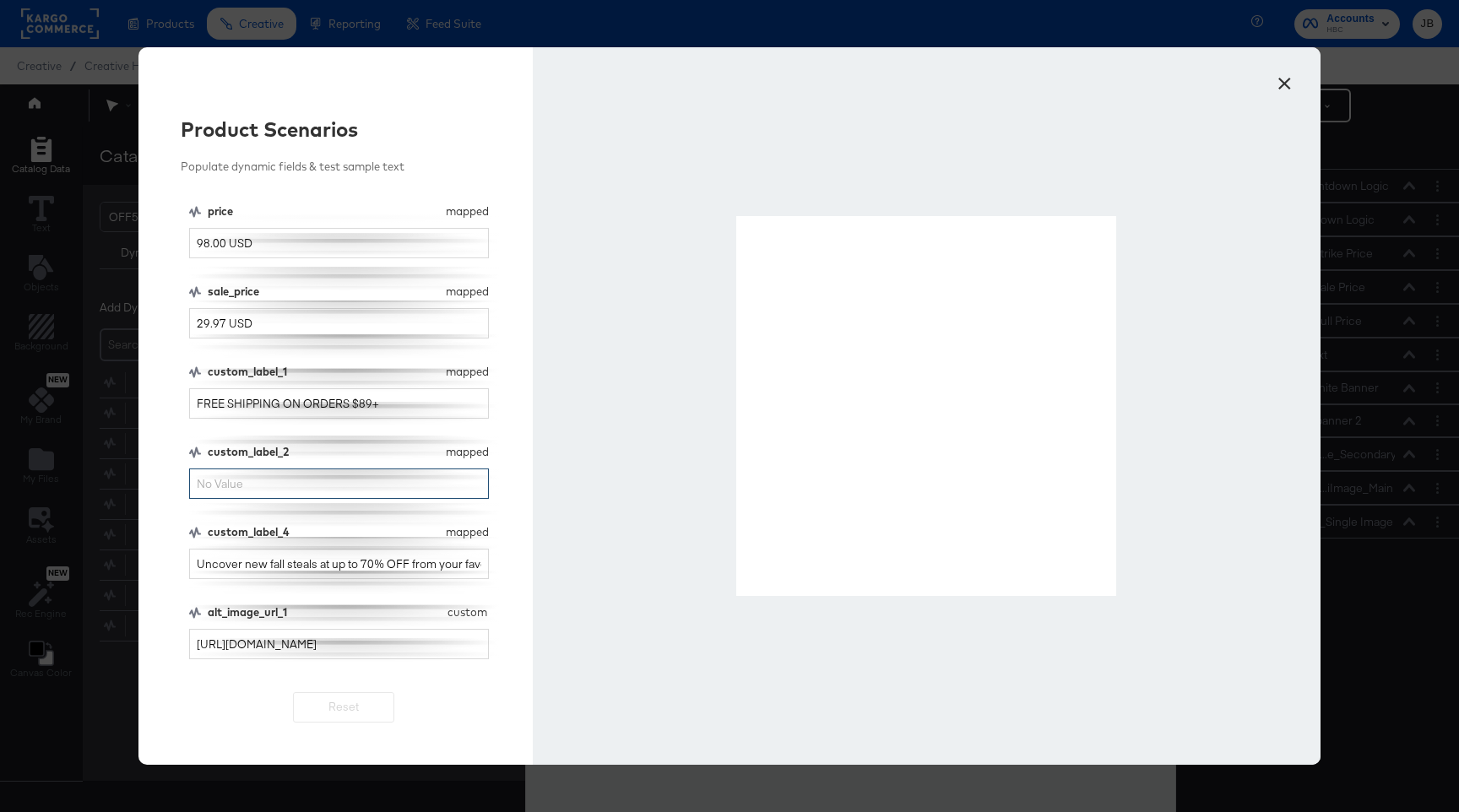
click at [333, 488] on input "custom_label_2" at bounding box center [339, 484] width 300 height 31
type input "last day"
click at [1288, 86] on button "×" at bounding box center [1284, 79] width 30 height 30
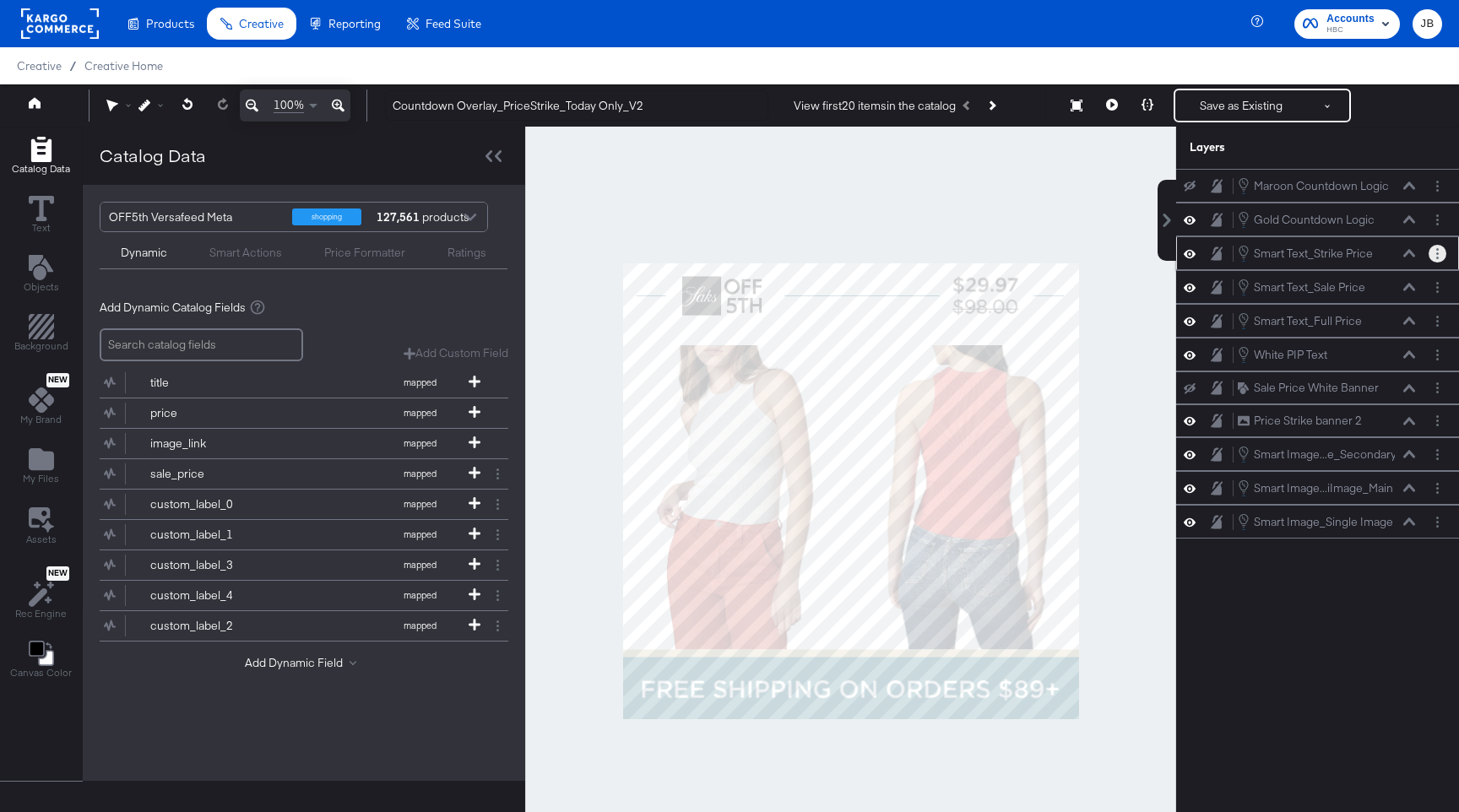
click at [1438, 254] on button "Layer Options" at bounding box center [1437, 253] width 18 height 18
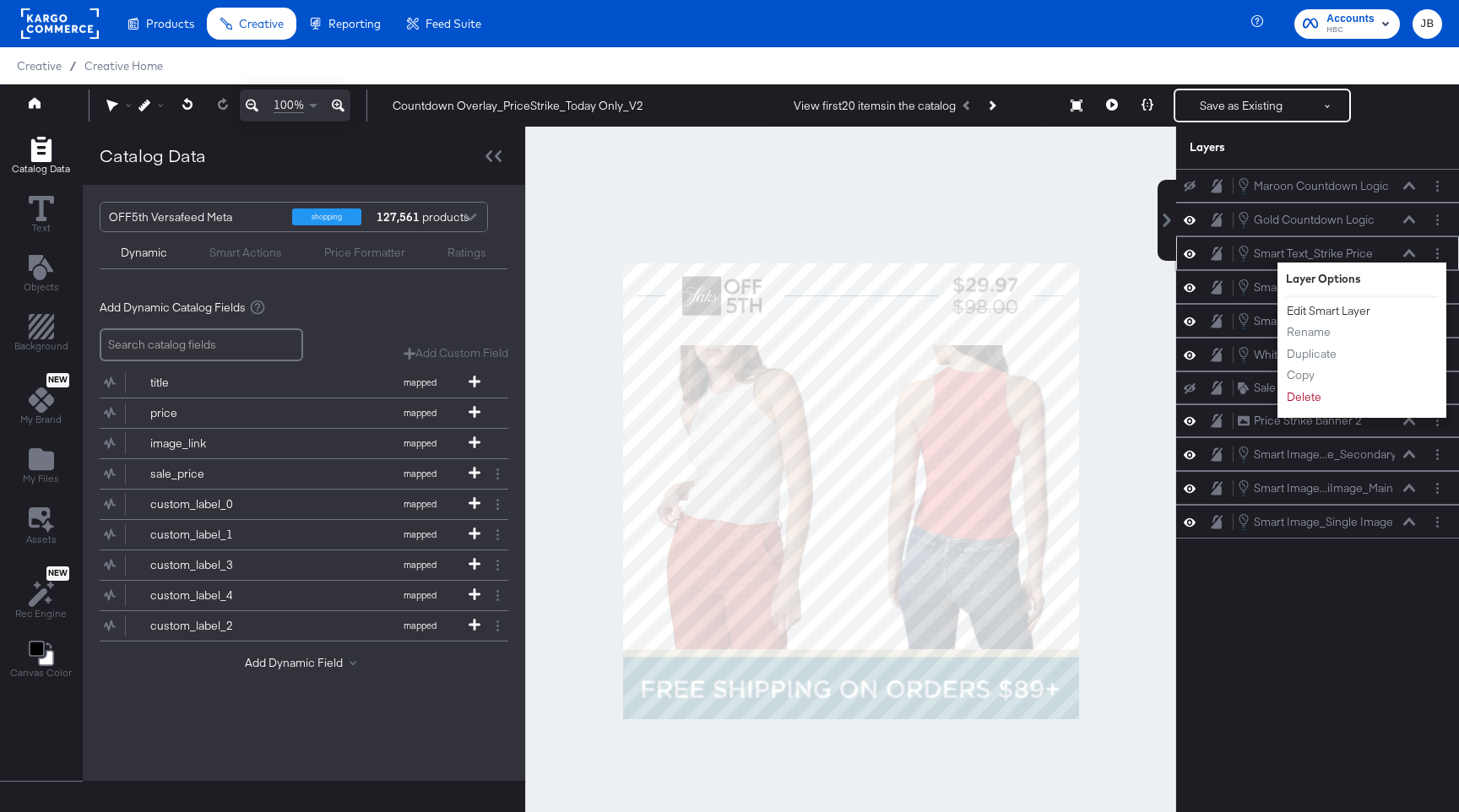
click at [1331, 315] on button "Edit Smart Layer" at bounding box center [1329, 311] width 86 height 18
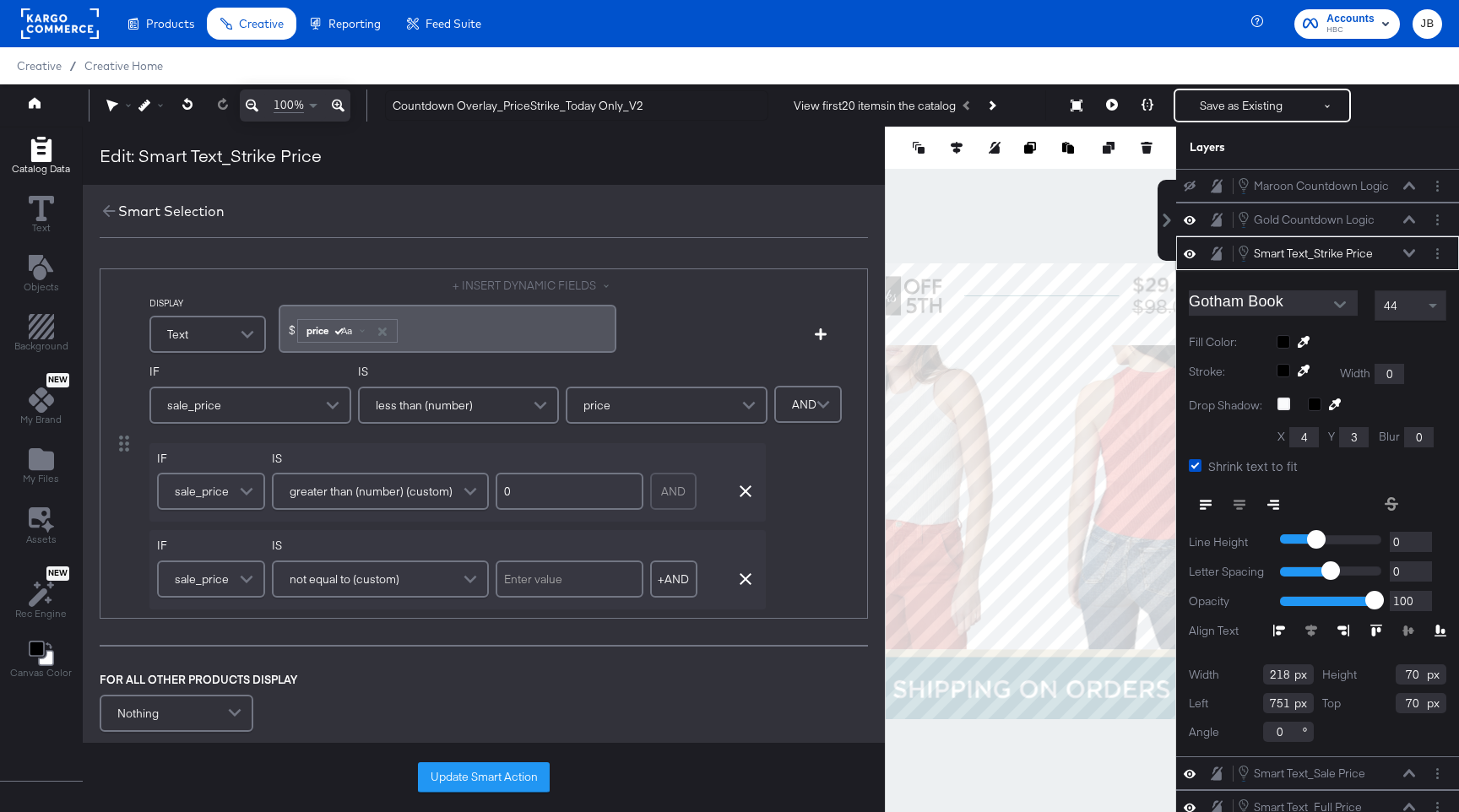
scroll to position [43, 0]
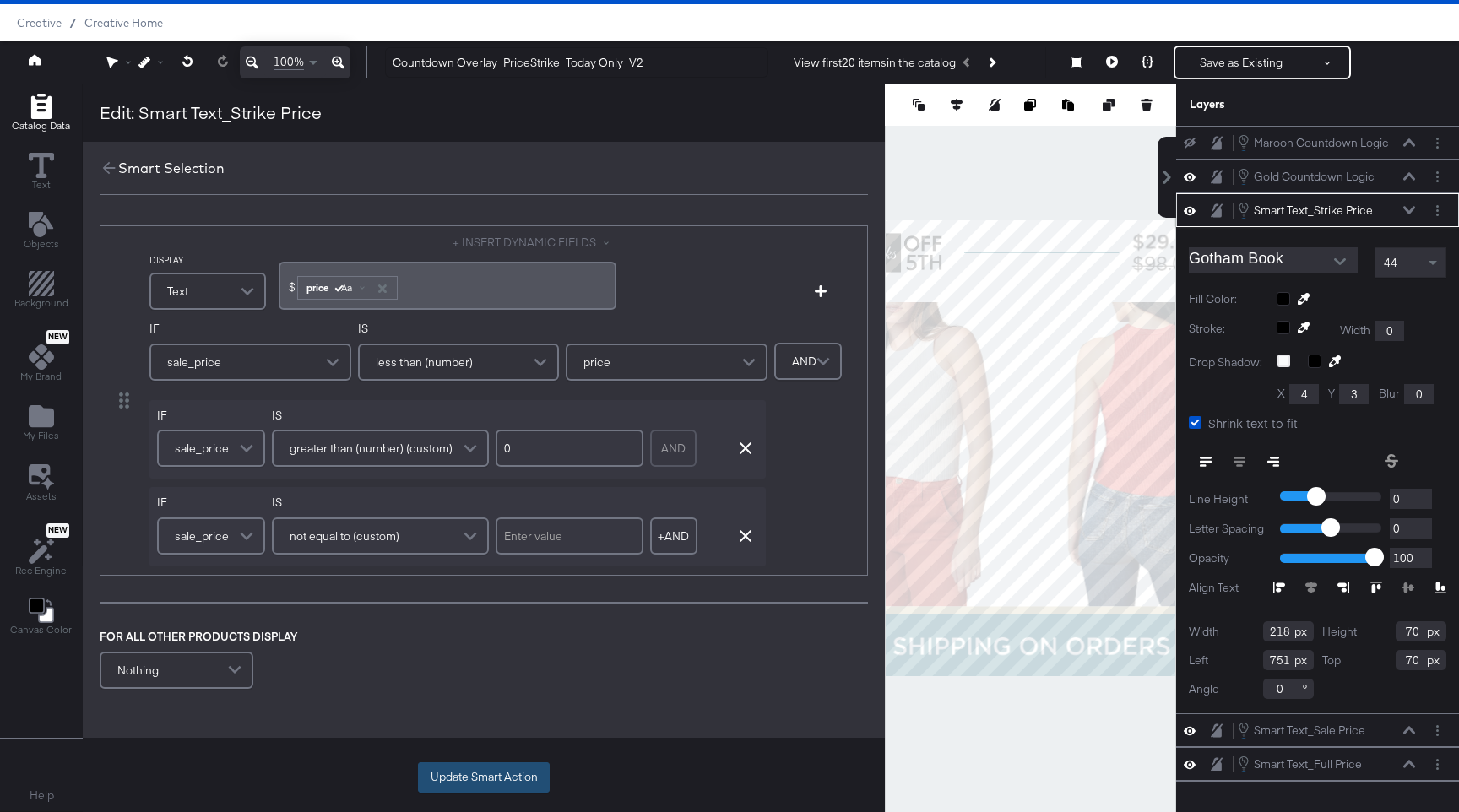
click at [496, 783] on button "Update Smart Action" at bounding box center [483, 777] width 131 height 30
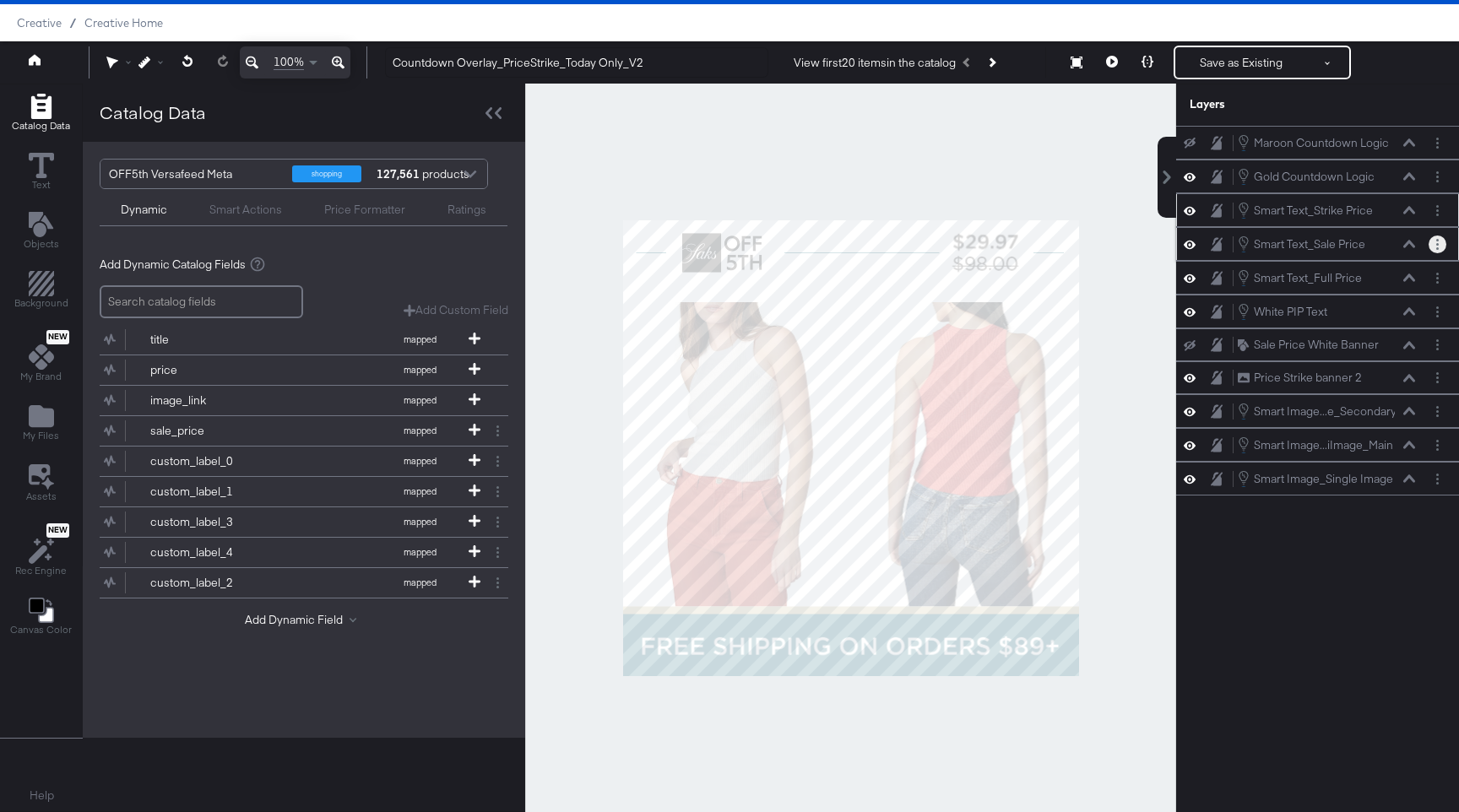
click at [1437, 243] on circle "Layer Options" at bounding box center [1437, 244] width 3 height 3
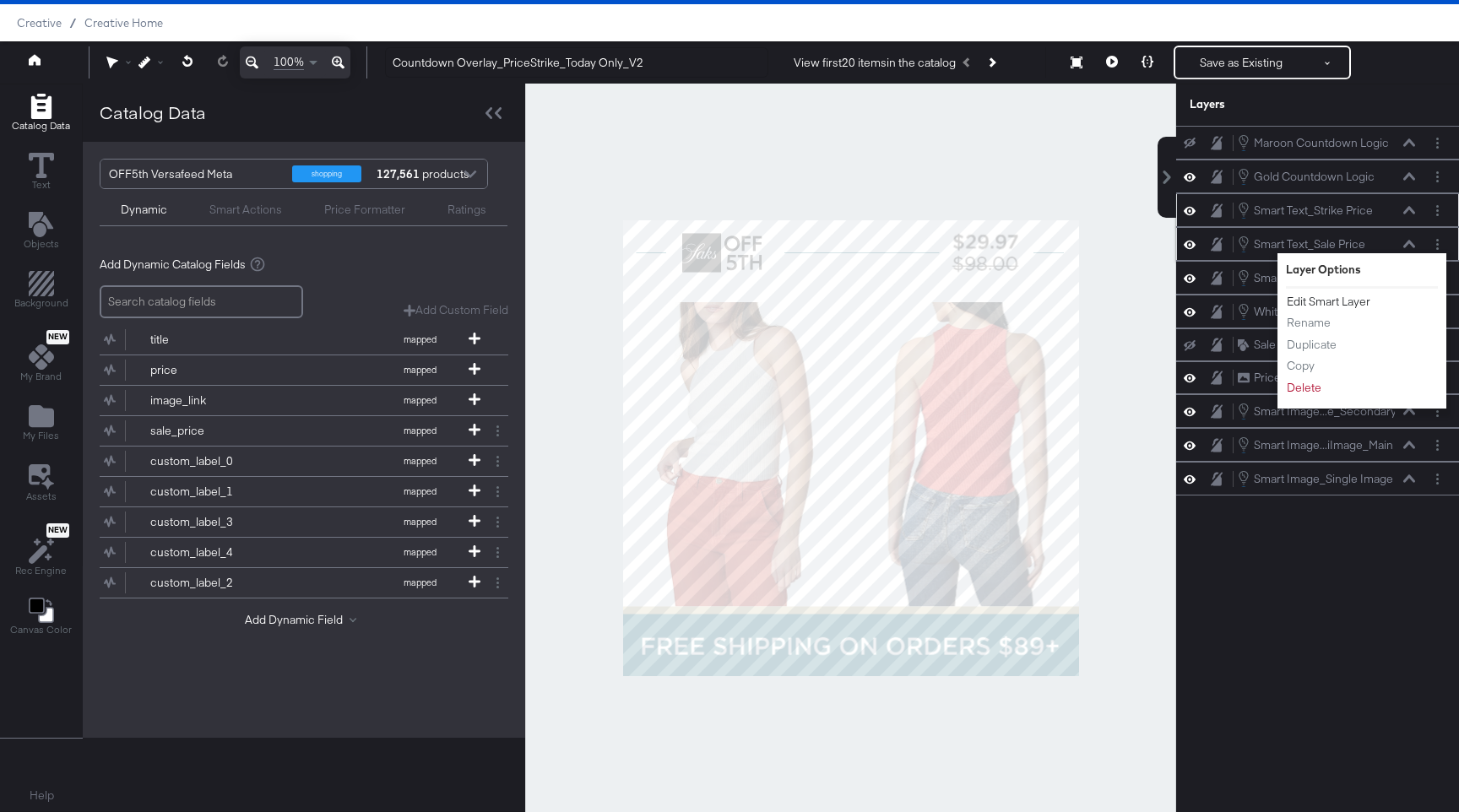
click at [1336, 300] on button "Edit Smart Layer" at bounding box center [1329, 301] width 86 height 18
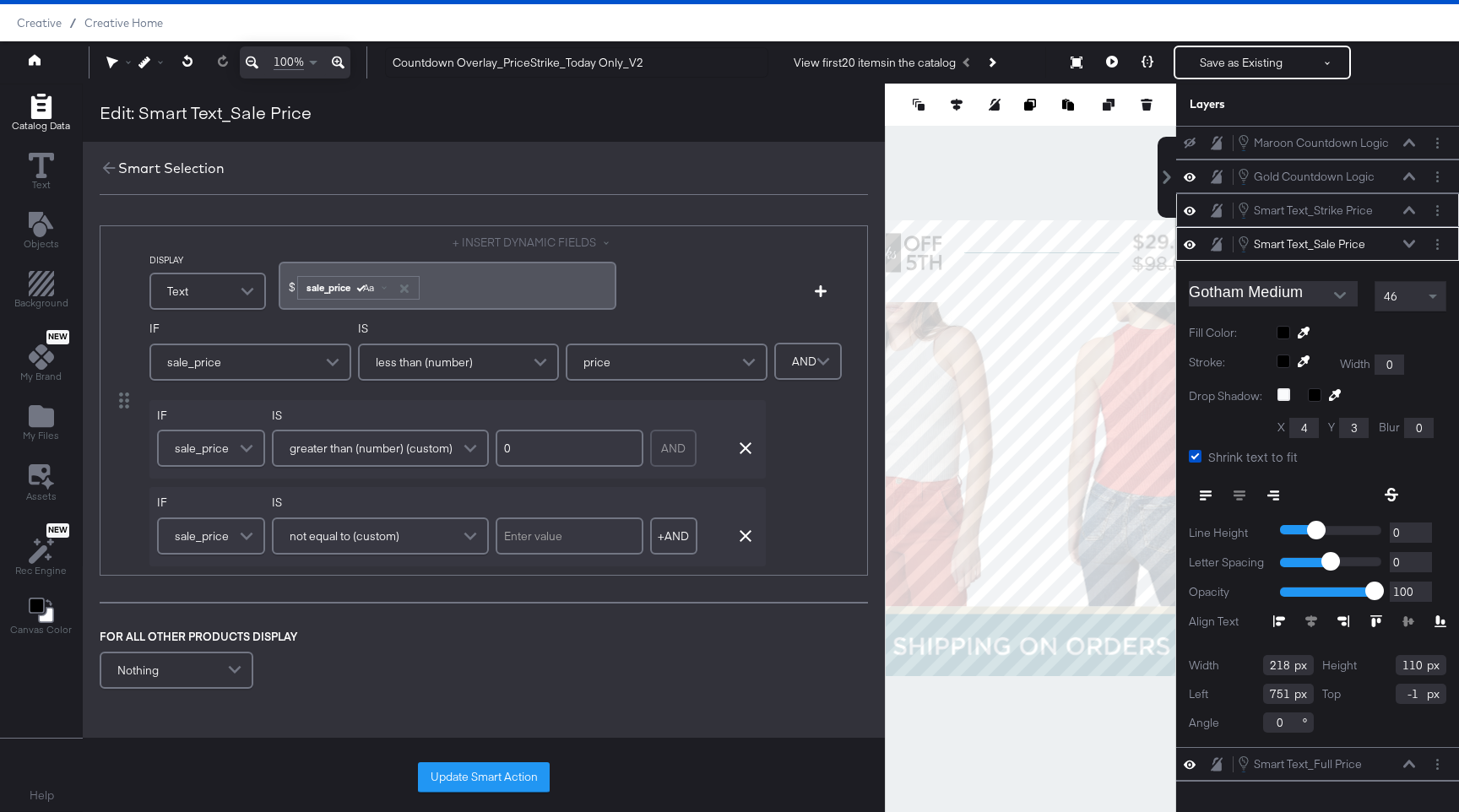
click at [1401, 236] on div "Smart Text_Sale Price Smart Text_Sale Price" at bounding box center [1326, 244] width 179 height 19
click at [1404, 243] on icon at bounding box center [1409, 243] width 11 height 9
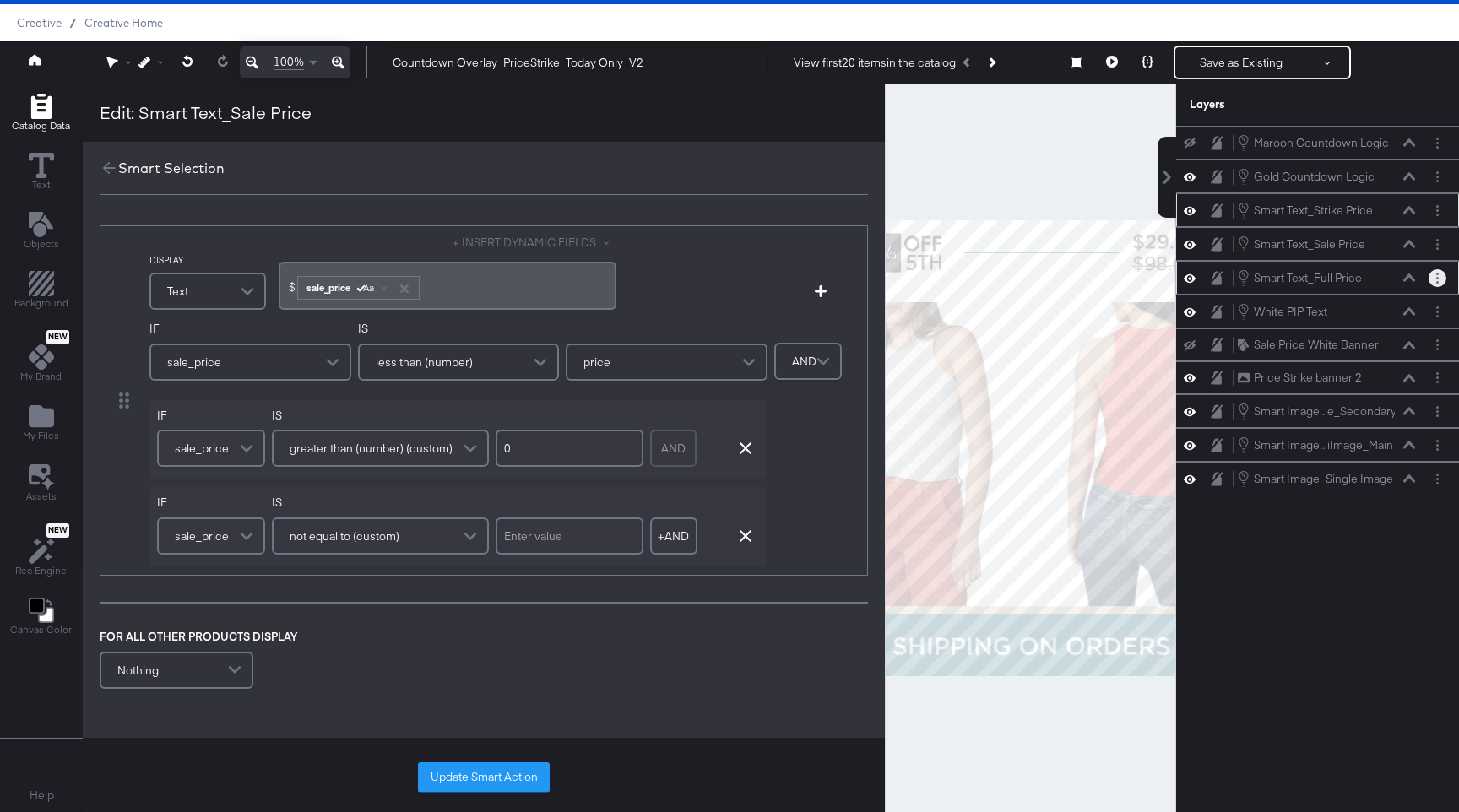
click at [1441, 278] on button "Layer Options" at bounding box center [1437, 278] width 18 height 18
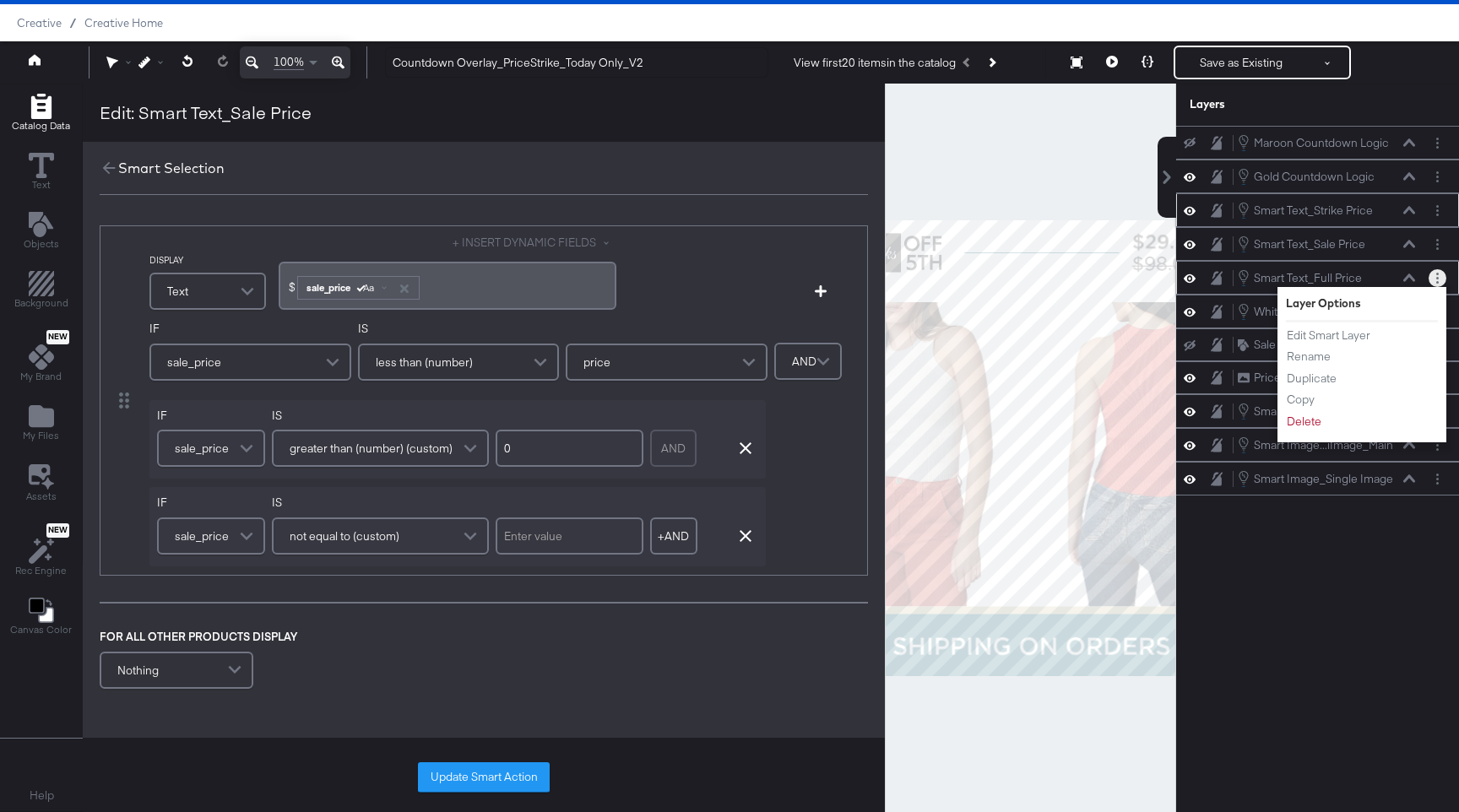
click at [1441, 278] on button "Layer Options" at bounding box center [1437, 278] width 18 height 18
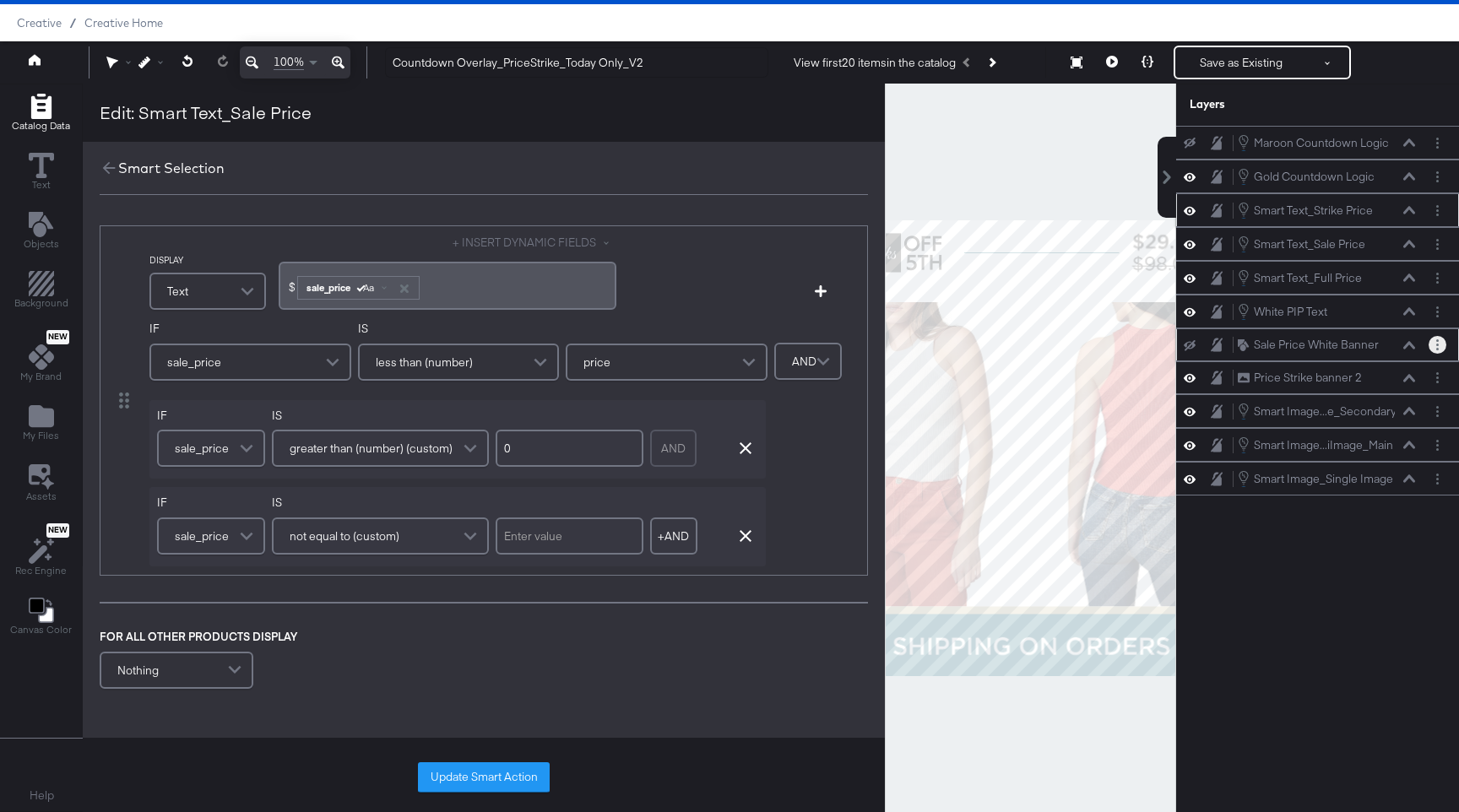
click at [1440, 346] on button "Layer Options" at bounding box center [1437, 344] width 18 height 18
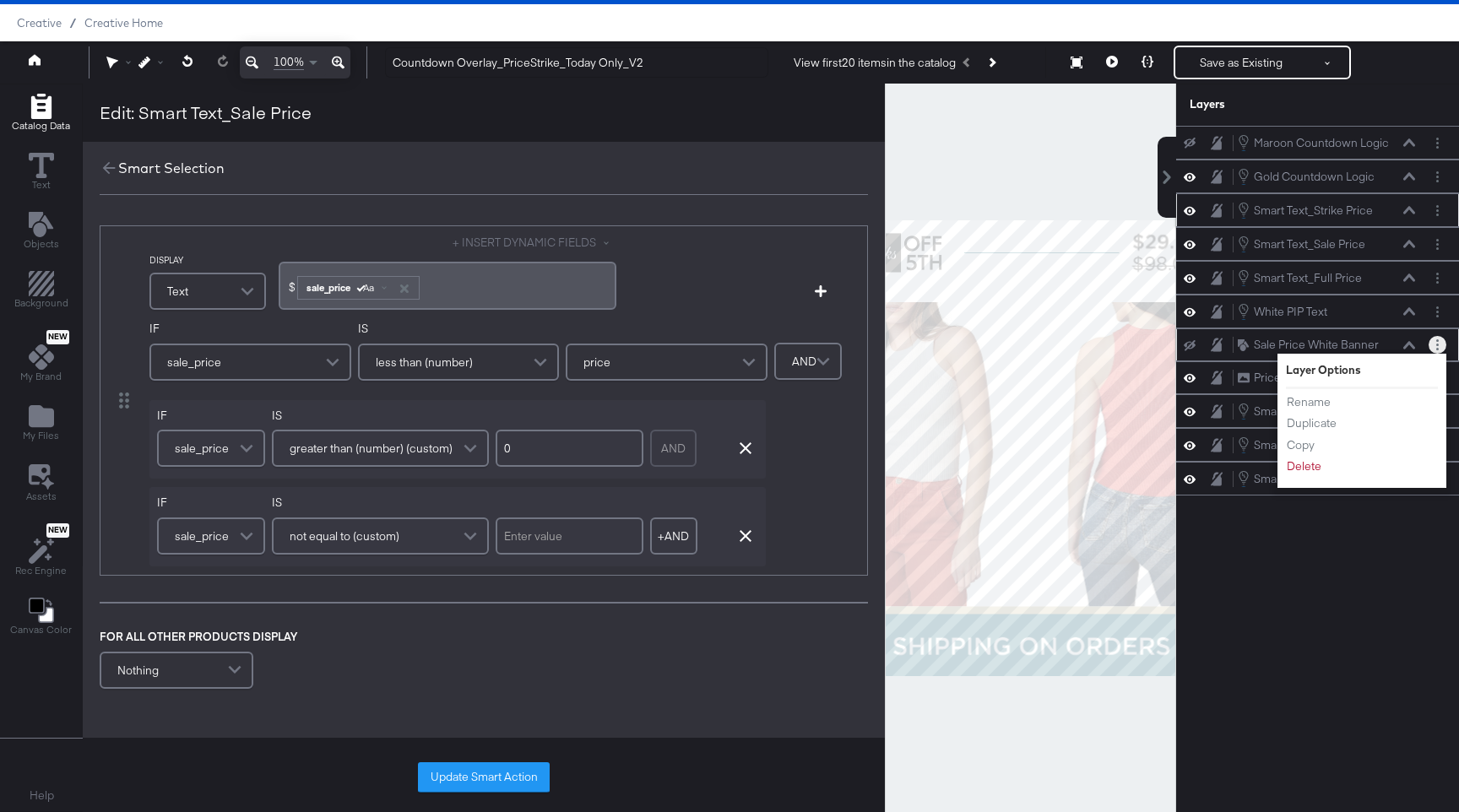
click at [1436, 344] on icon "Layer Options" at bounding box center [1437, 345] width 3 height 11
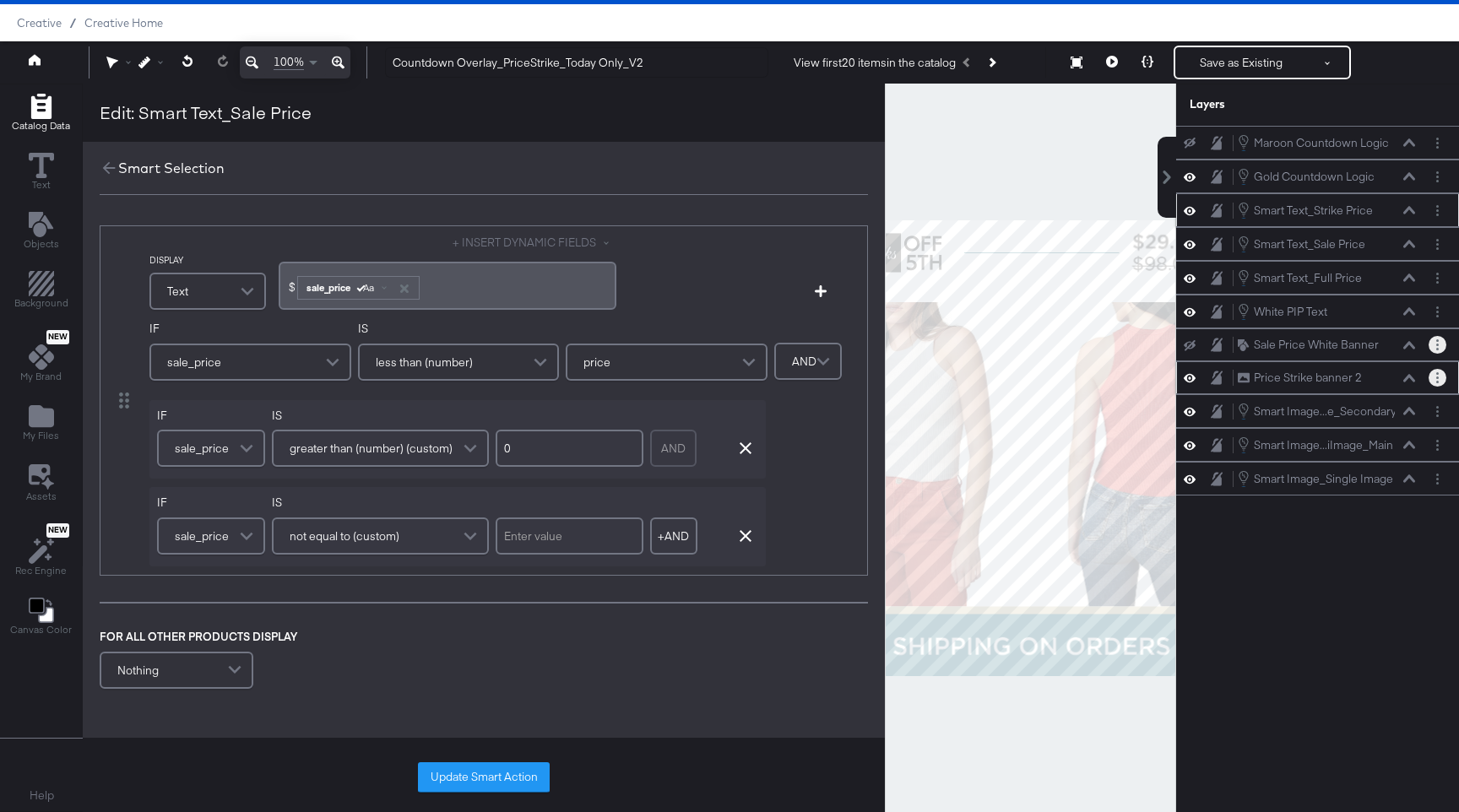
click at [1437, 378] on circle "Layer Options" at bounding box center [1437, 377] width 3 height 3
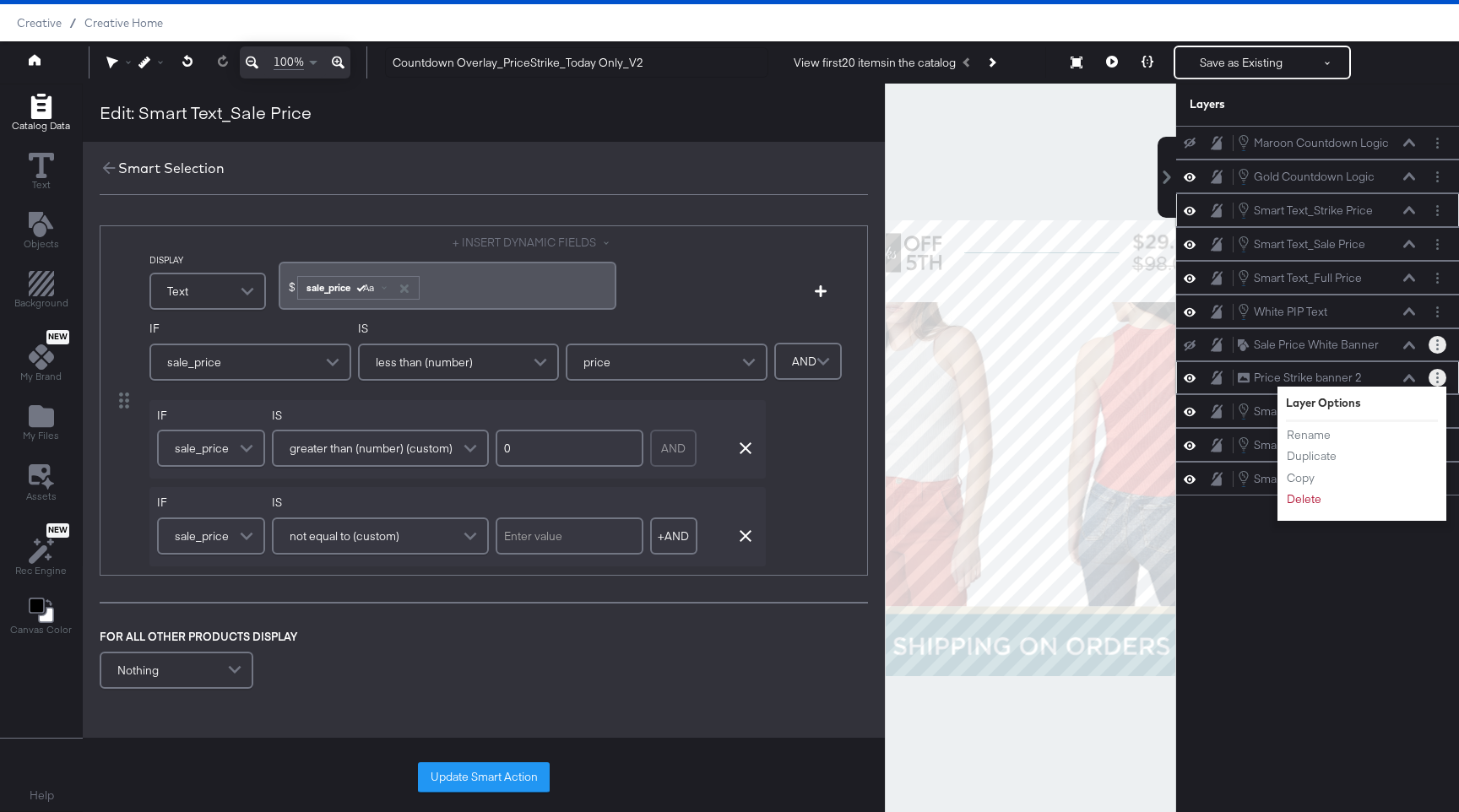
click at [1437, 378] on circle "Layer Options" at bounding box center [1437, 377] width 3 height 3
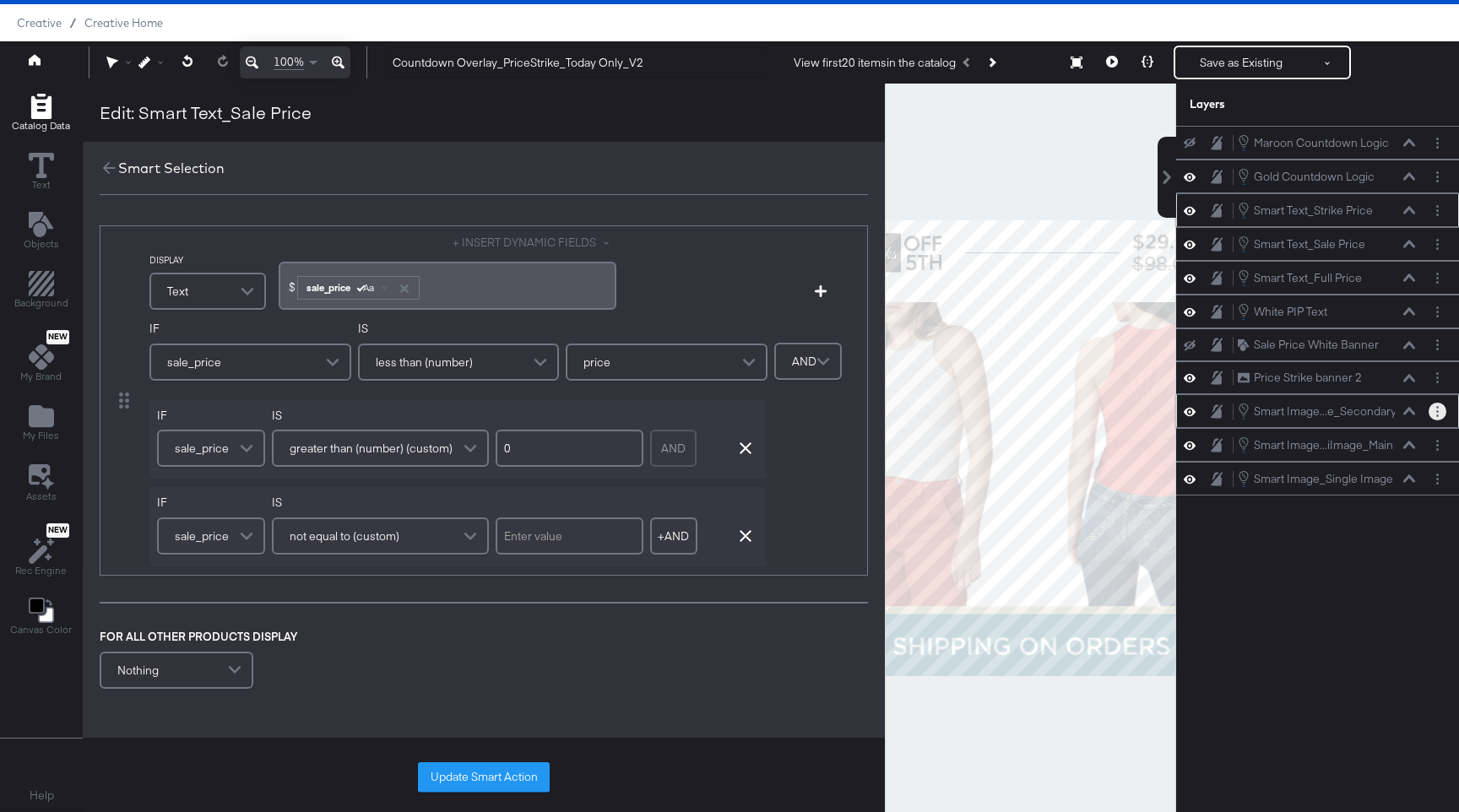
click at [1437, 404] on button "Layer Options" at bounding box center [1437, 411] width 18 height 18
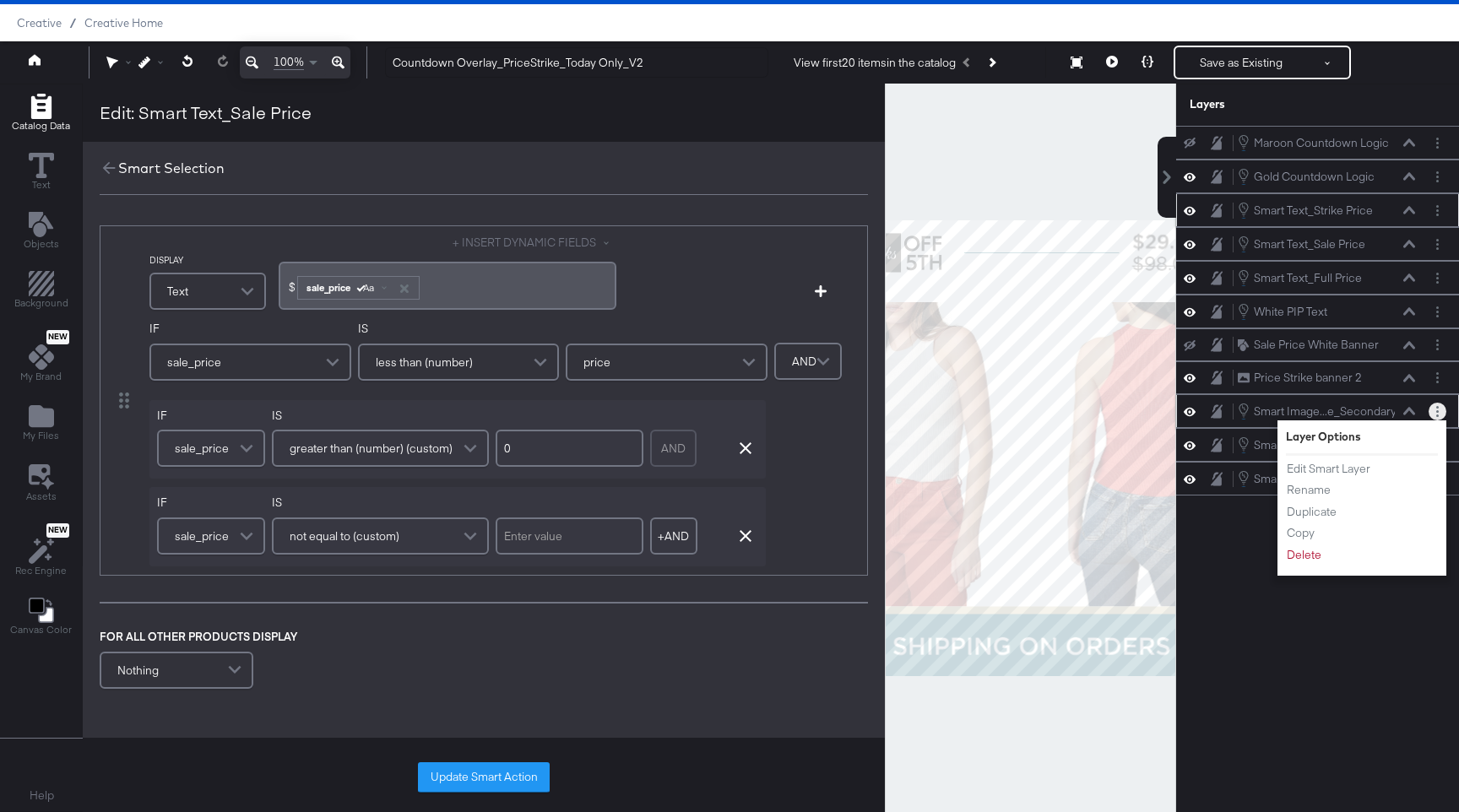
click at [1422, 408] on div "Smart Image...e_Secondary Smart Image_MultiImage_Secondary" at bounding box center [1331, 411] width 188 height 19
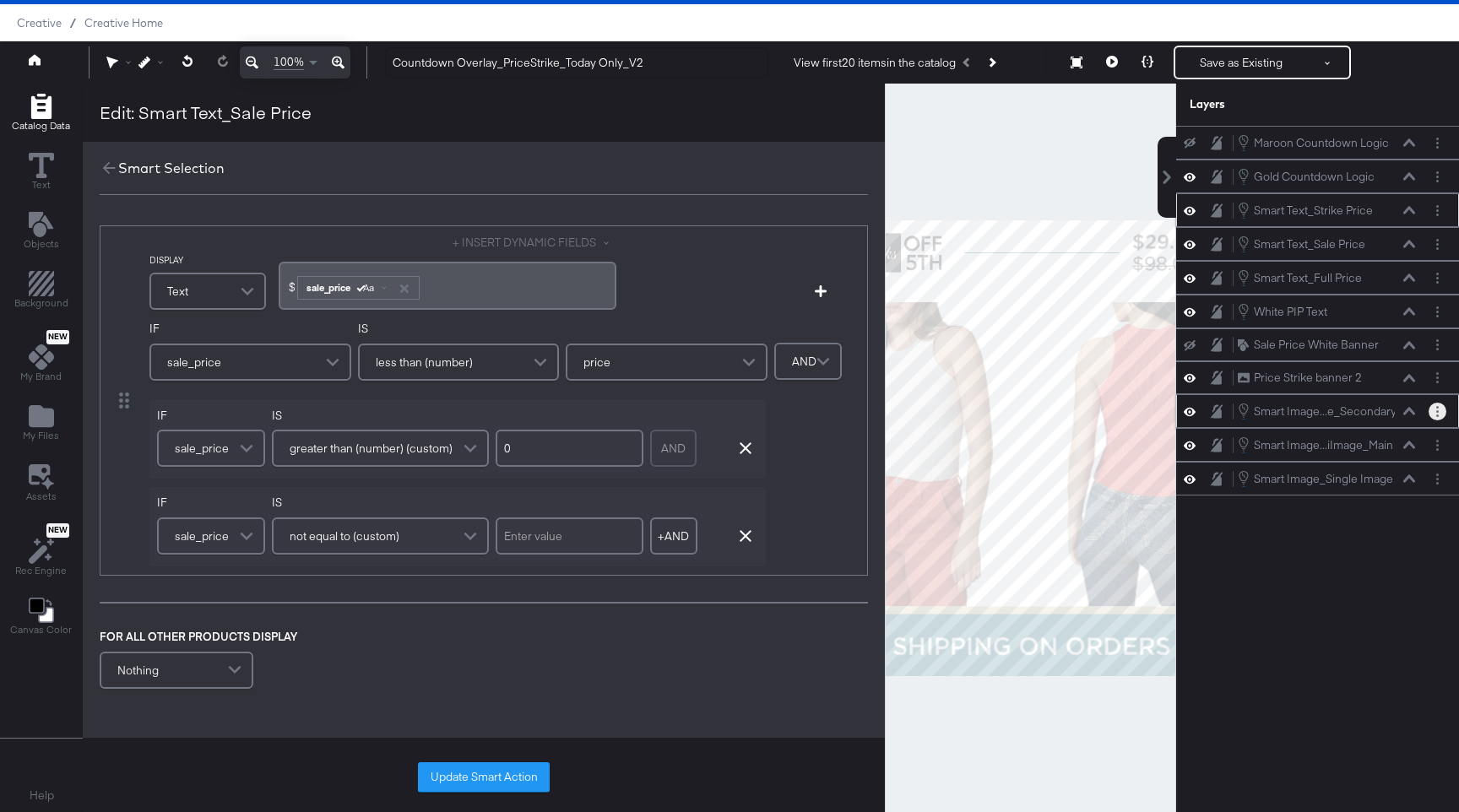
click at [1397, 412] on div "Smart Image...e_Secondary Smart Image_MultiImage_Secondary" at bounding box center [1326, 411] width 179 height 19
click at [1406, 412] on icon at bounding box center [1409, 411] width 11 height 8
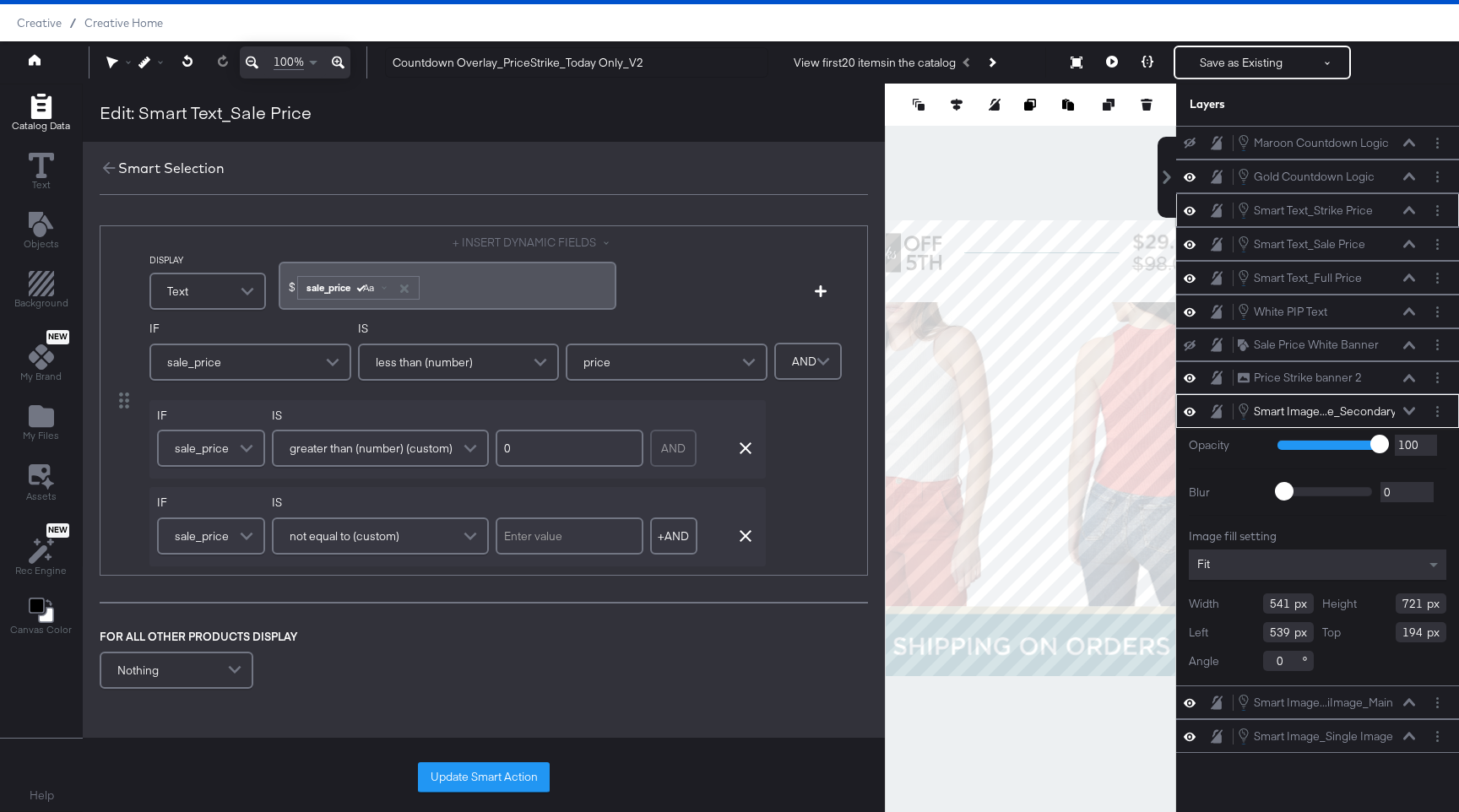
click at [1409, 409] on icon at bounding box center [1409, 411] width 11 height 9
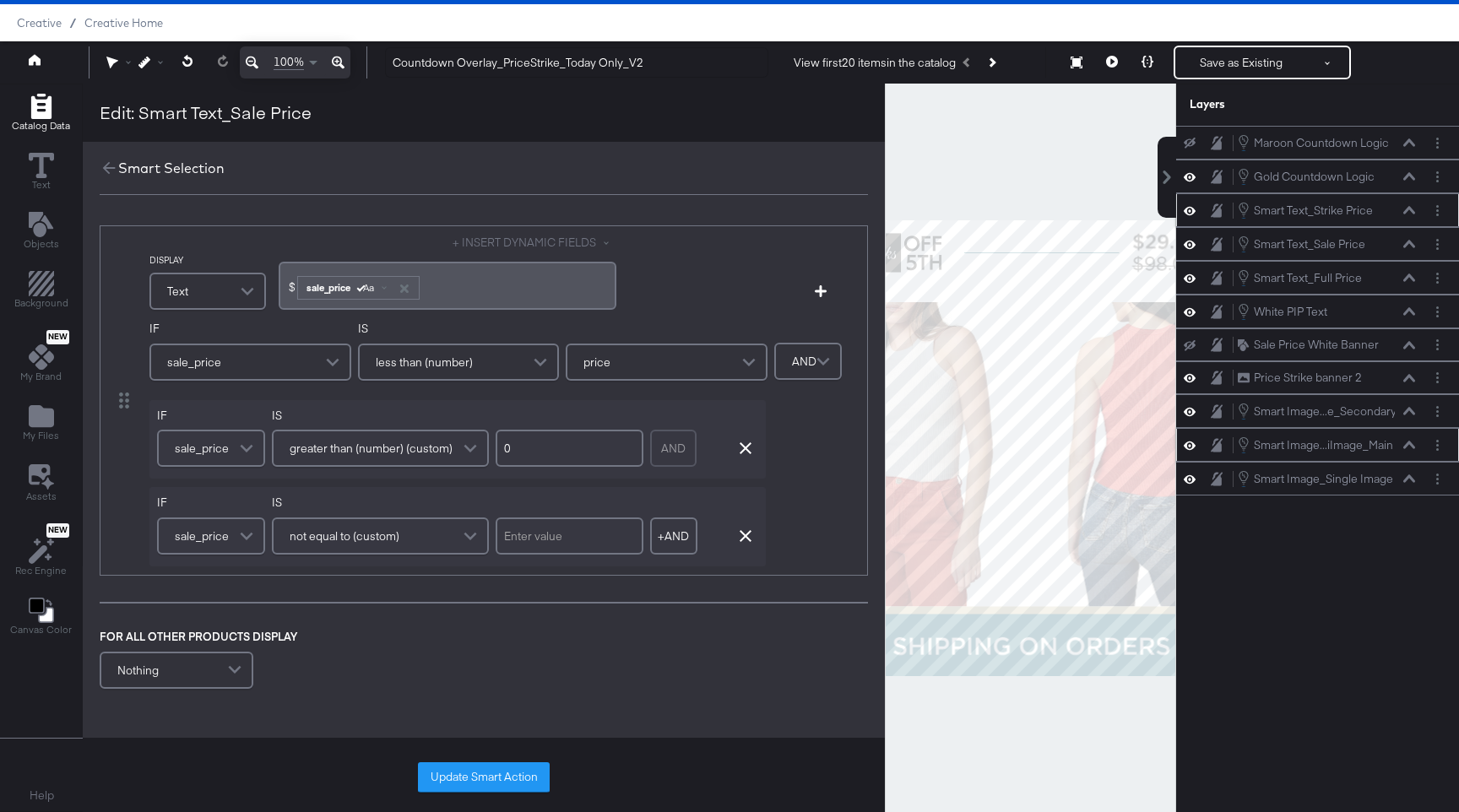
click at [1408, 444] on icon at bounding box center [1409, 444] width 11 height 8
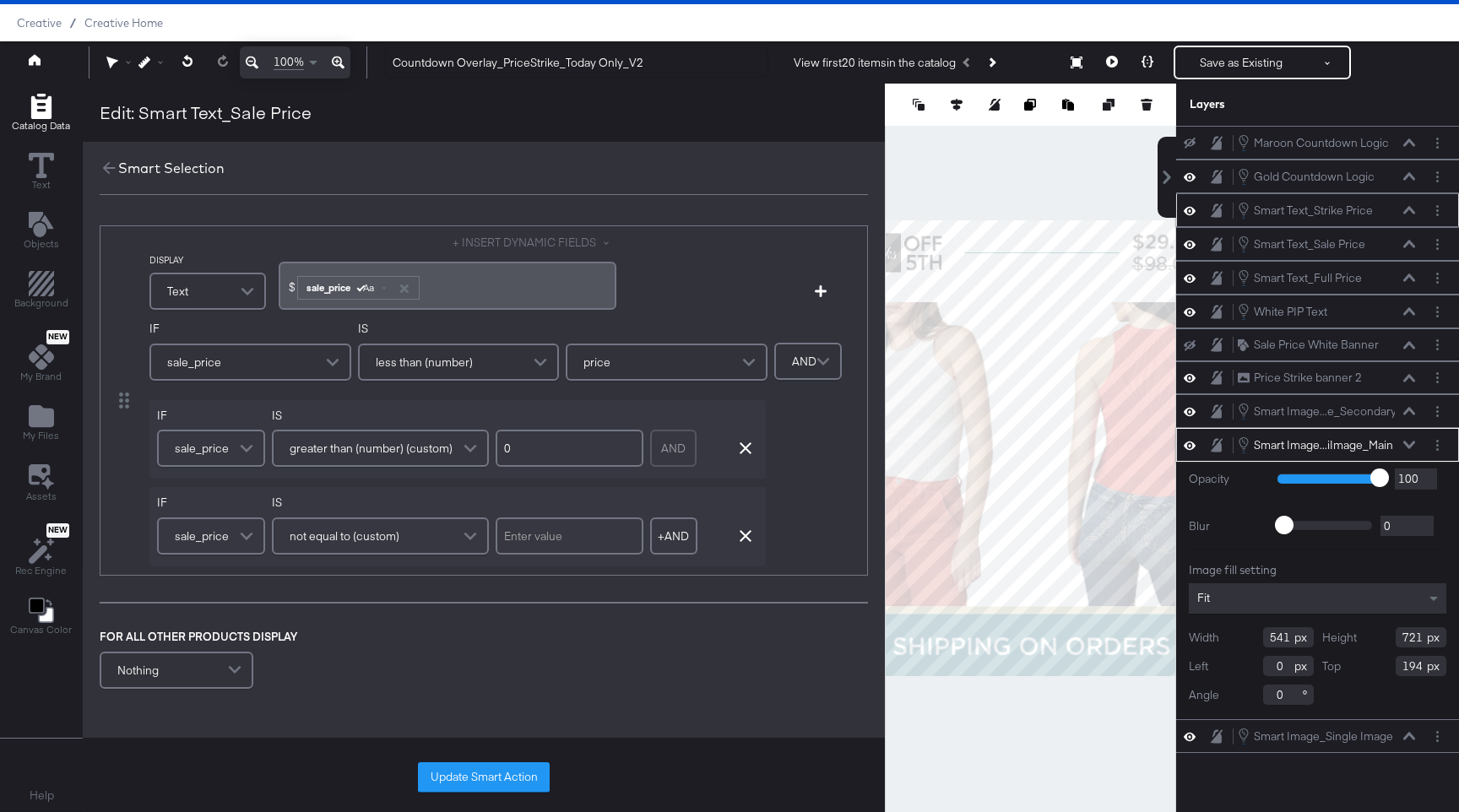
click at [1408, 444] on icon at bounding box center [1409, 444] width 11 height 9
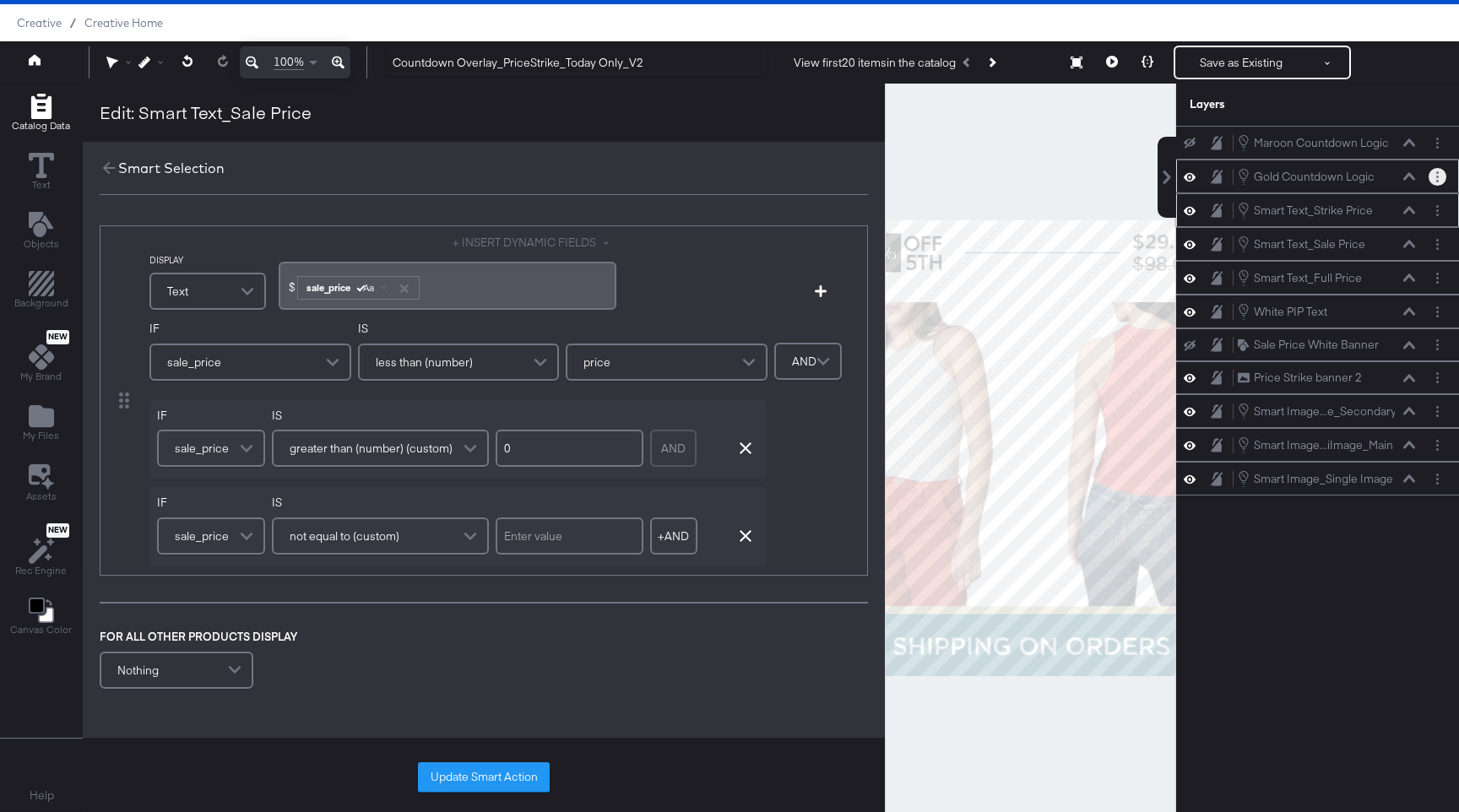
click at [1437, 176] on circle "Layer Options" at bounding box center [1437, 177] width 3 height 3
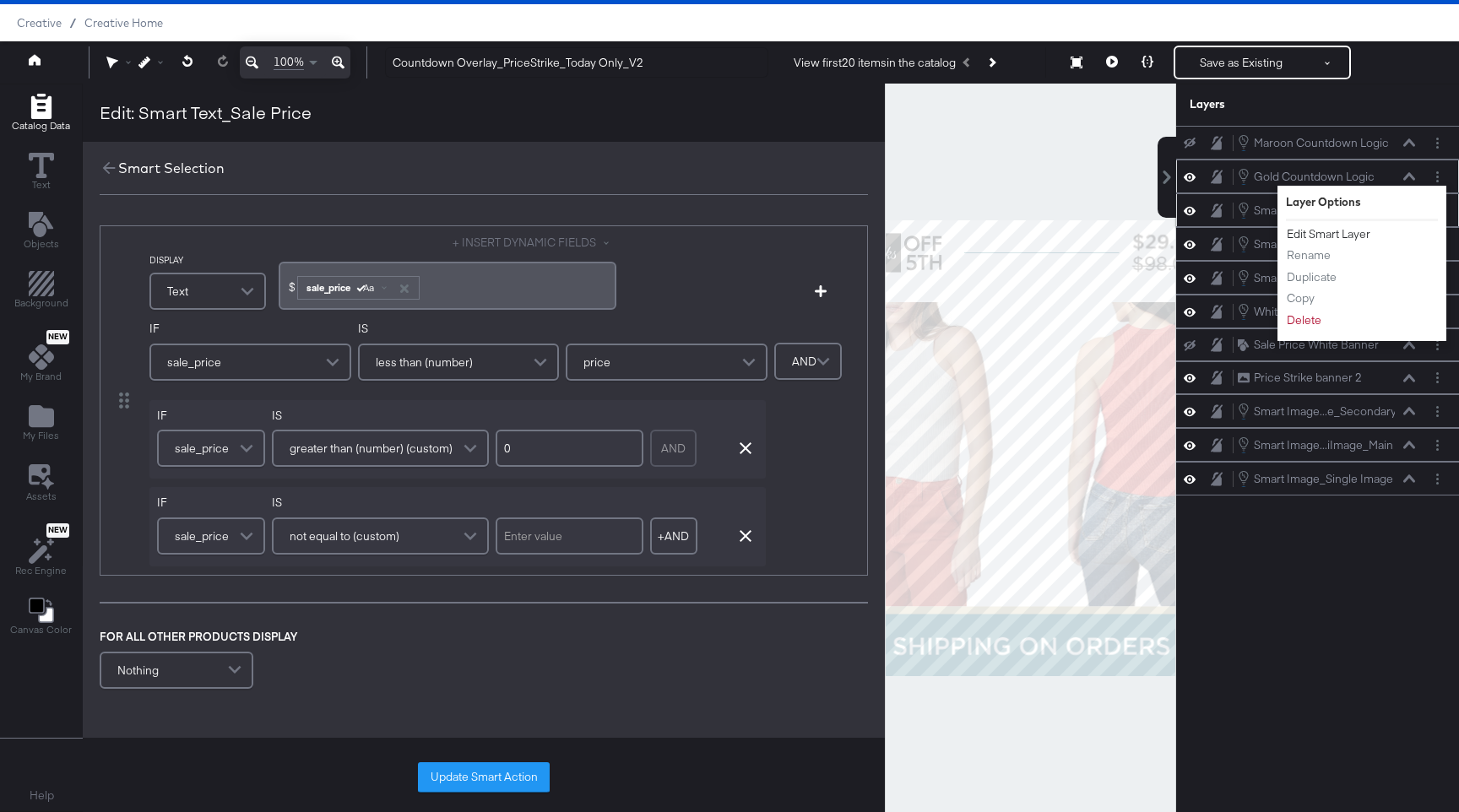
click at [1343, 242] on button "Edit Smart Layer" at bounding box center [1329, 234] width 86 height 18
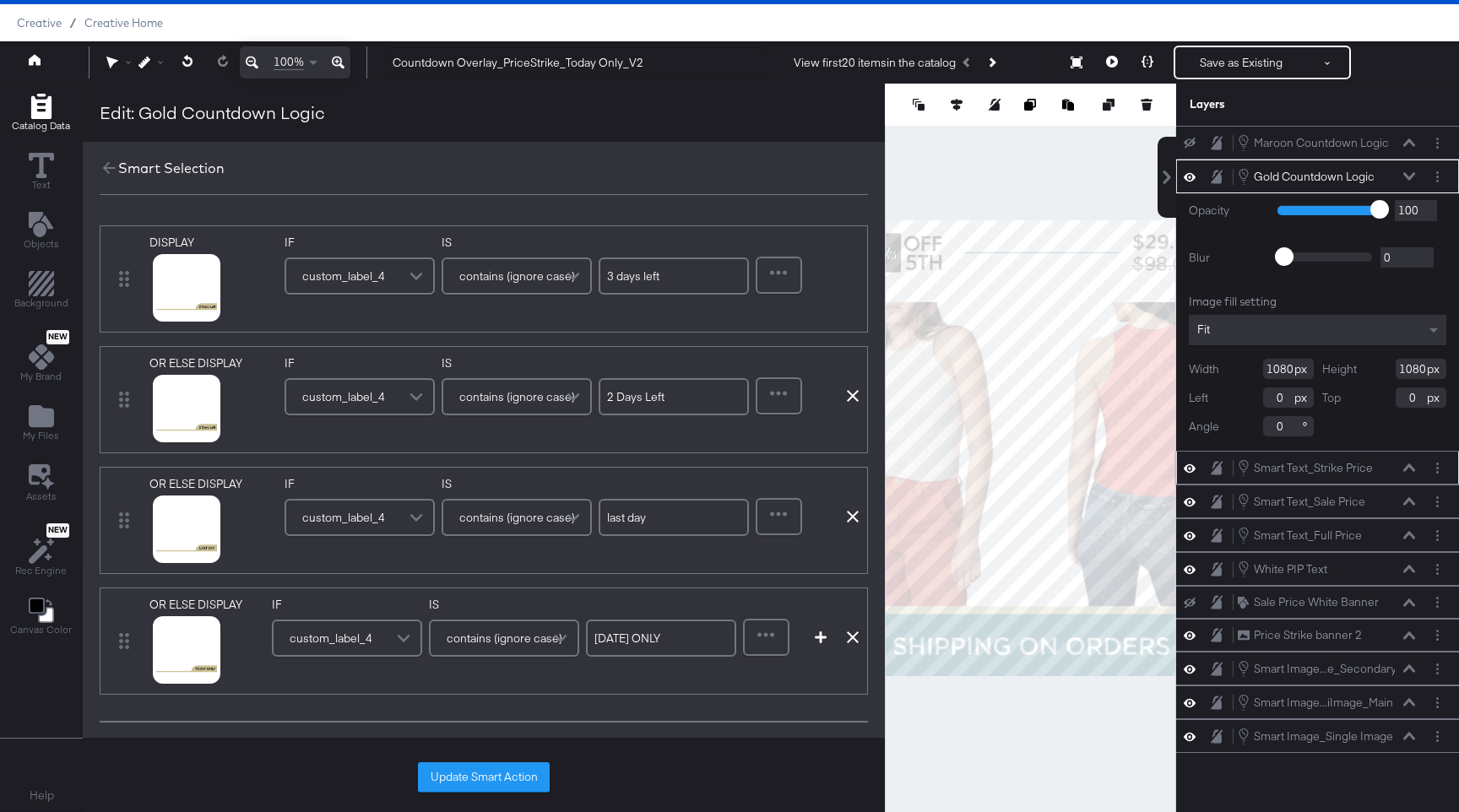
click at [1343, 237] on div "Opacity 1 100 100 Blur 0 2000 0 Image fill setting Fit Width 1080 Height 1080 L…" at bounding box center [1316, 321] width 282 height 258
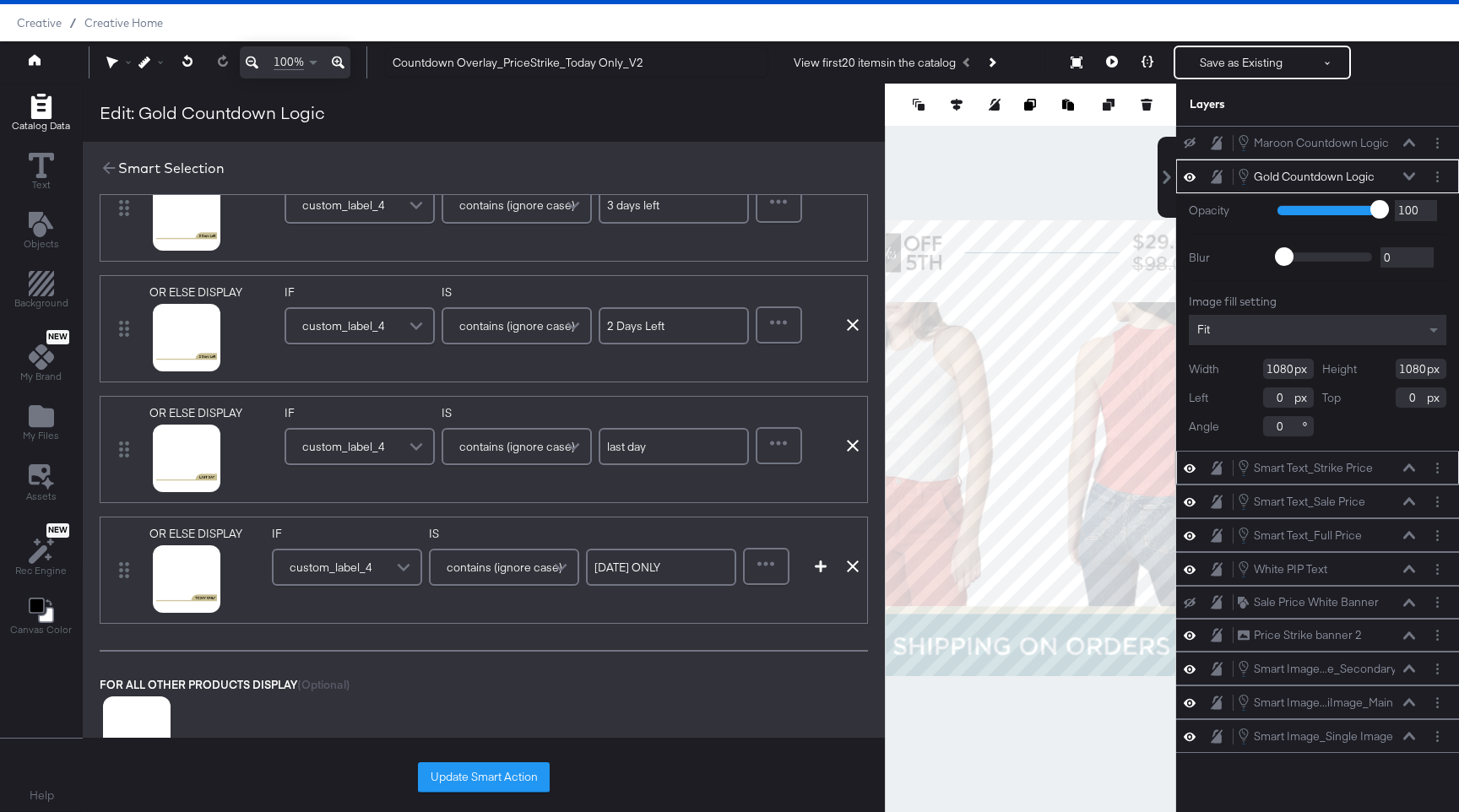
scroll to position [79, 0]
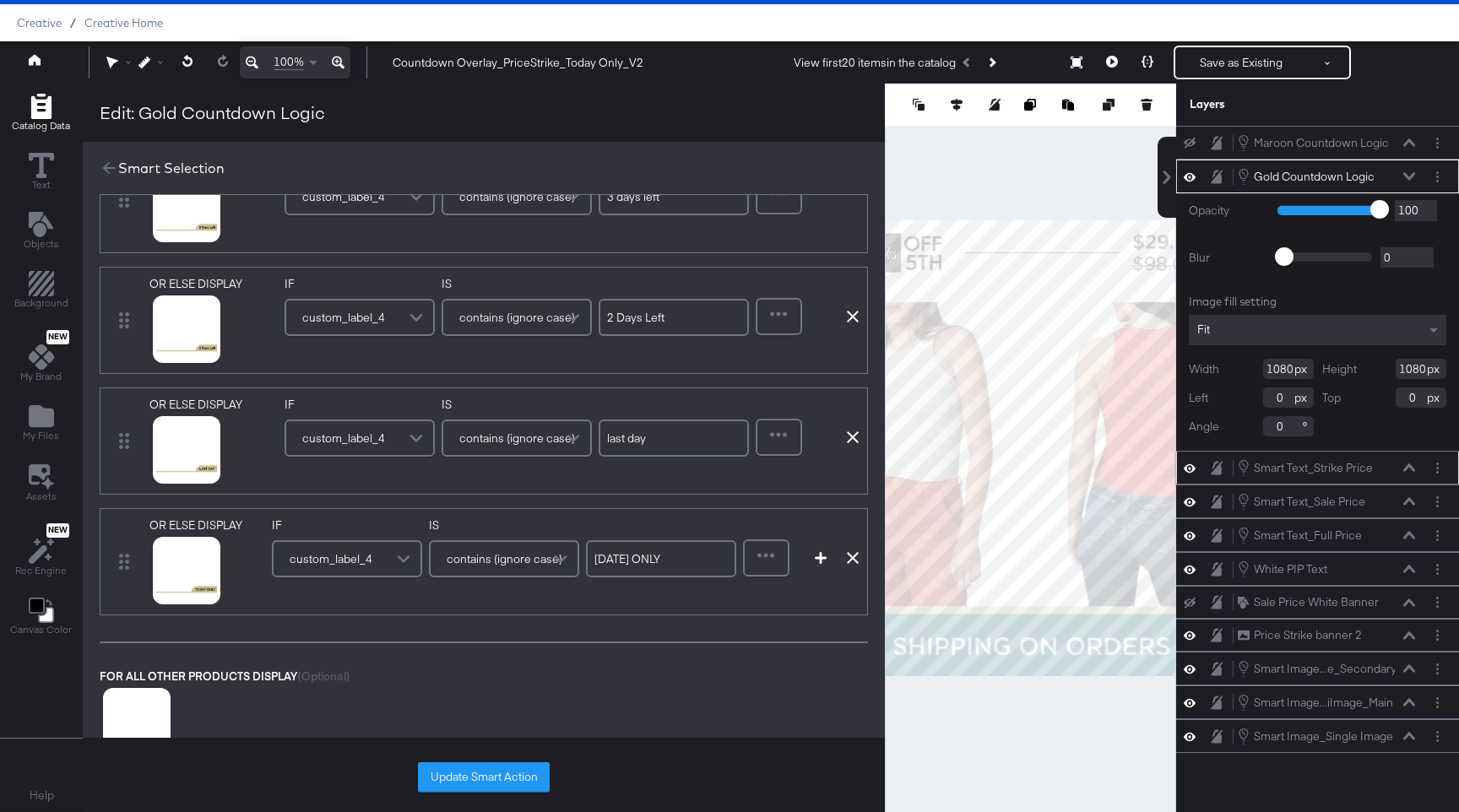
click at [658, 457] on div "last day" at bounding box center [673, 438] width 150 height 46
click at [647, 435] on input "last day" at bounding box center [673, 437] width 150 height 37
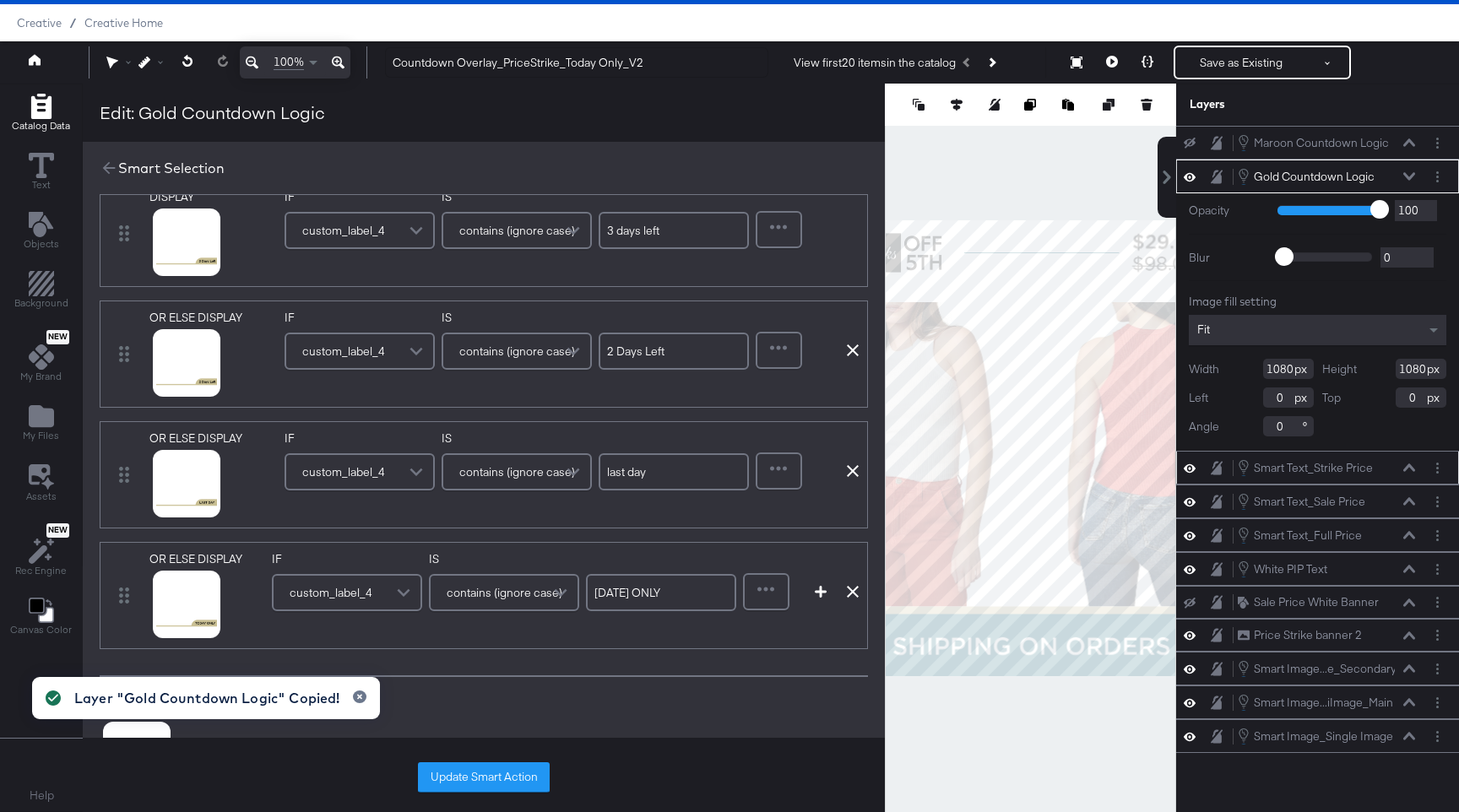
scroll to position [41, 0]
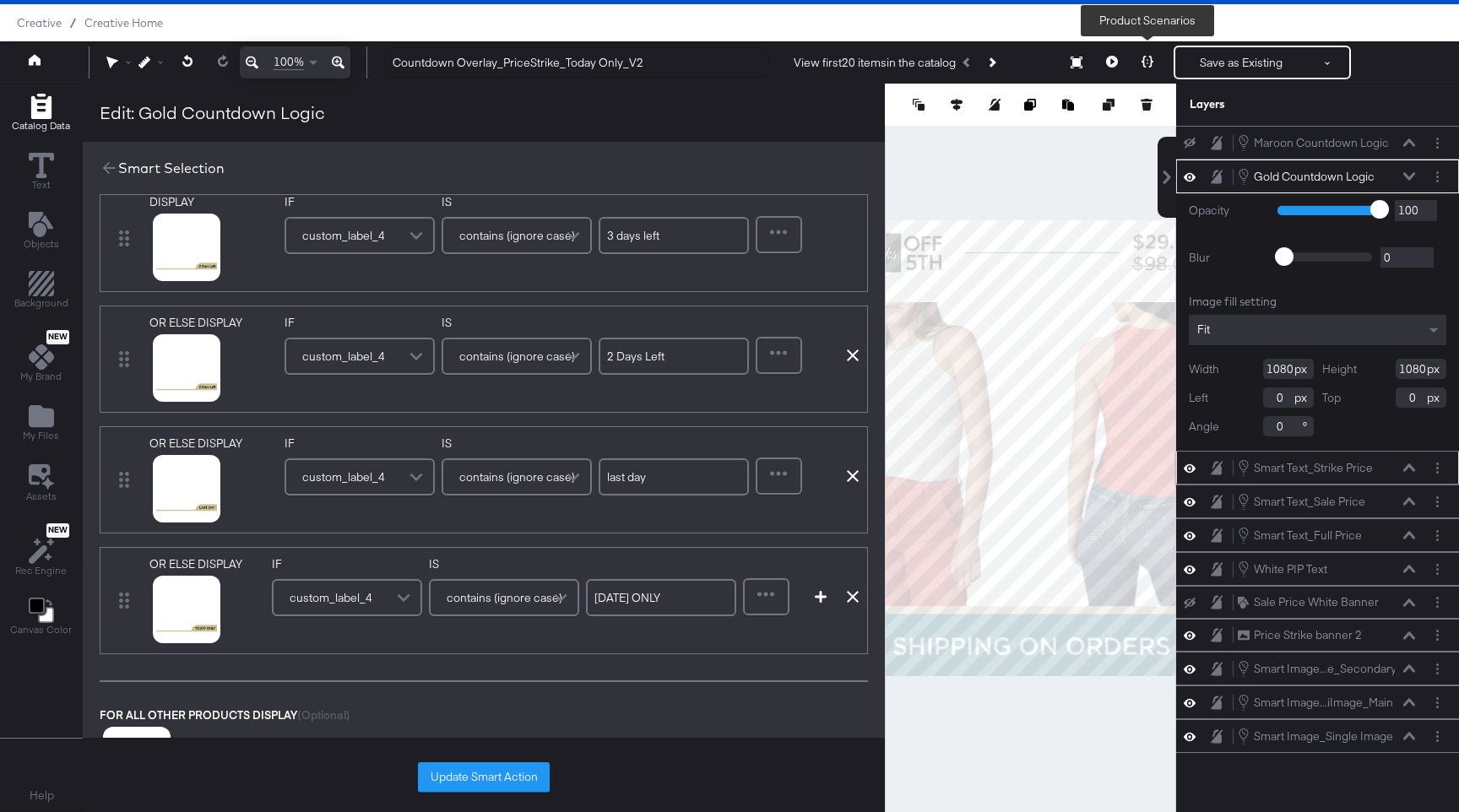
click at [1145, 64] on icon at bounding box center [1147, 62] width 11 height 11
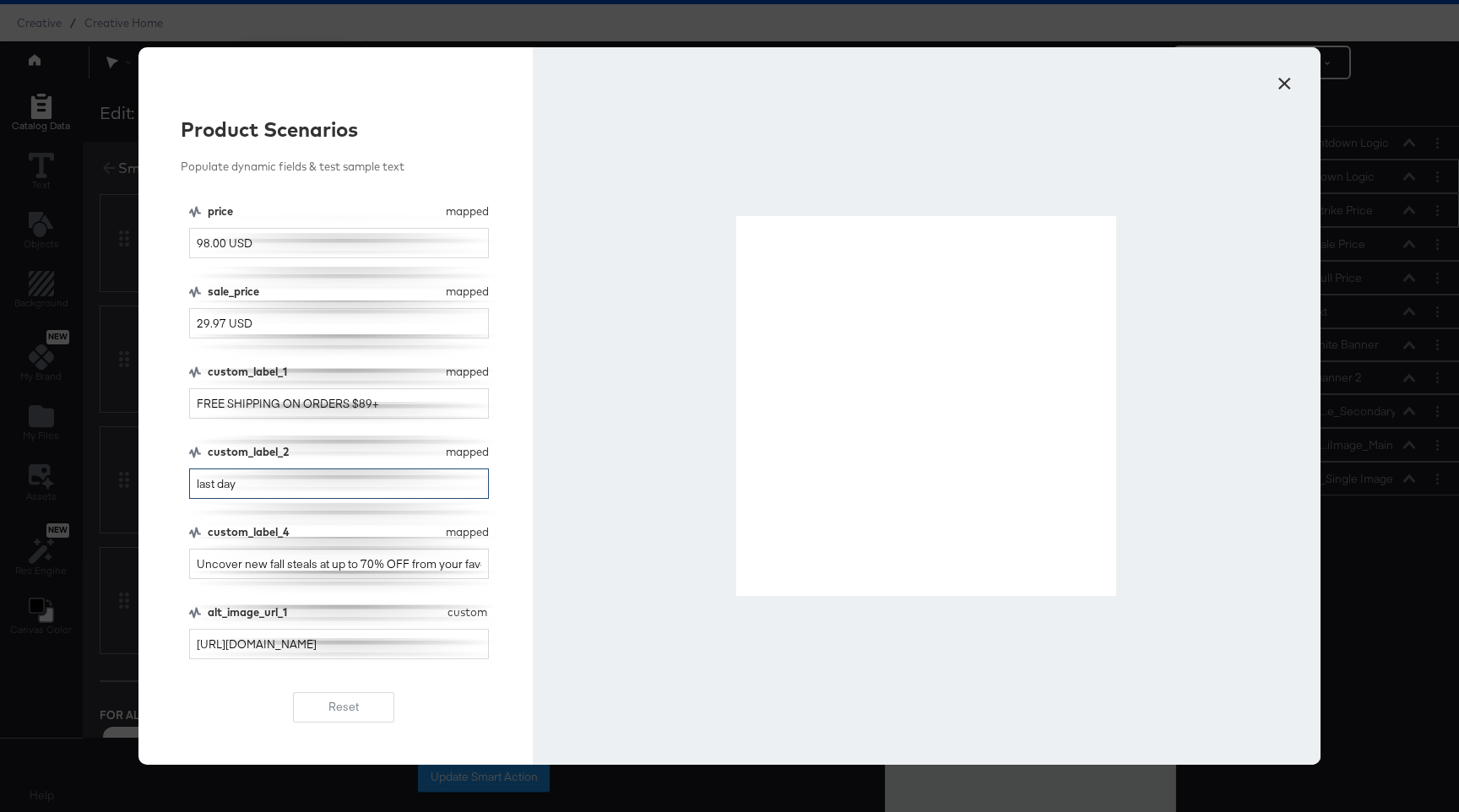
click at [303, 482] on input "last day" at bounding box center [339, 484] width 300 height 31
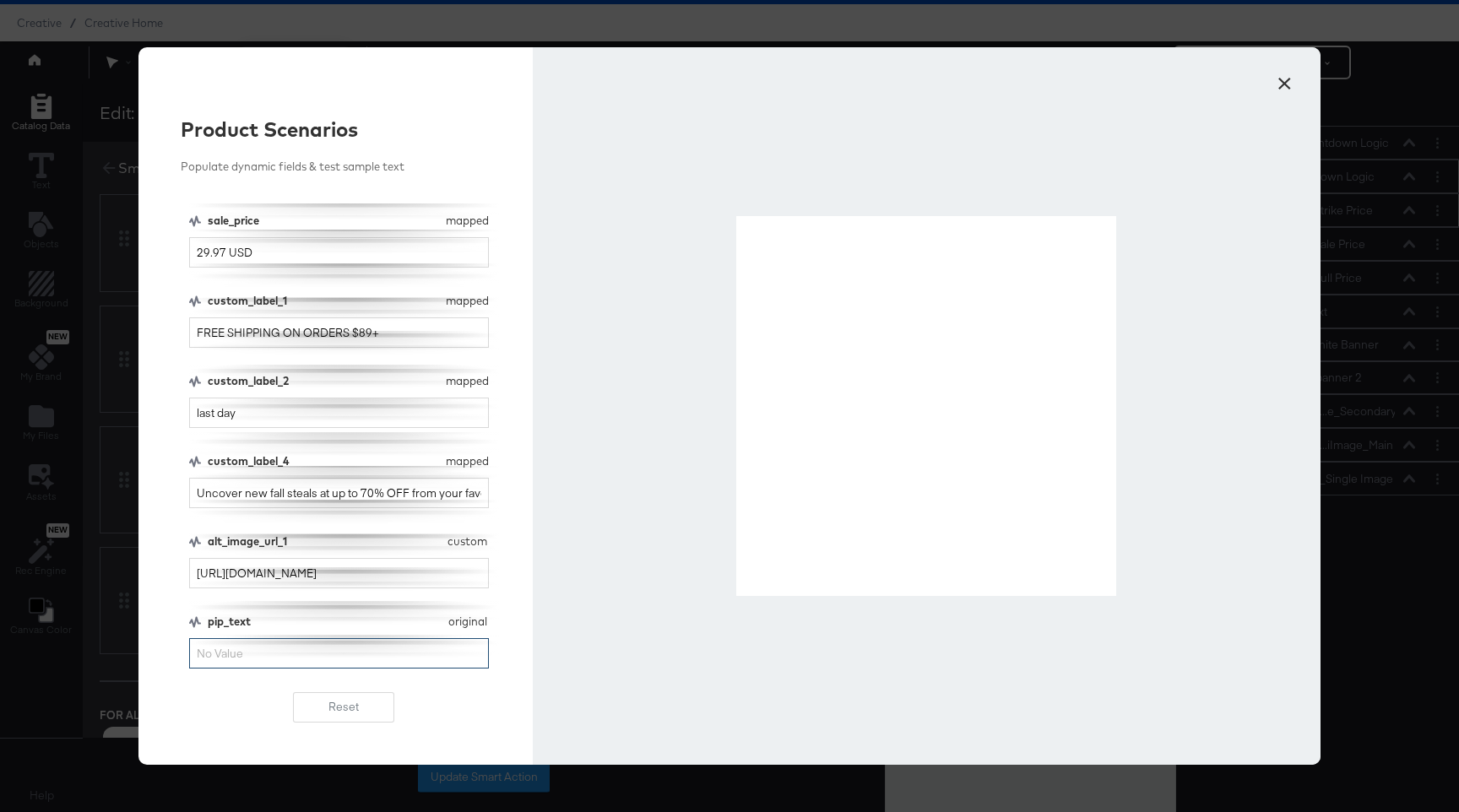
click at [293, 641] on input "pip_text" at bounding box center [339, 653] width 300 height 31
type input "last day"
click at [345, 708] on button "Reset" at bounding box center [343, 707] width 101 height 30
click at [319, 416] on input "custom_label_2" at bounding box center [339, 413] width 300 height 31
type input "l"
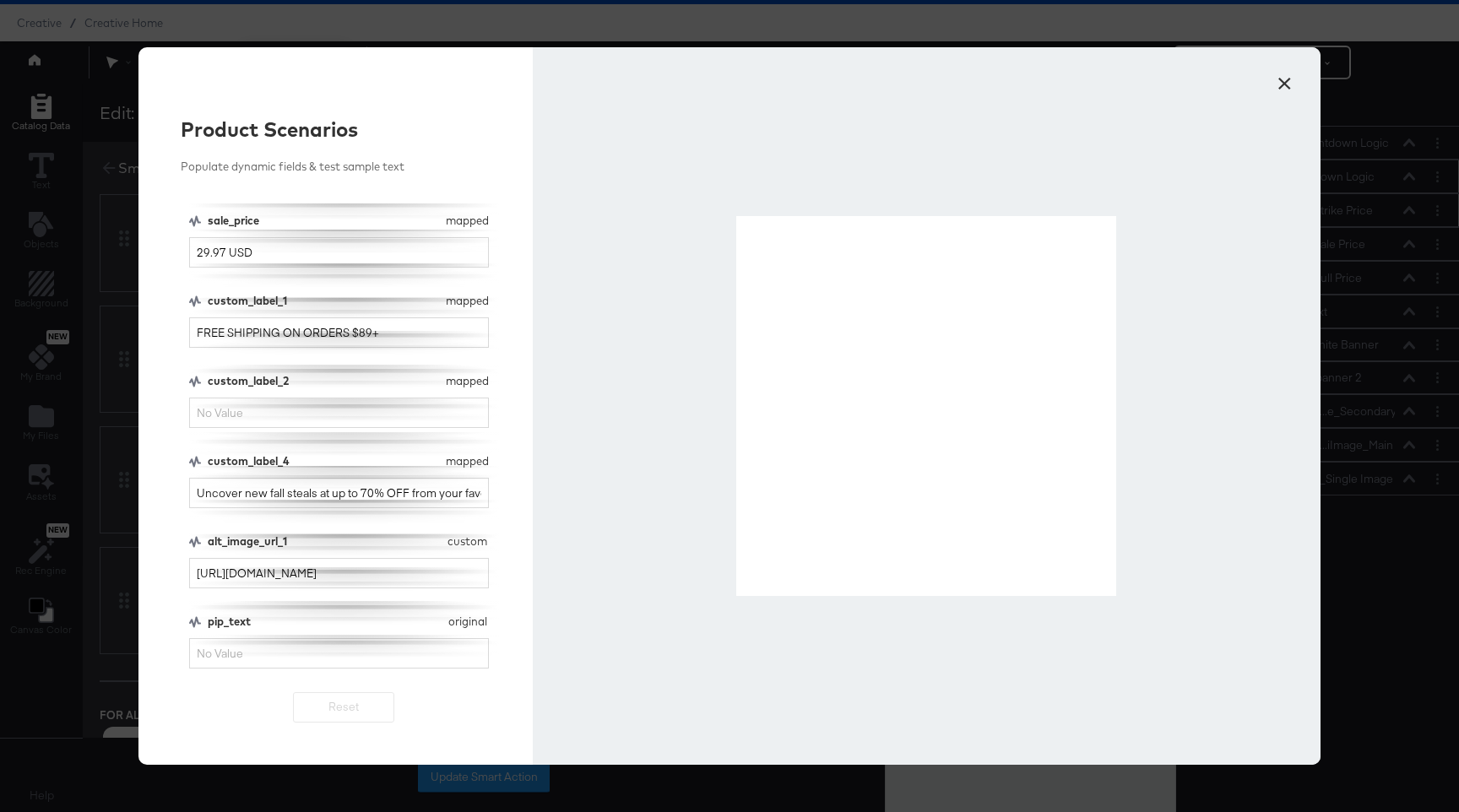
click at [356, 314] on div "custom_label_1 mapped custom_label_1 FREE SHIPPING ON ORDERS $89+" at bounding box center [339, 320] width 300 height 55
click at [351, 326] on input "FREE SHIPPING ON ORDERS $89+" at bounding box center [339, 333] width 300 height 31
click at [331, 495] on input "Uncover new fall steals at up to 70% OFF from your favorite designers. $89+ ord…" at bounding box center [339, 493] width 300 height 31
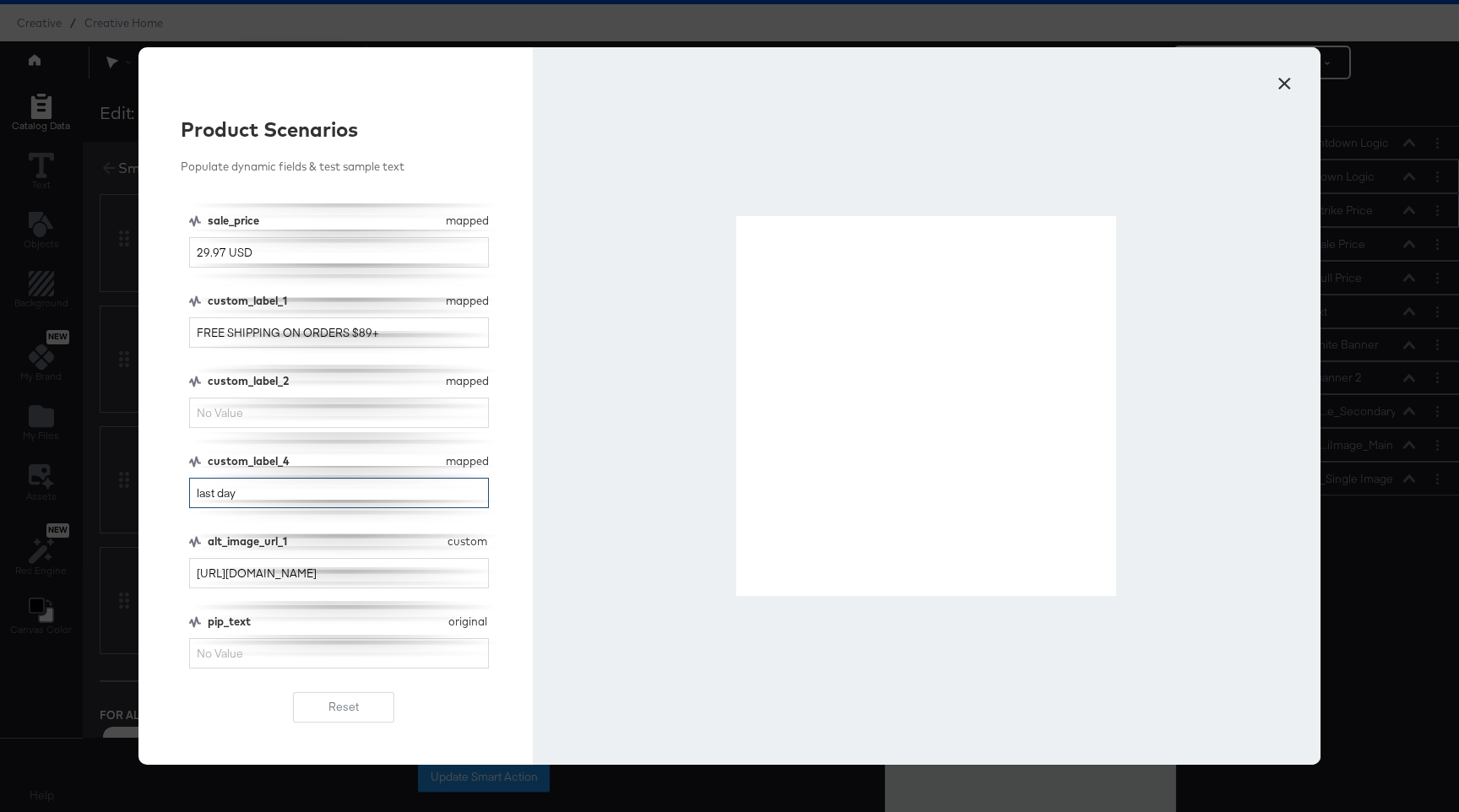
type input "last day"
click at [1279, 82] on button "×" at bounding box center [1284, 79] width 30 height 30
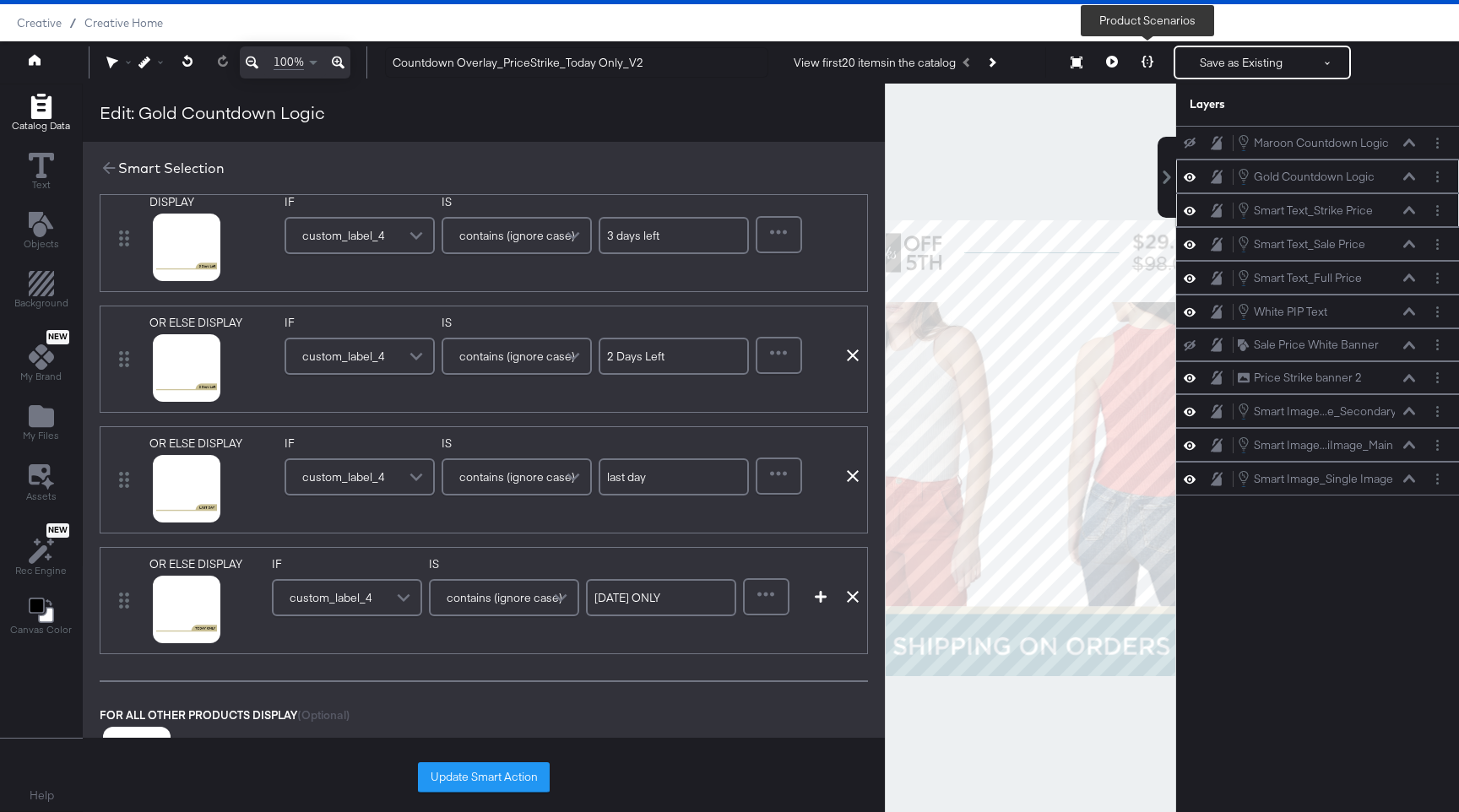
click at [1150, 63] on icon at bounding box center [1147, 62] width 11 height 11
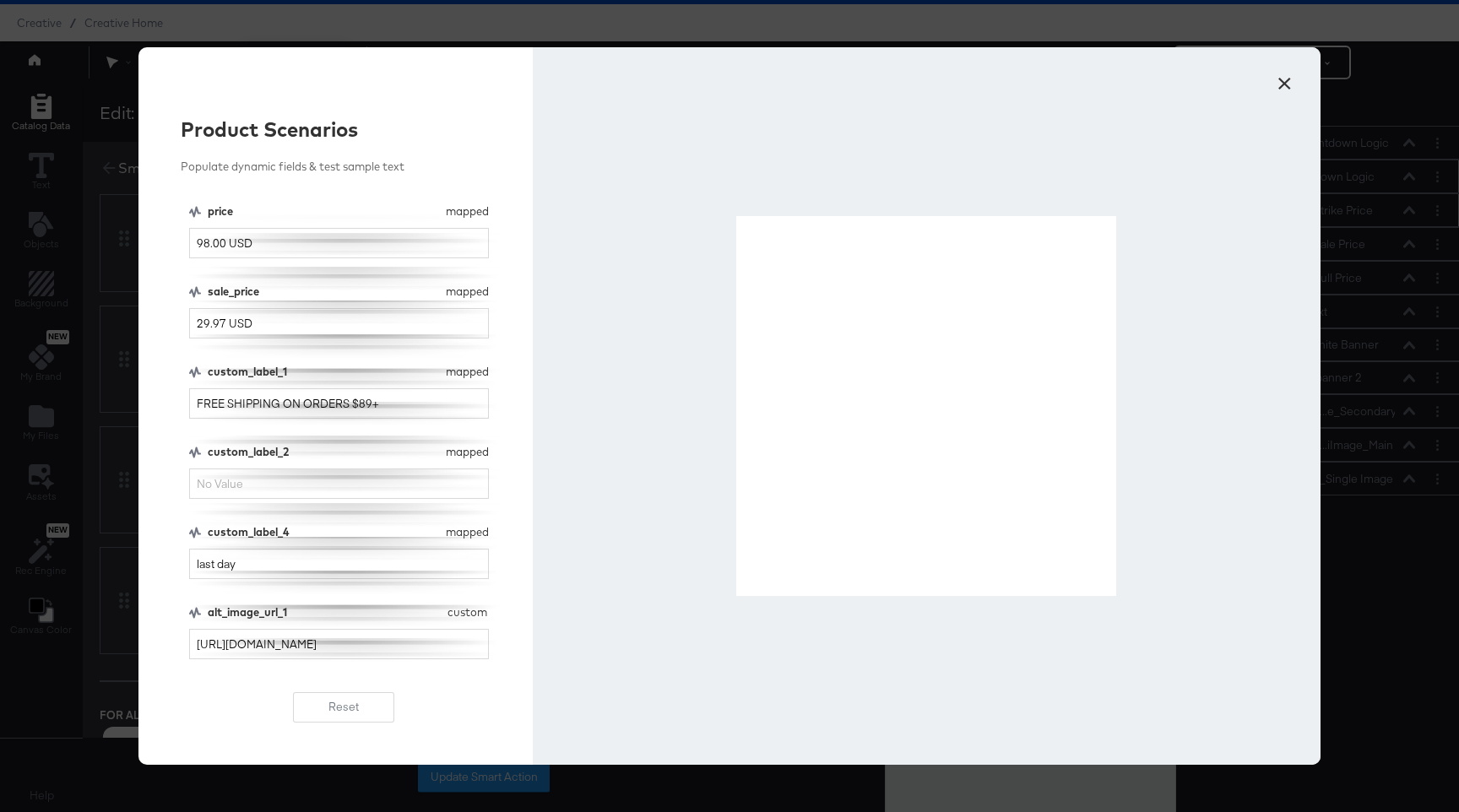
click at [1294, 77] on button "×" at bounding box center [1284, 79] width 30 height 30
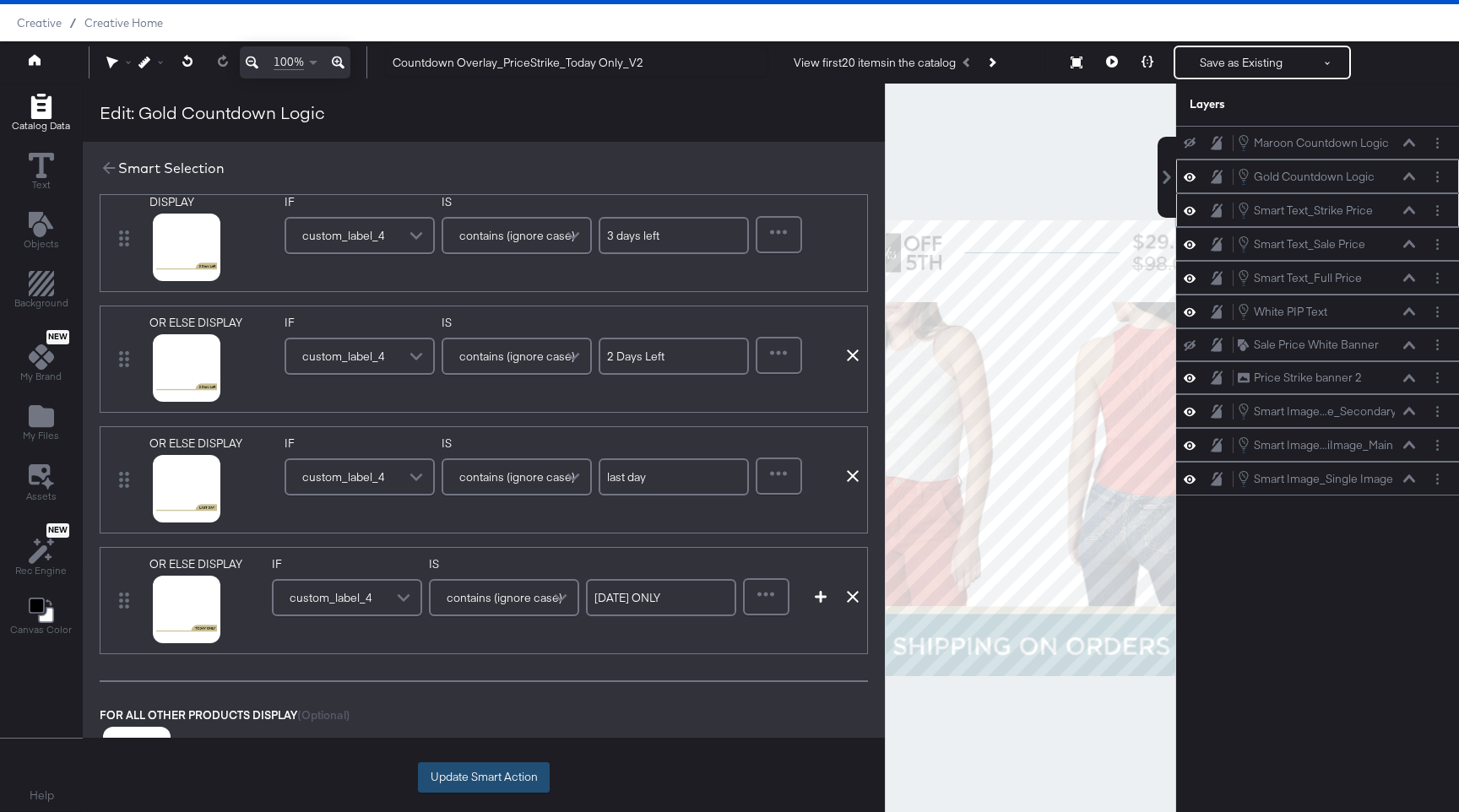
click at [491, 791] on button "Update Smart Action" at bounding box center [483, 777] width 131 height 30
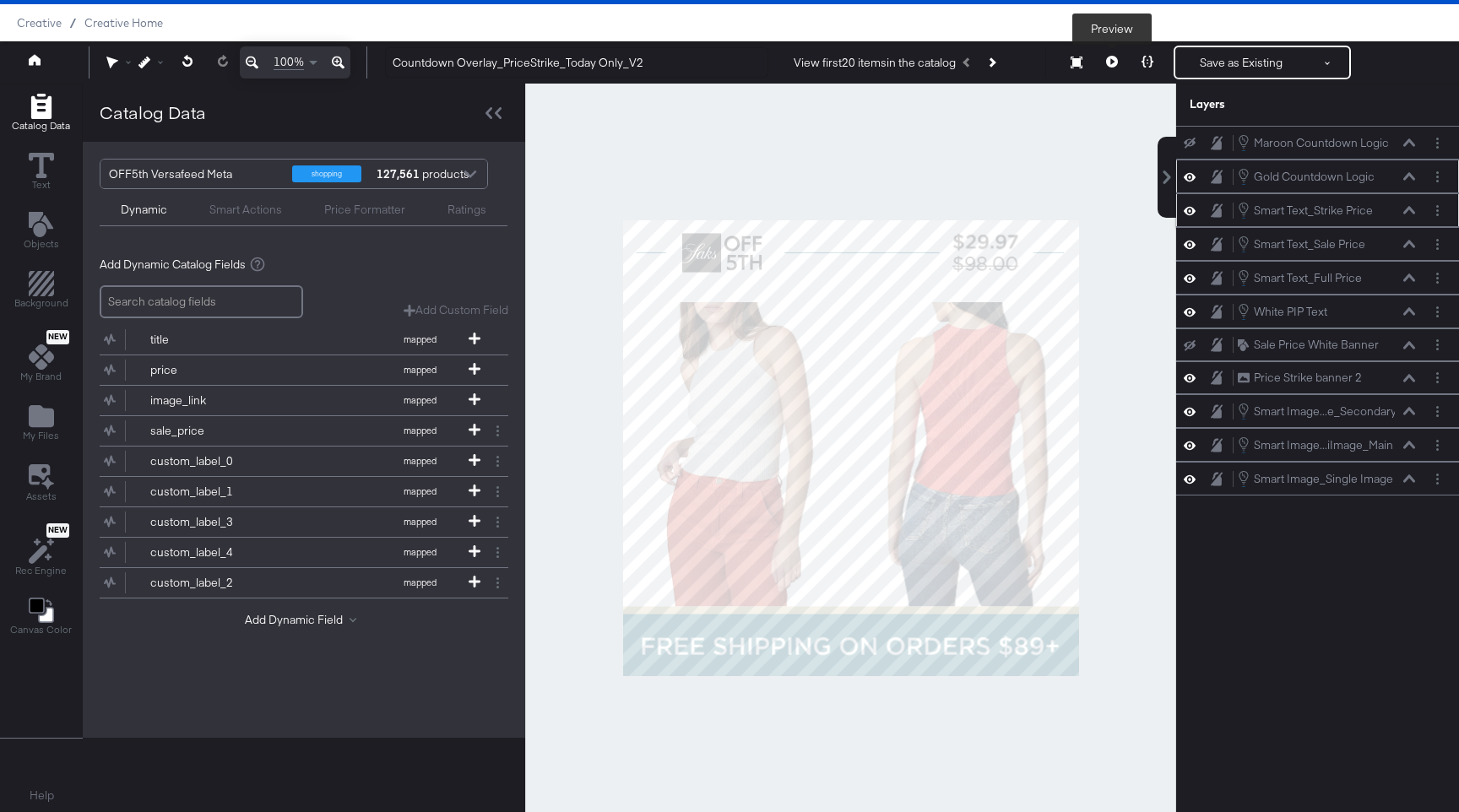
click at [1108, 57] on icon at bounding box center [1112, 62] width 11 height 11
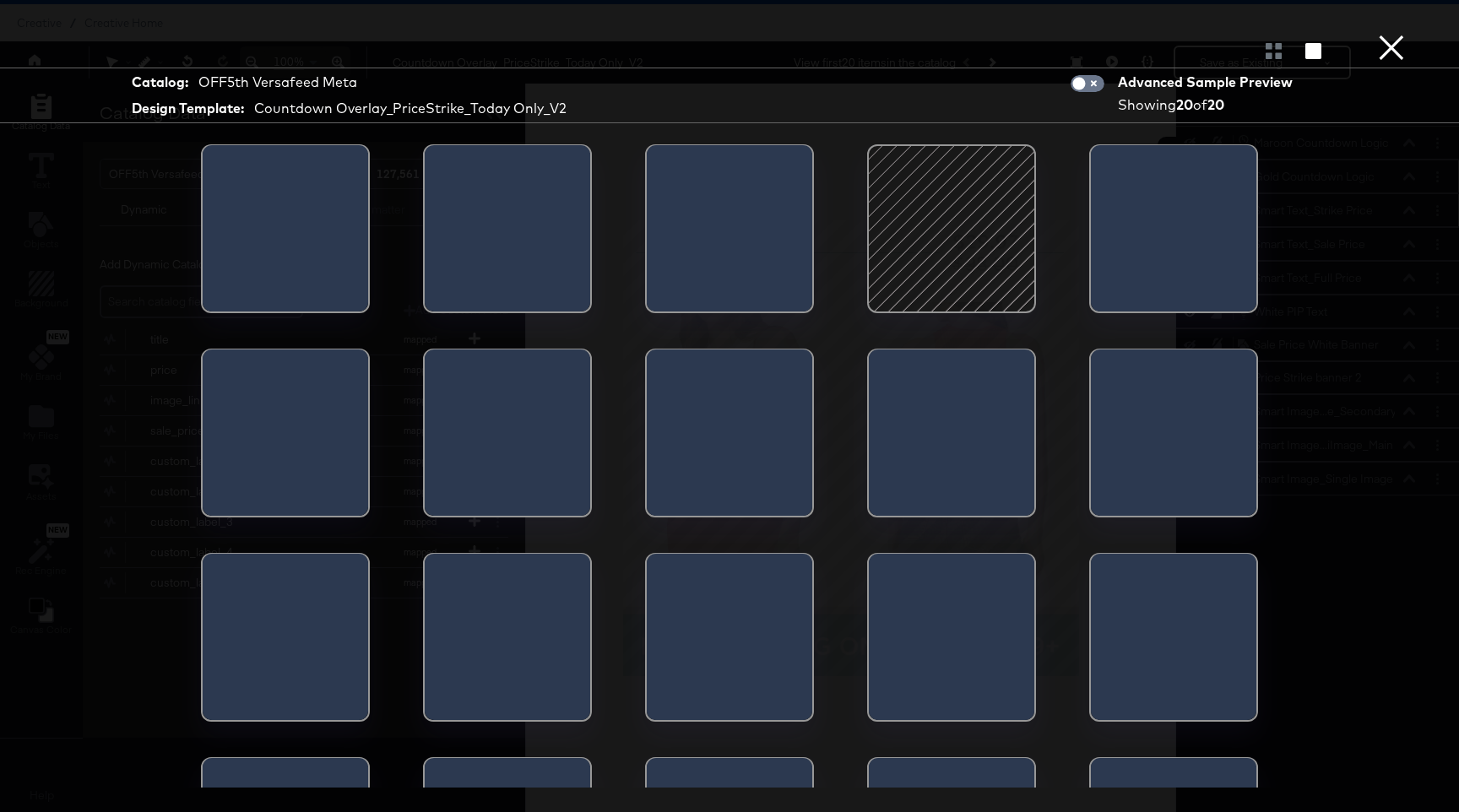
click at [1384, 33] on button "×" at bounding box center [1391, 16] width 33 height 33
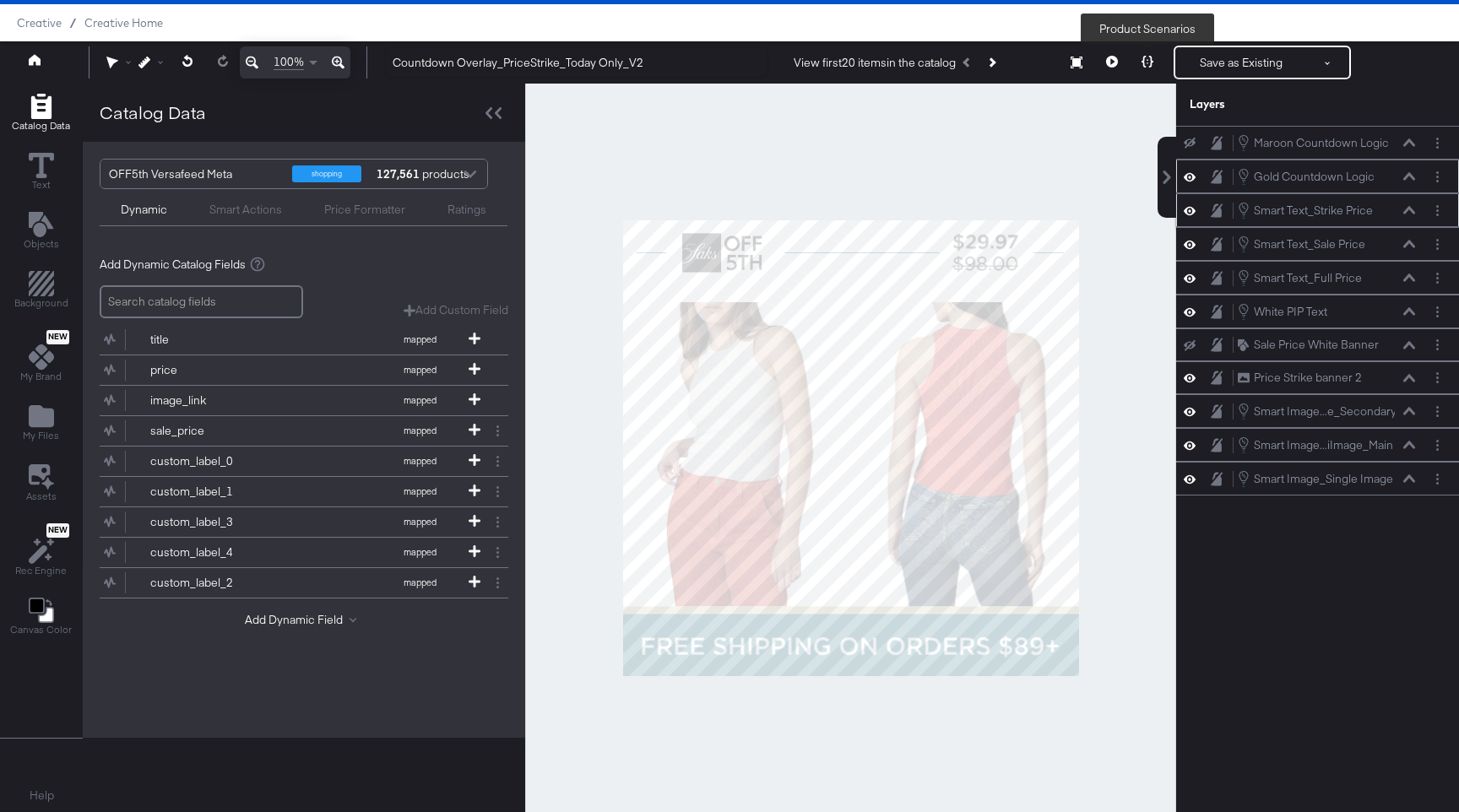
click at [1141, 57] on icon at bounding box center [1147, 62] width 11 height 11
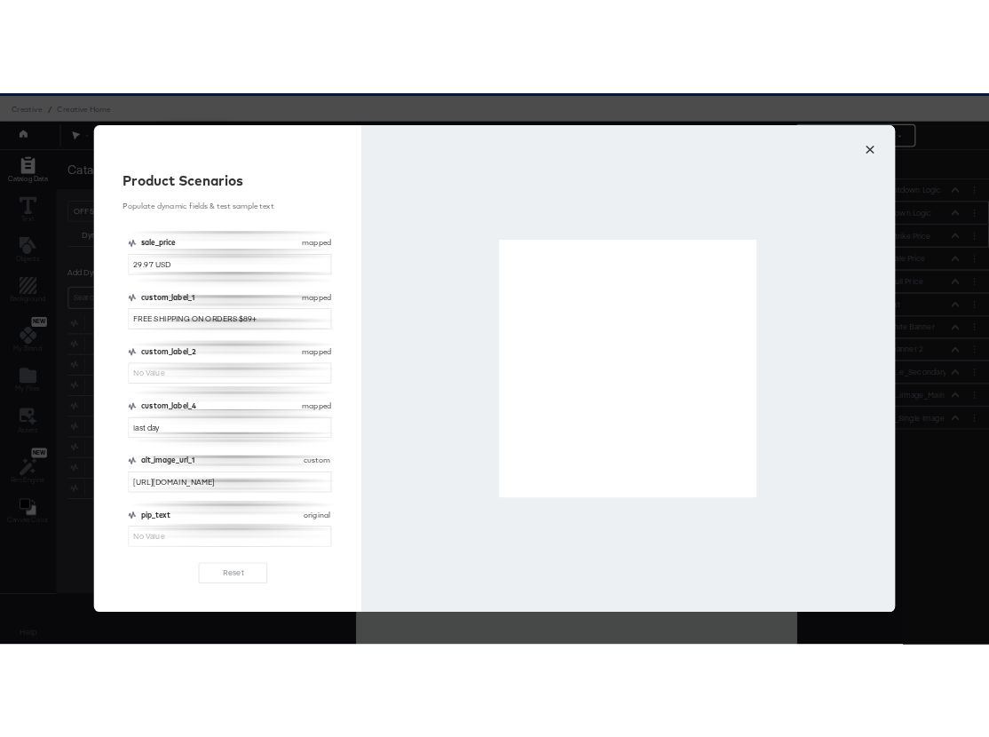
scroll to position [0, 0]
